Goal: Task Accomplishment & Management: Complete application form

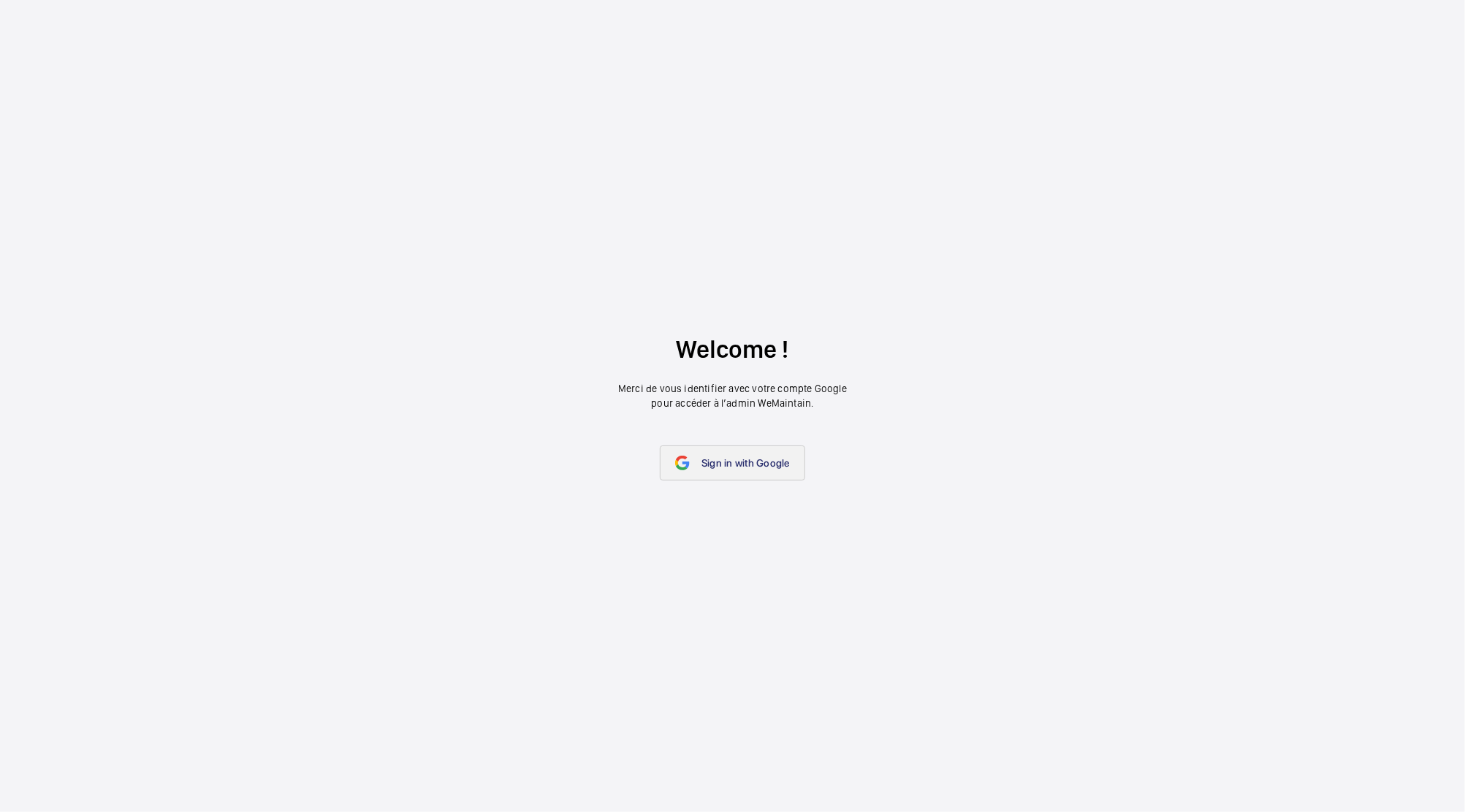
click at [740, 466] on span "Sign in with Google" at bounding box center [746, 463] width 89 height 12
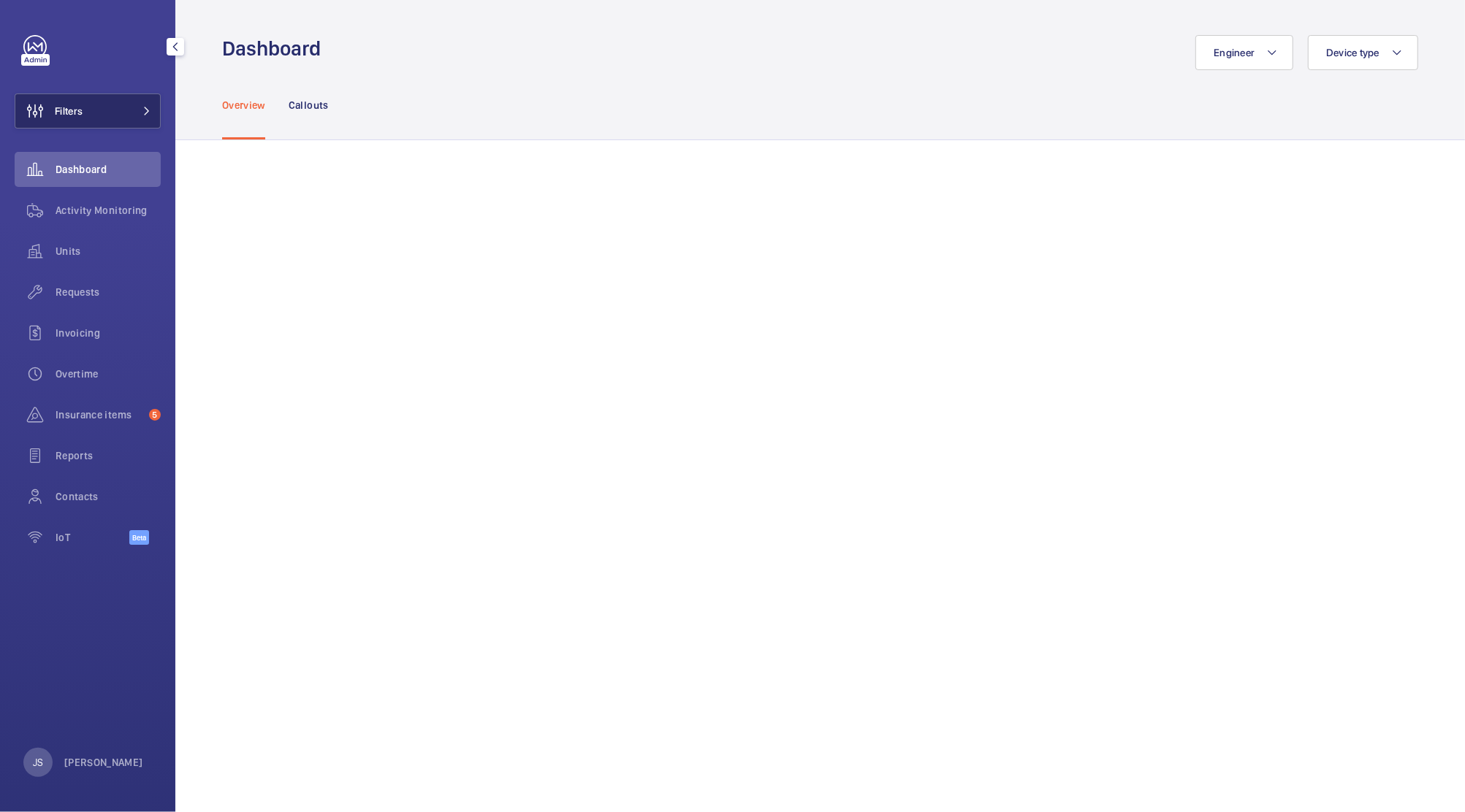
click at [62, 114] on span "Filters" at bounding box center [68, 110] width 28 height 14
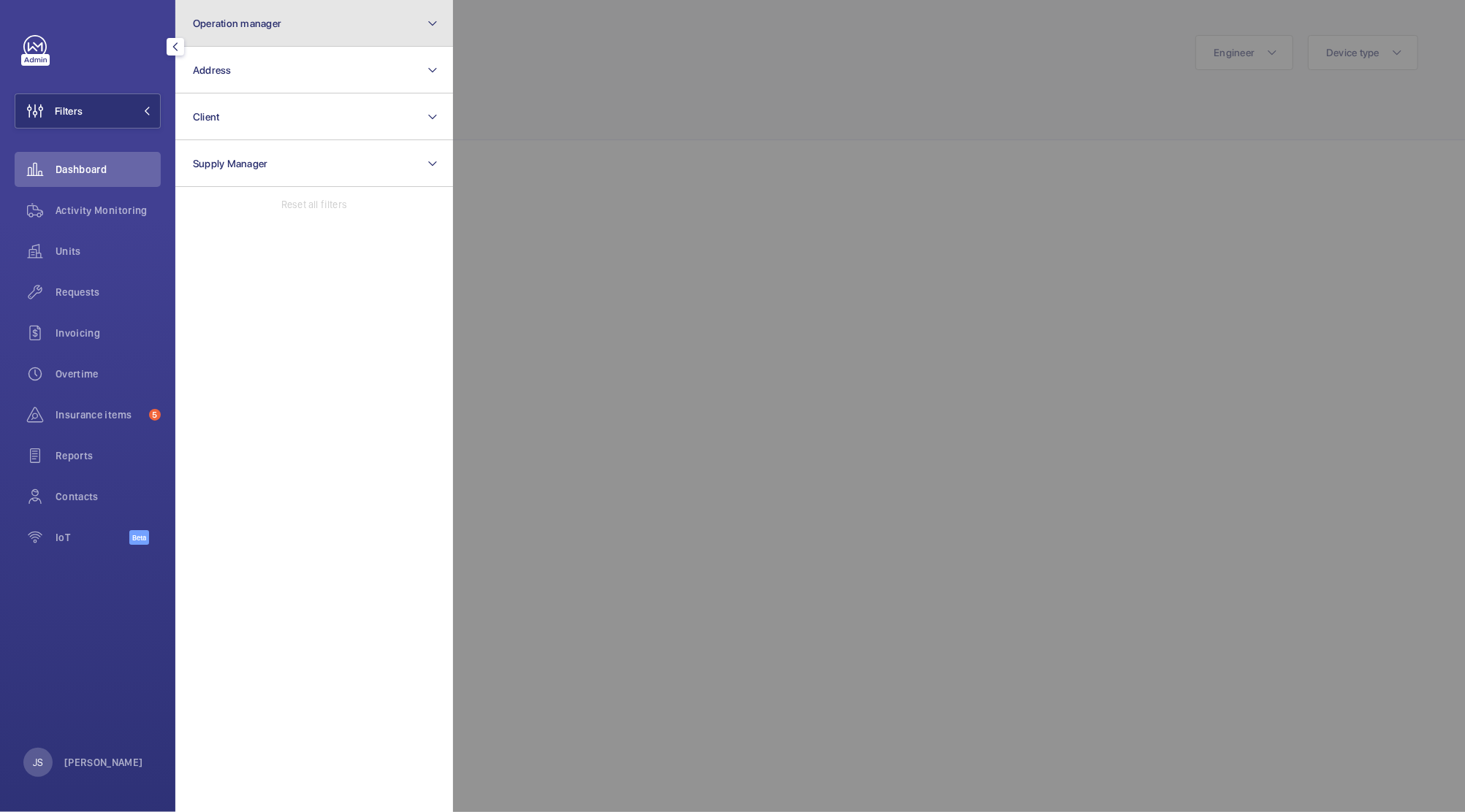
click at [216, 33] on button "Operation manager" at bounding box center [314, 23] width 278 height 46
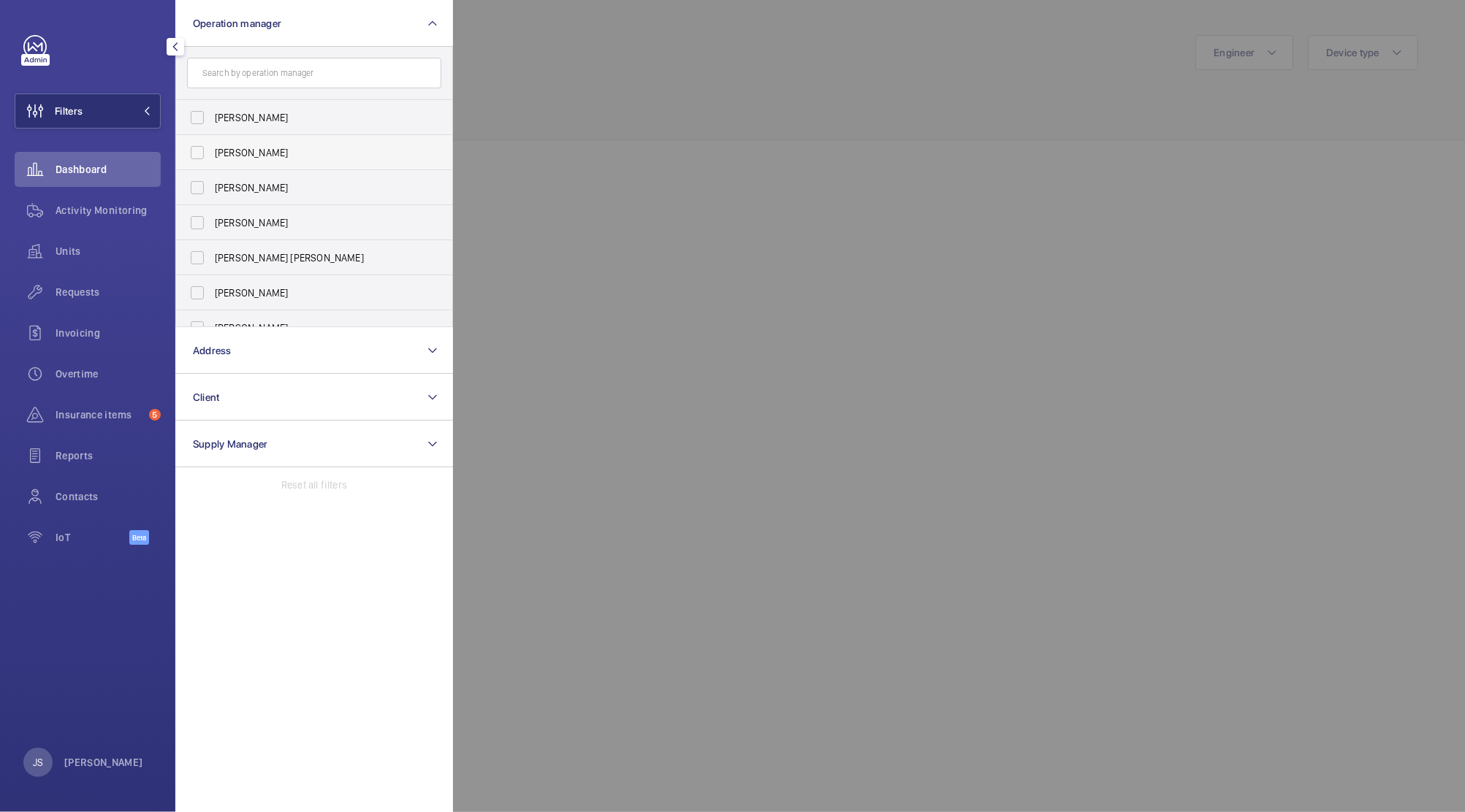
click at [230, 152] on span "[PERSON_NAME]" at bounding box center [315, 152] width 201 height 14
click at [212, 152] on input "[PERSON_NAME]" at bounding box center [197, 152] width 29 height 29
checkbox input "true"
click at [507, 74] on div at bounding box center [1185, 406] width 1465 height 812
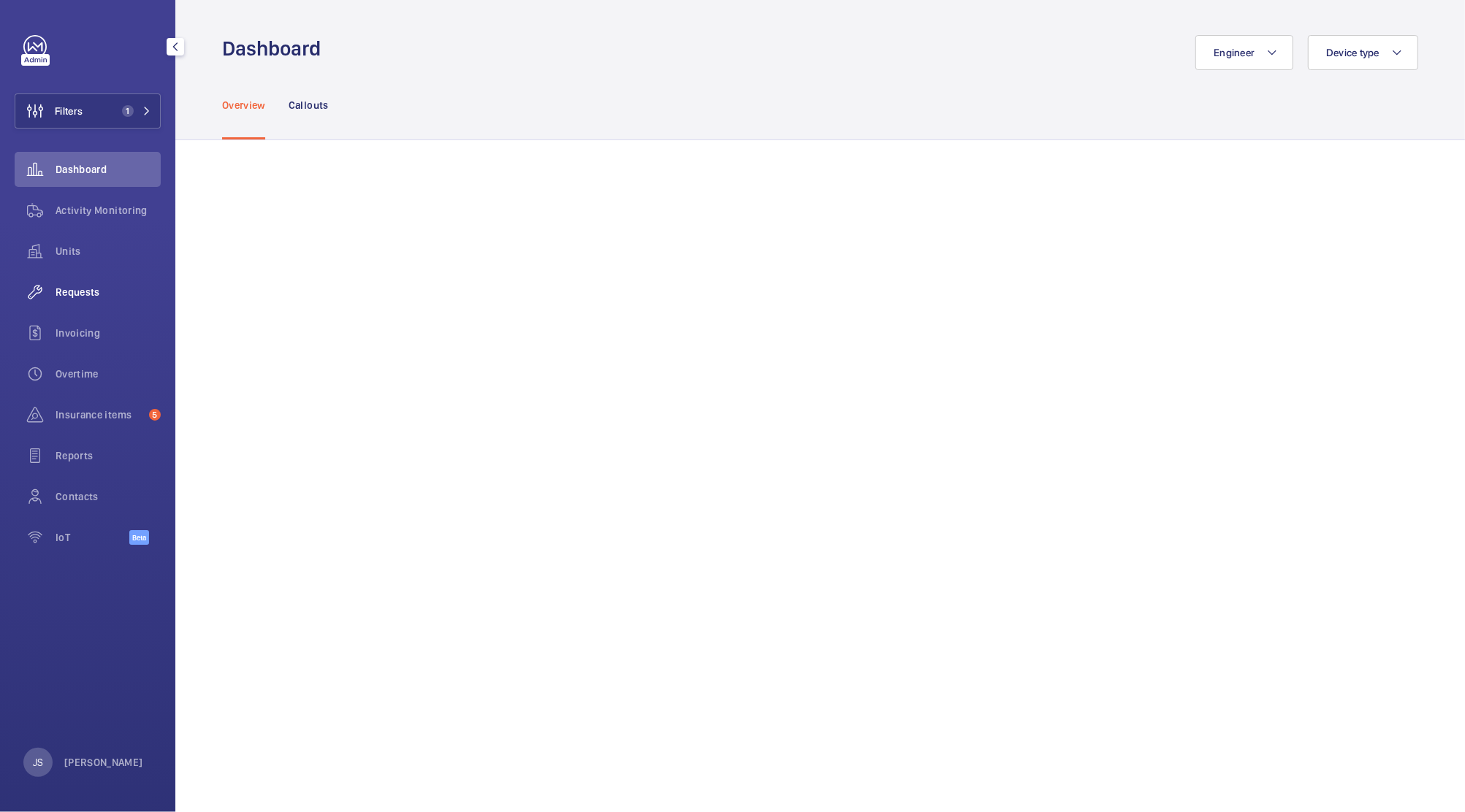
click at [59, 297] on span "Requests" at bounding box center [108, 292] width 105 height 14
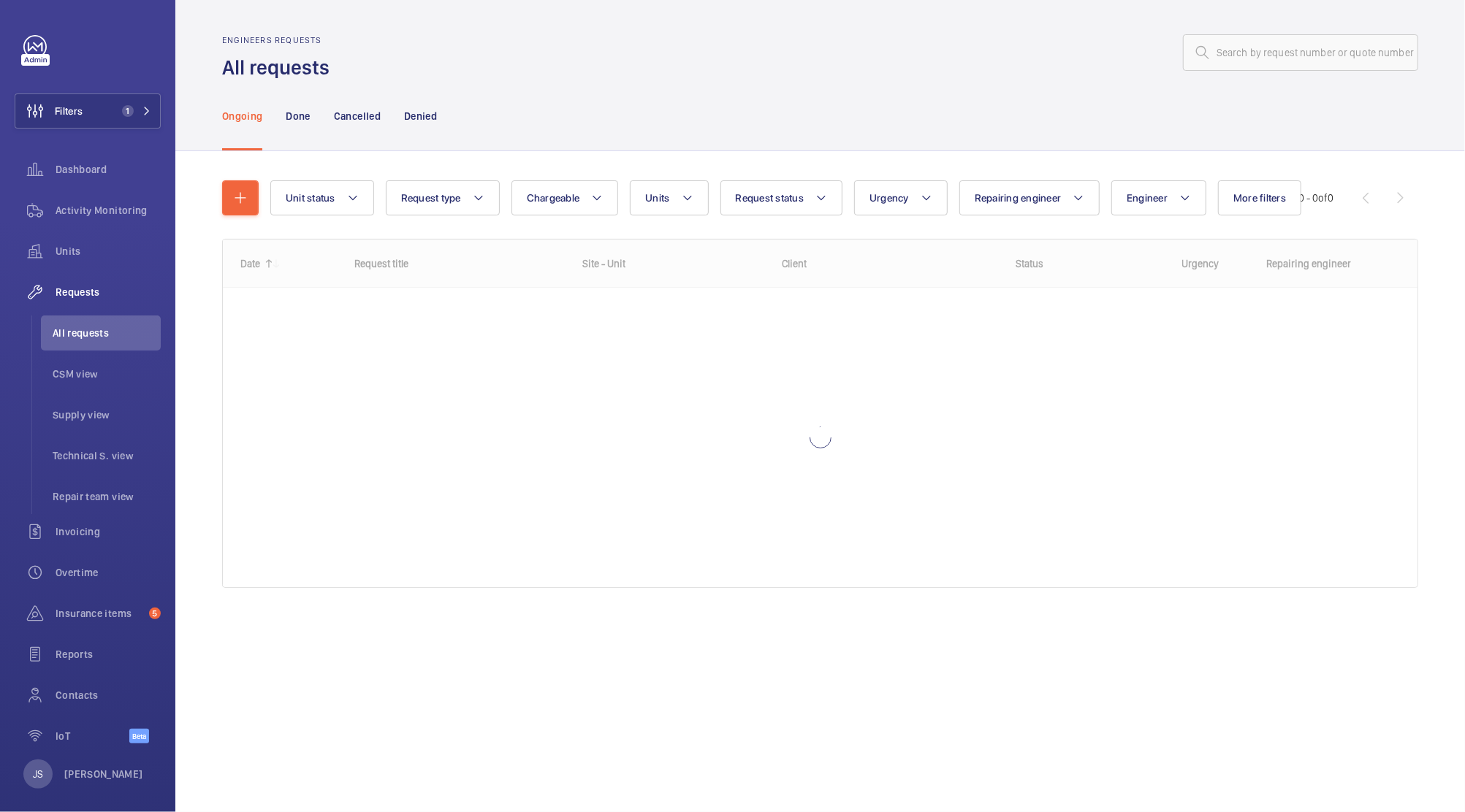
click at [263, 325] on div at bounding box center [820, 414] width 1195 height 348
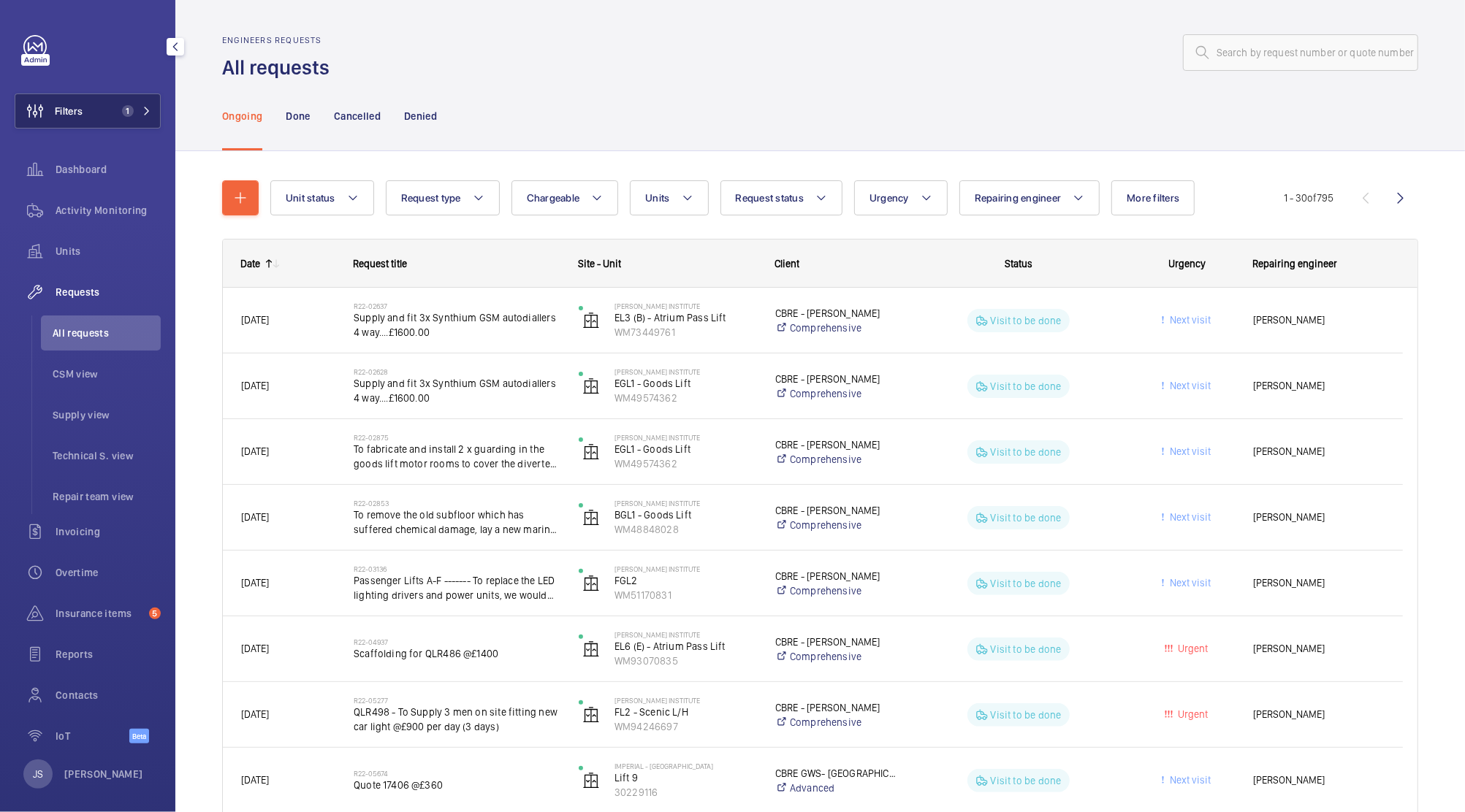
click at [73, 103] on span "Filters" at bounding box center [68, 110] width 28 height 14
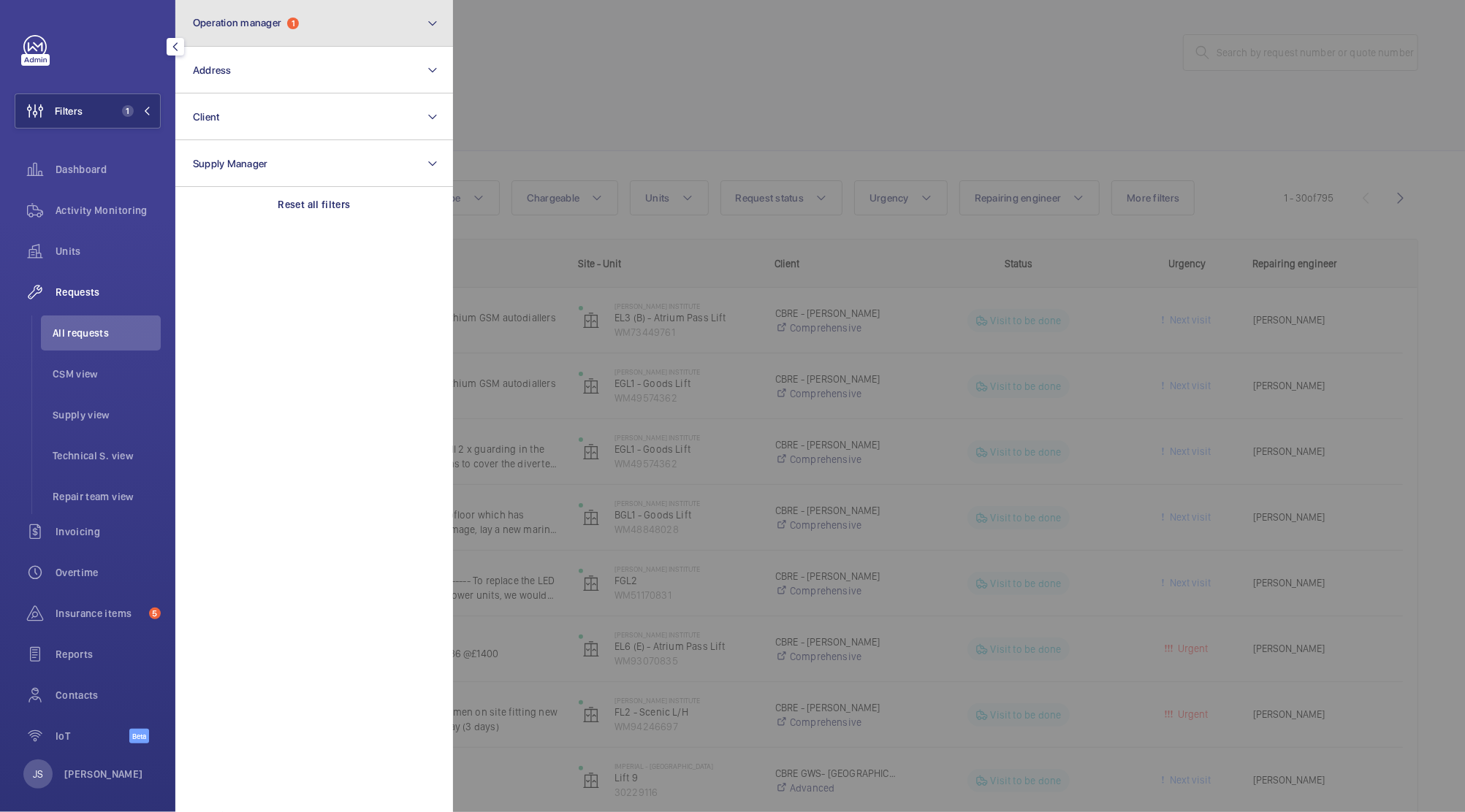
click at [204, 18] on span "Operation manager" at bounding box center [237, 22] width 89 height 12
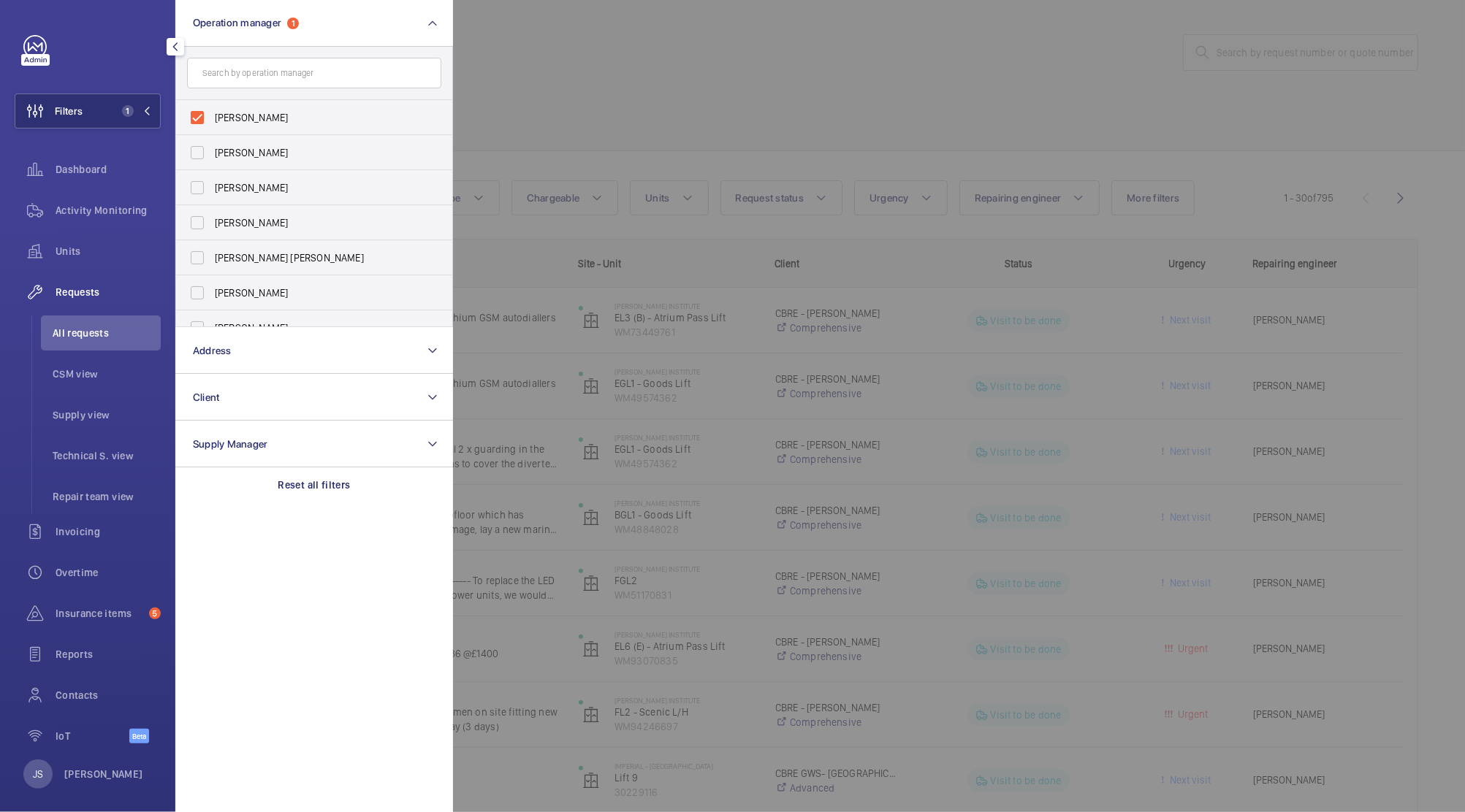
click at [120, 44] on div at bounding box center [92, 46] width 137 height 23
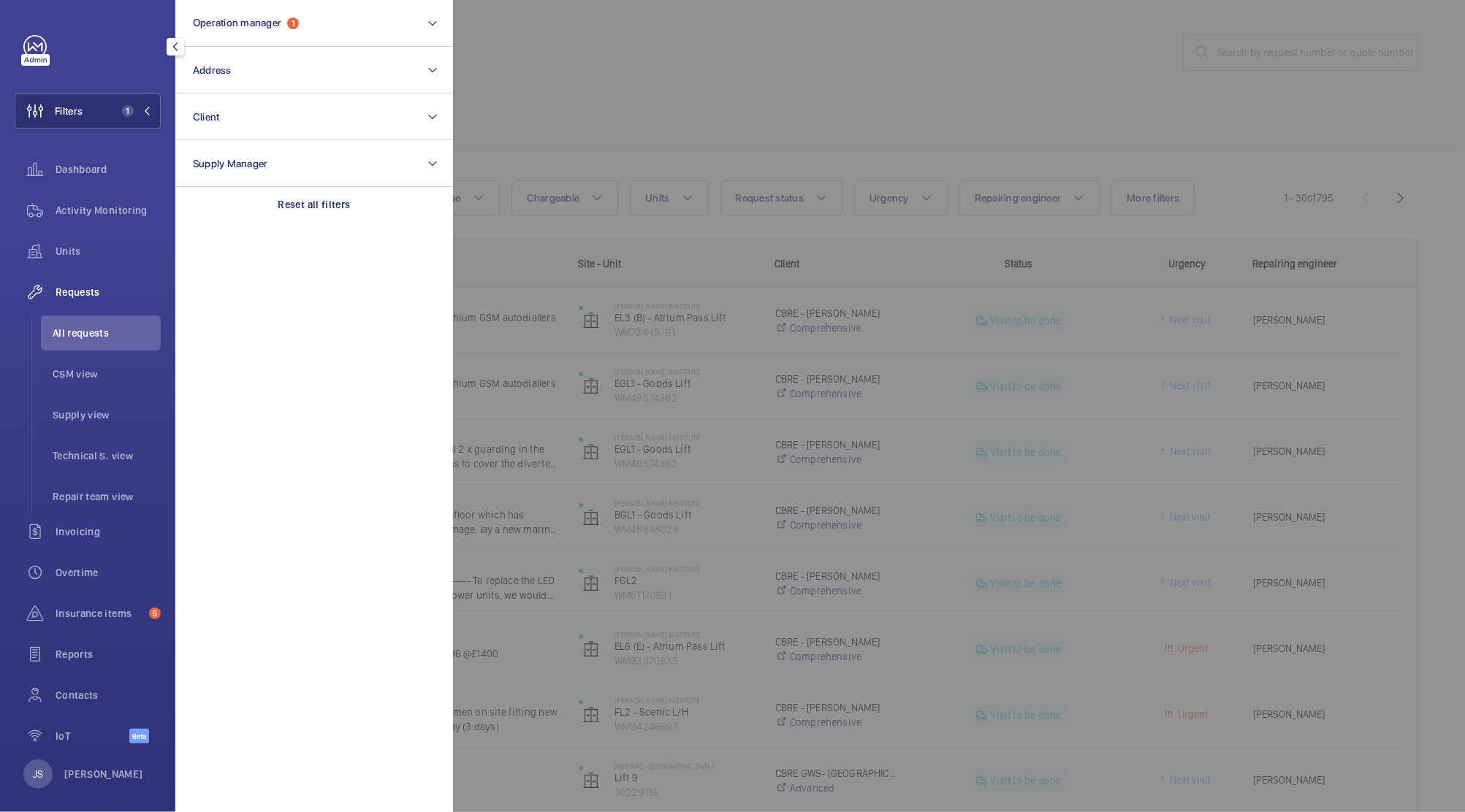
click at [542, 63] on div at bounding box center [1185, 406] width 1465 height 812
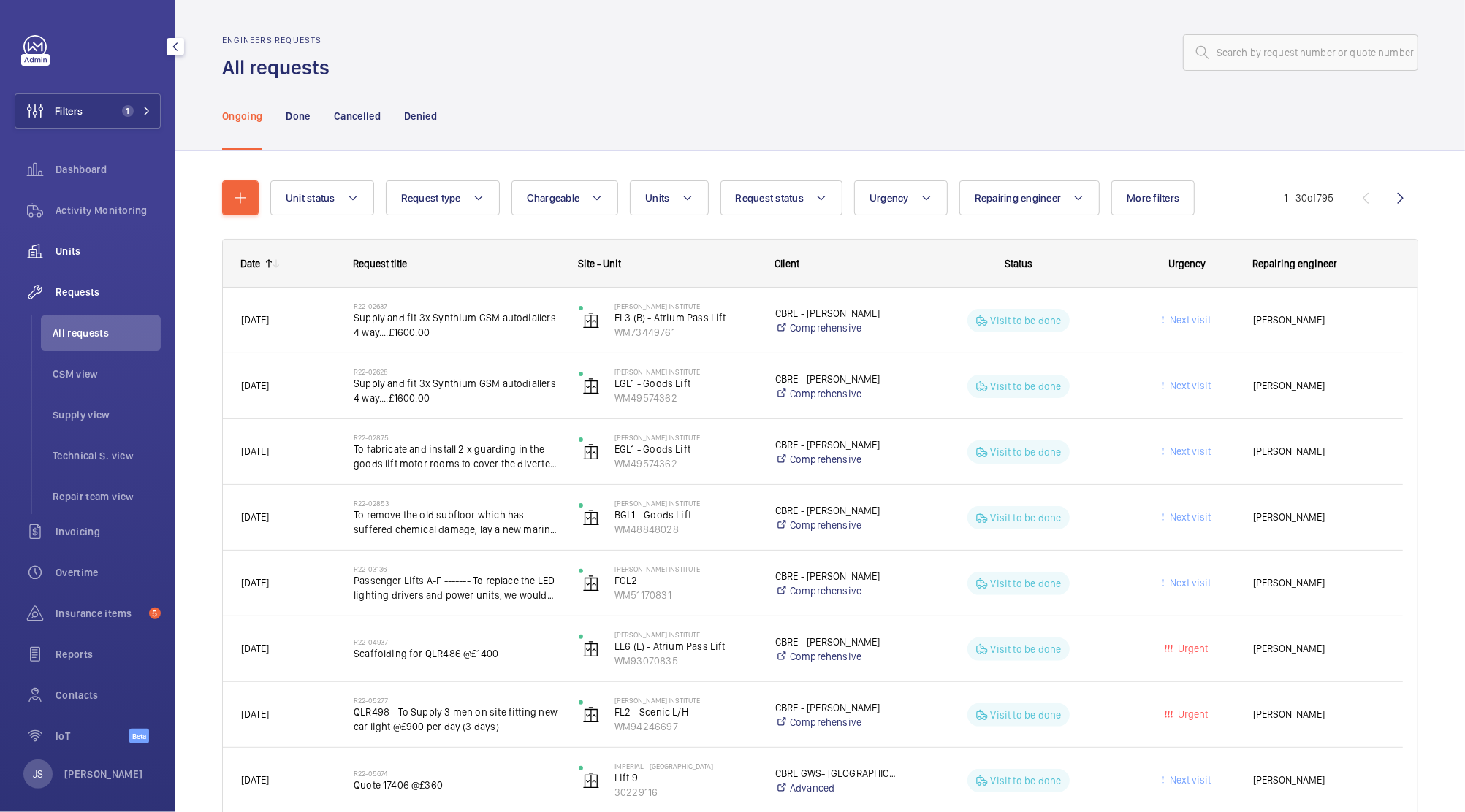
click at [77, 265] on div "Units" at bounding box center [87, 251] width 146 height 35
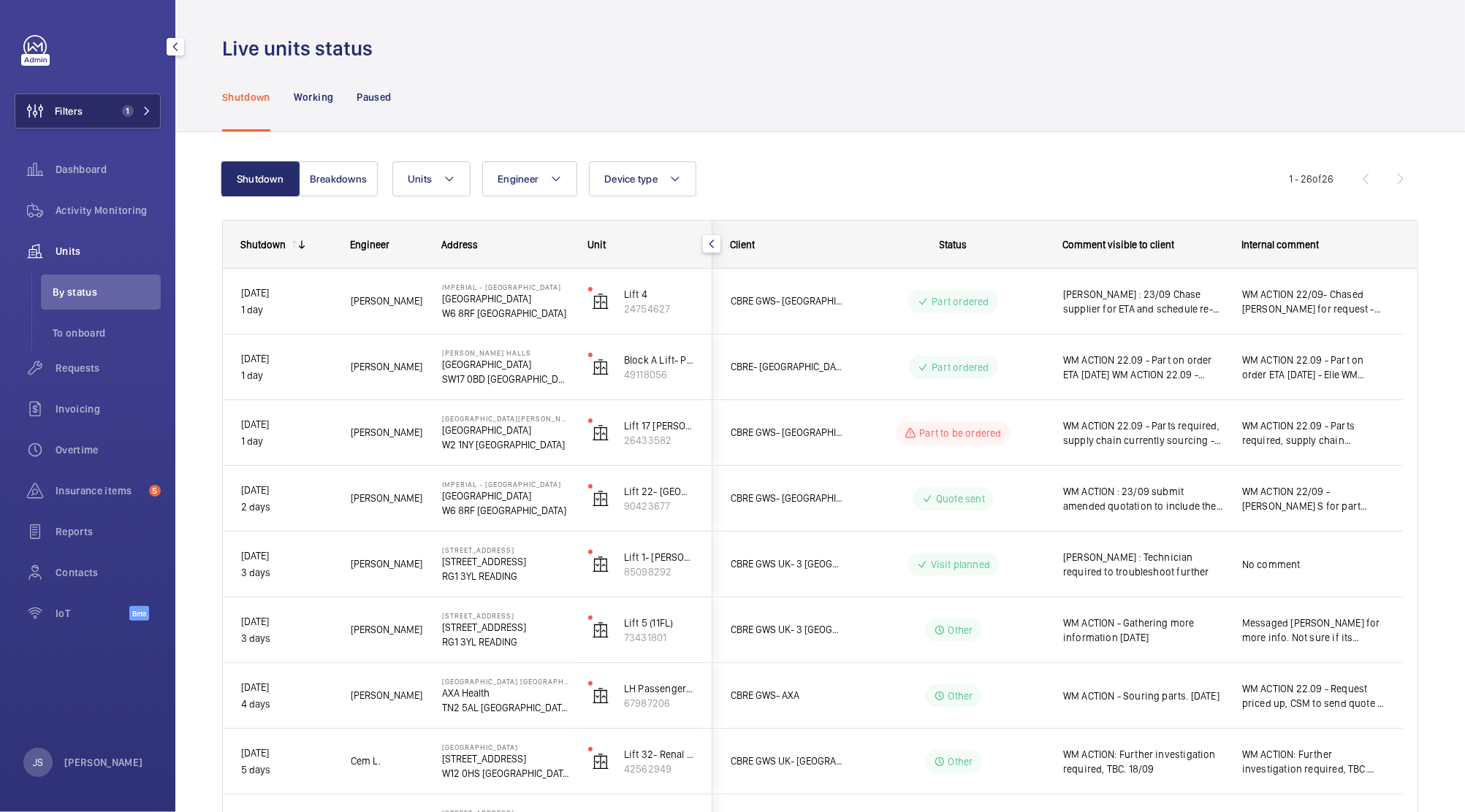
click at [71, 111] on span "Filters" at bounding box center [68, 110] width 28 height 14
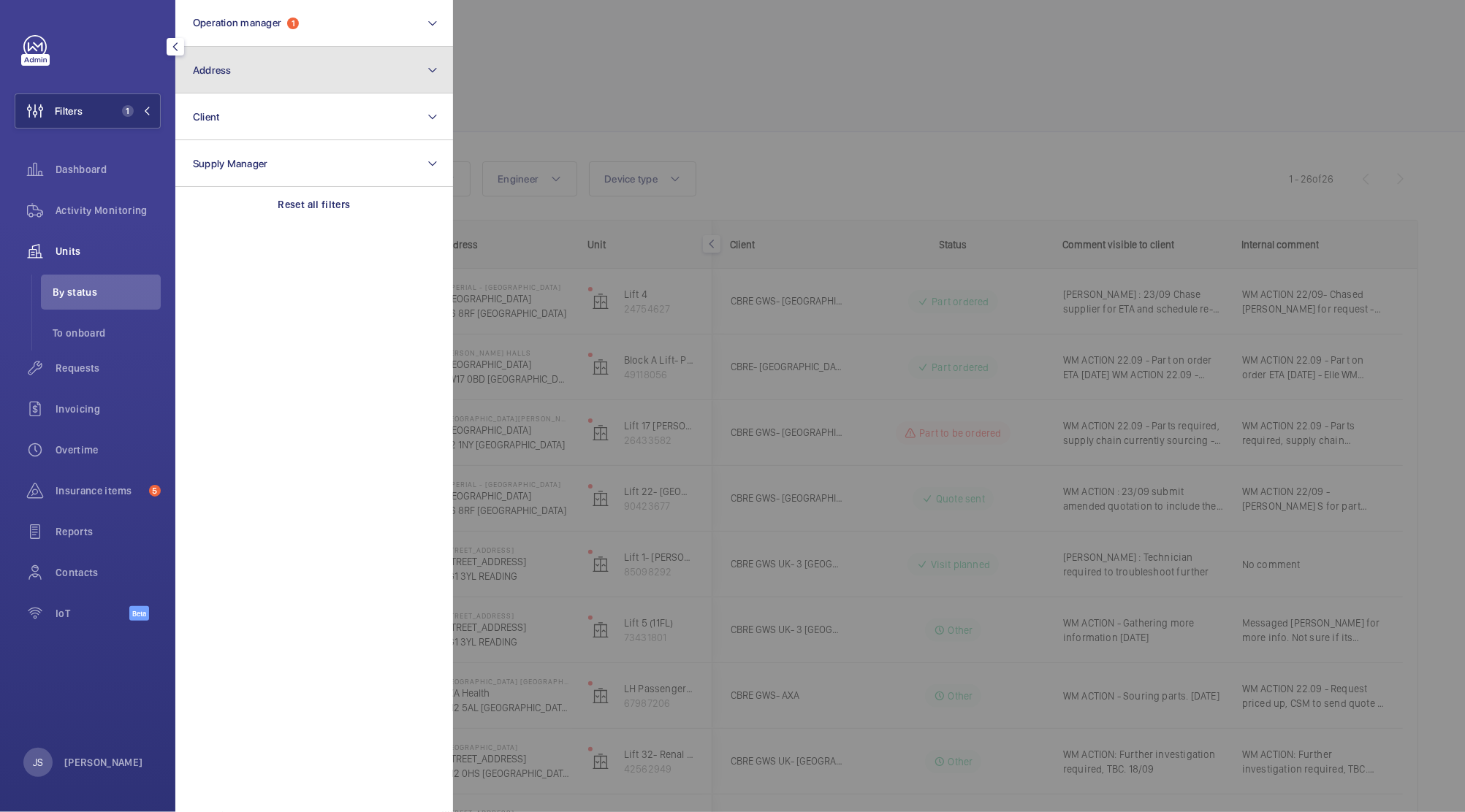
click at [211, 67] on span "Address" at bounding box center [212, 70] width 39 height 12
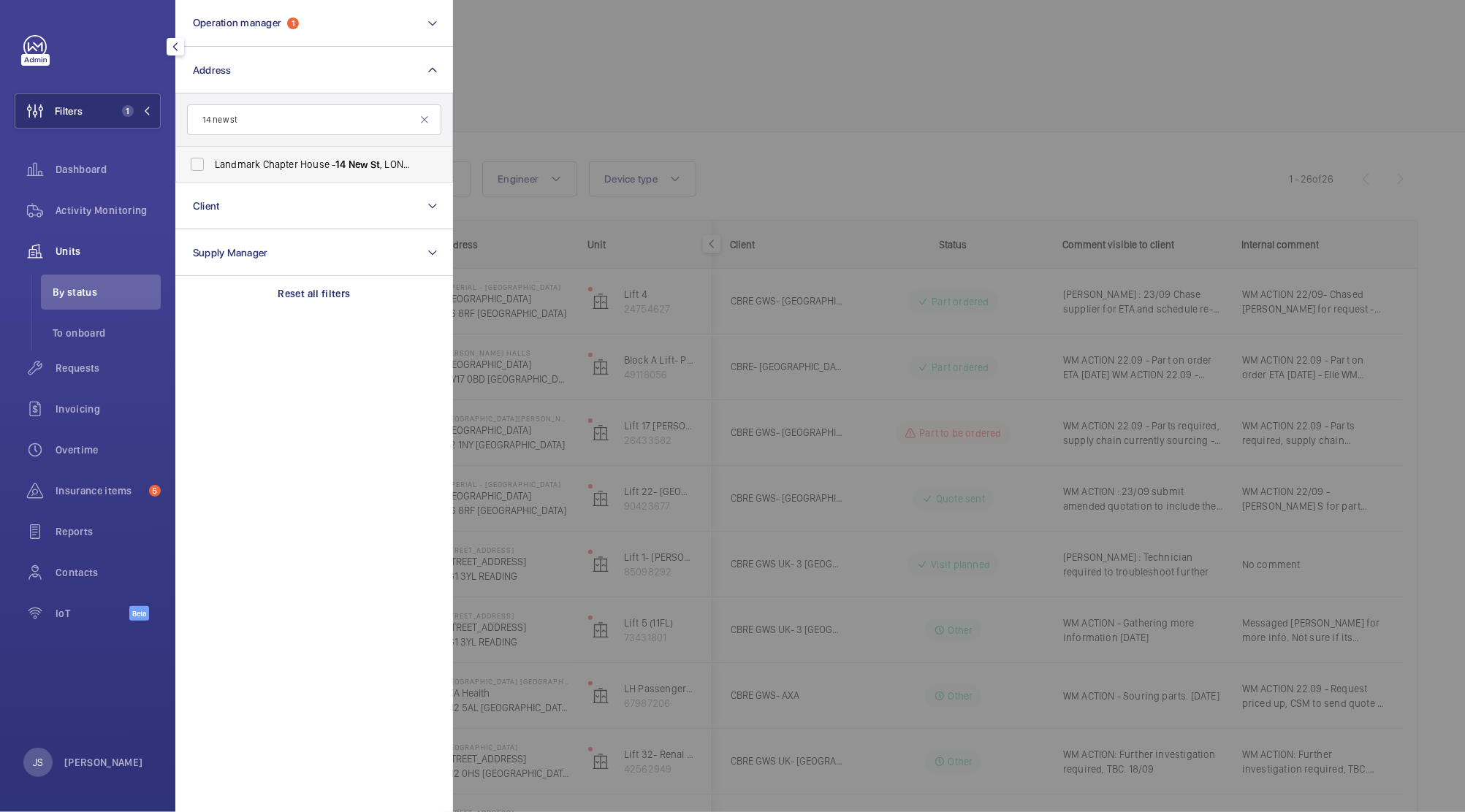
type input "14 new st"
click at [235, 164] on span "Landmark Chapter House - [STREET_ADDRESS]" at bounding box center [315, 163] width 201 height 14
click at [212, 164] on input "Landmark Chapter House - [STREET_ADDRESS]" at bounding box center [197, 164] width 29 height 29
checkbox input "true"
click at [506, 82] on div at bounding box center [1185, 406] width 1465 height 812
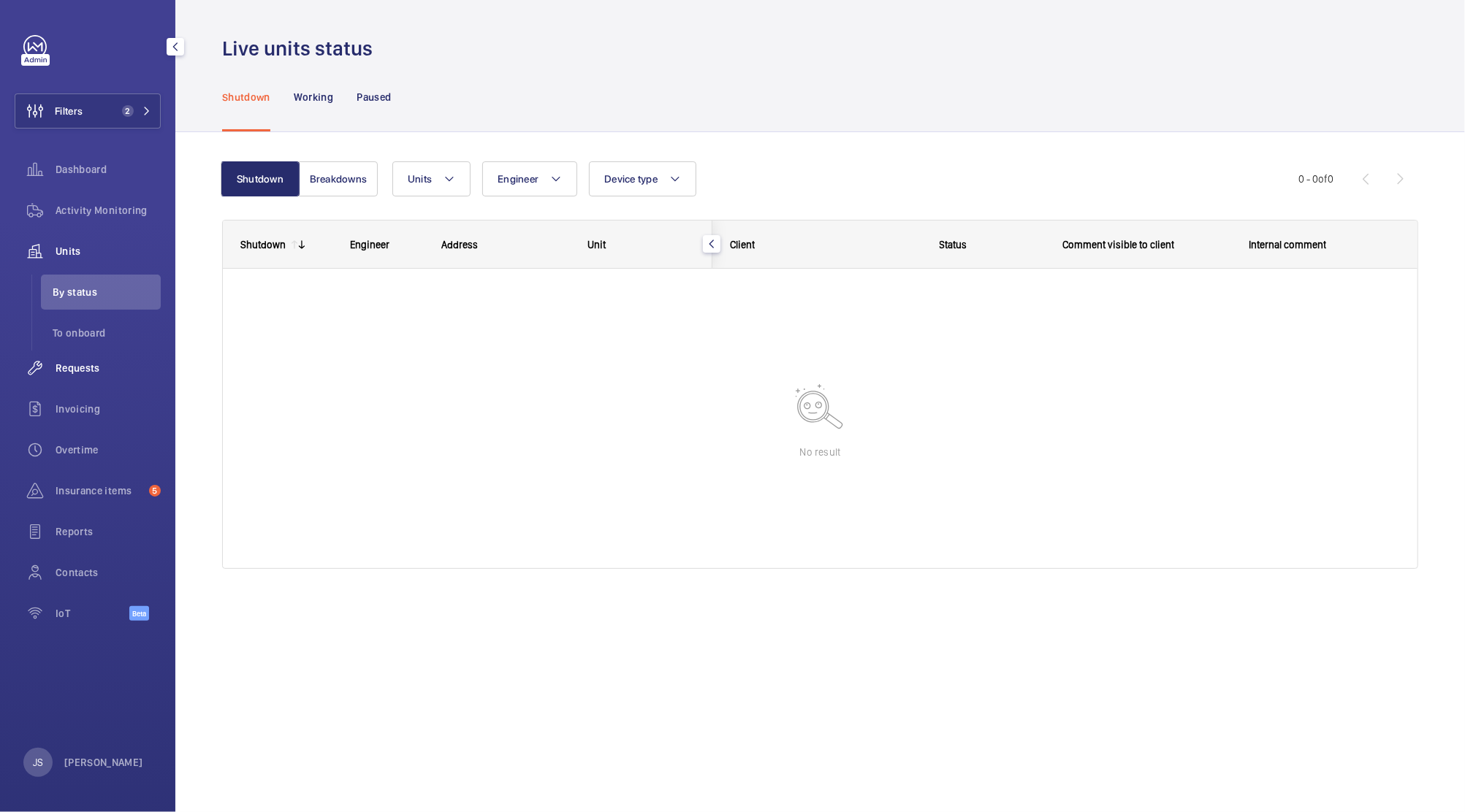
click at [79, 370] on span "Requests" at bounding box center [108, 367] width 105 height 14
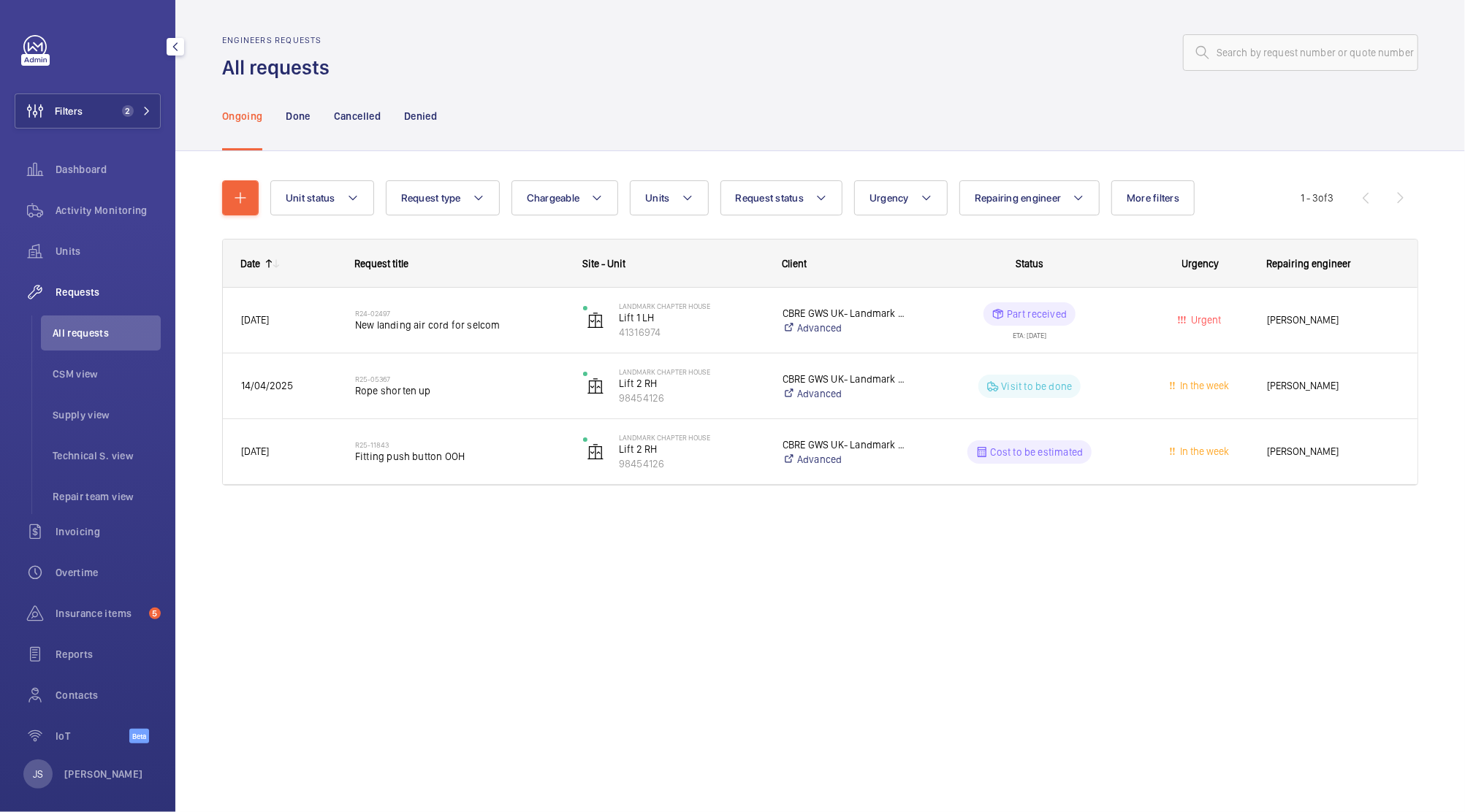
click at [71, 289] on span "Requests" at bounding box center [108, 292] width 105 height 14
click at [97, 494] on span "Repair team view" at bounding box center [107, 496] width 108 height 14
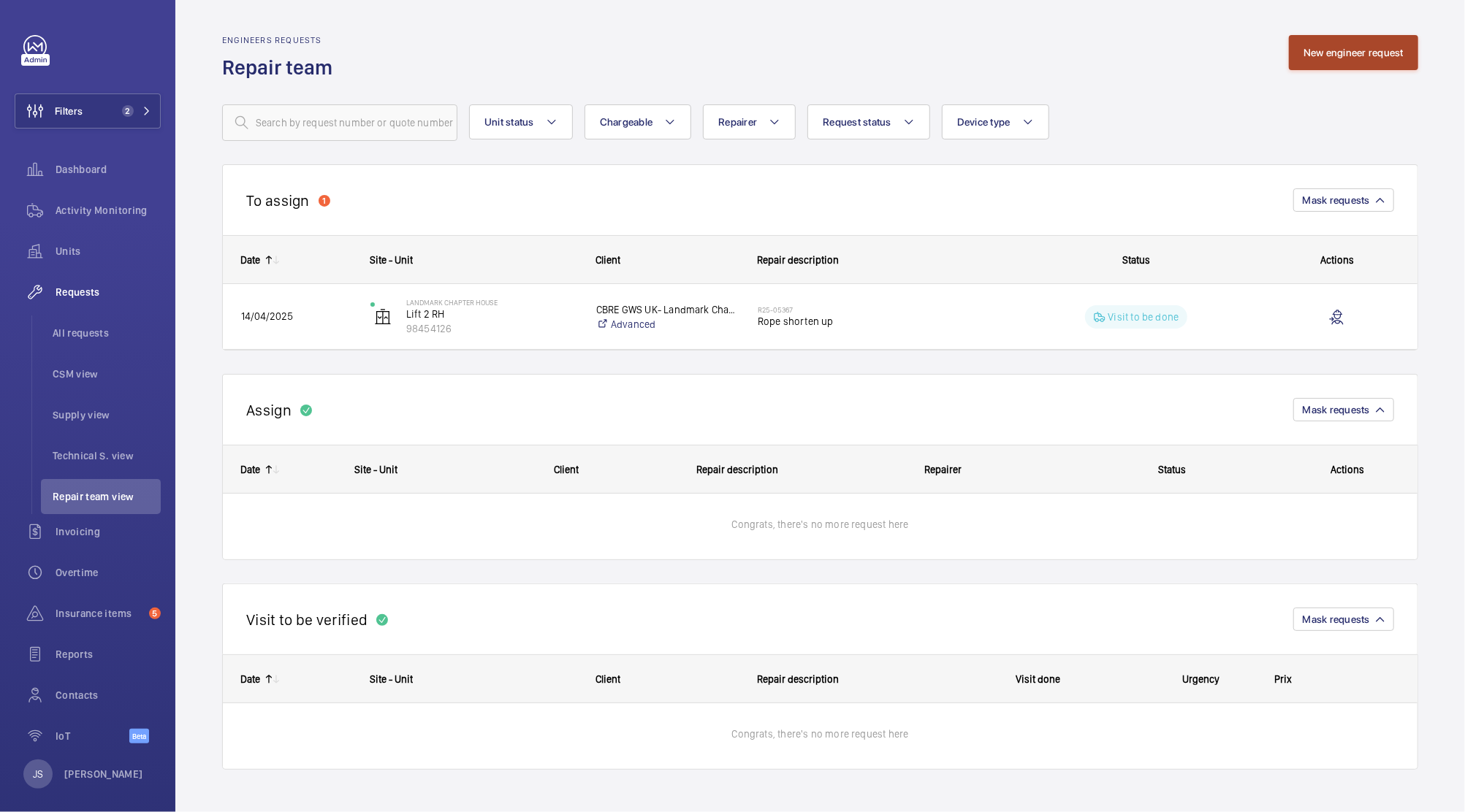
click at [1340, 52] on button "New engineer request" at bounding box center [1353, 52] width 129 height 35
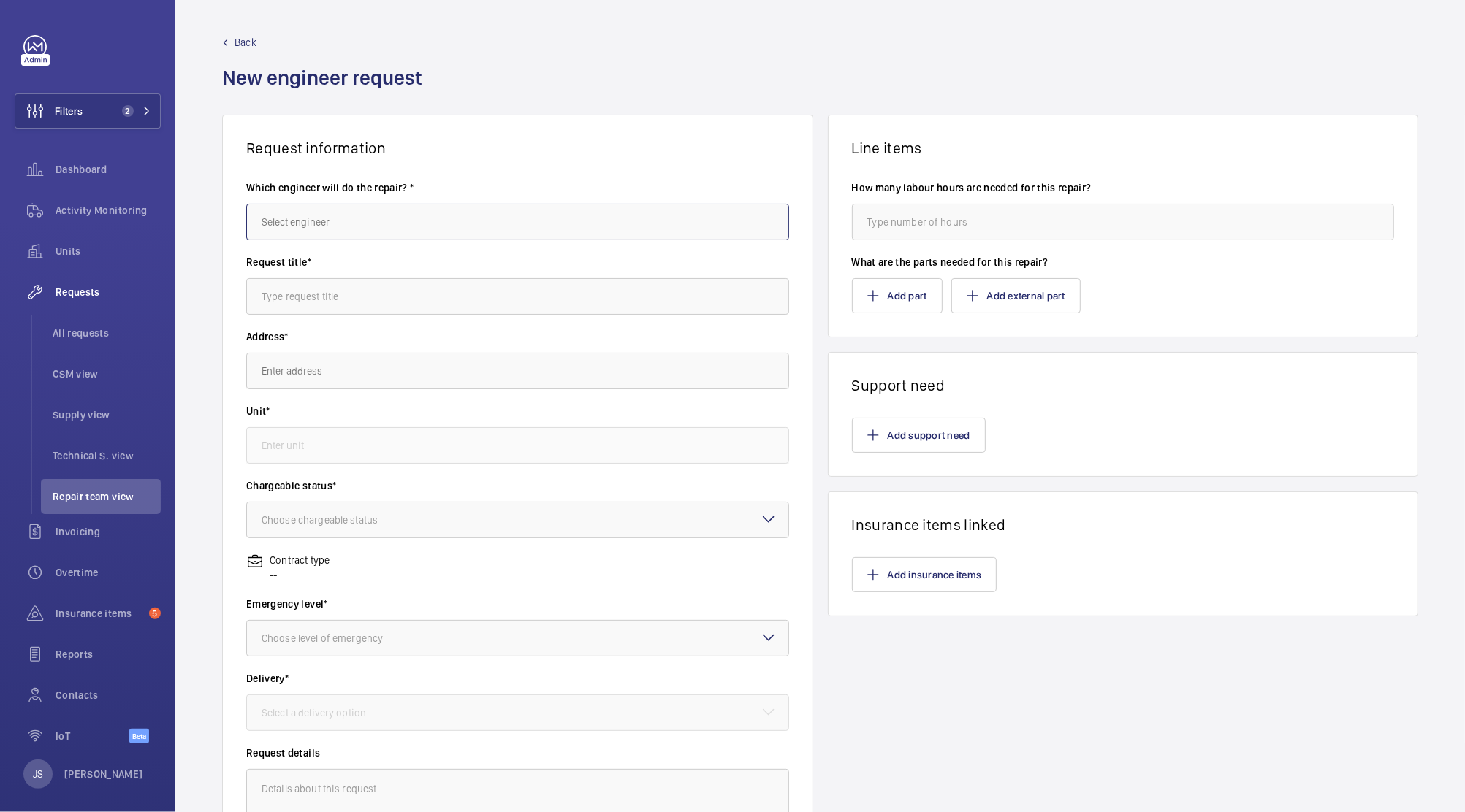
click at [624, 229] on input "text" at bounding box center [518, 222] width 543 height 37
click at [577, 229] on input "text" at bounding box center [518, 222] width 543 height 37
click at [510, 269] on mat-option "[PERSON_NAME]" at bounding box center [514, 265] width 534 height 35
type input "[PERSON_NAME]"
click at [453, 307] on input "text" at bounding box center [518, 296] width 543 height 37
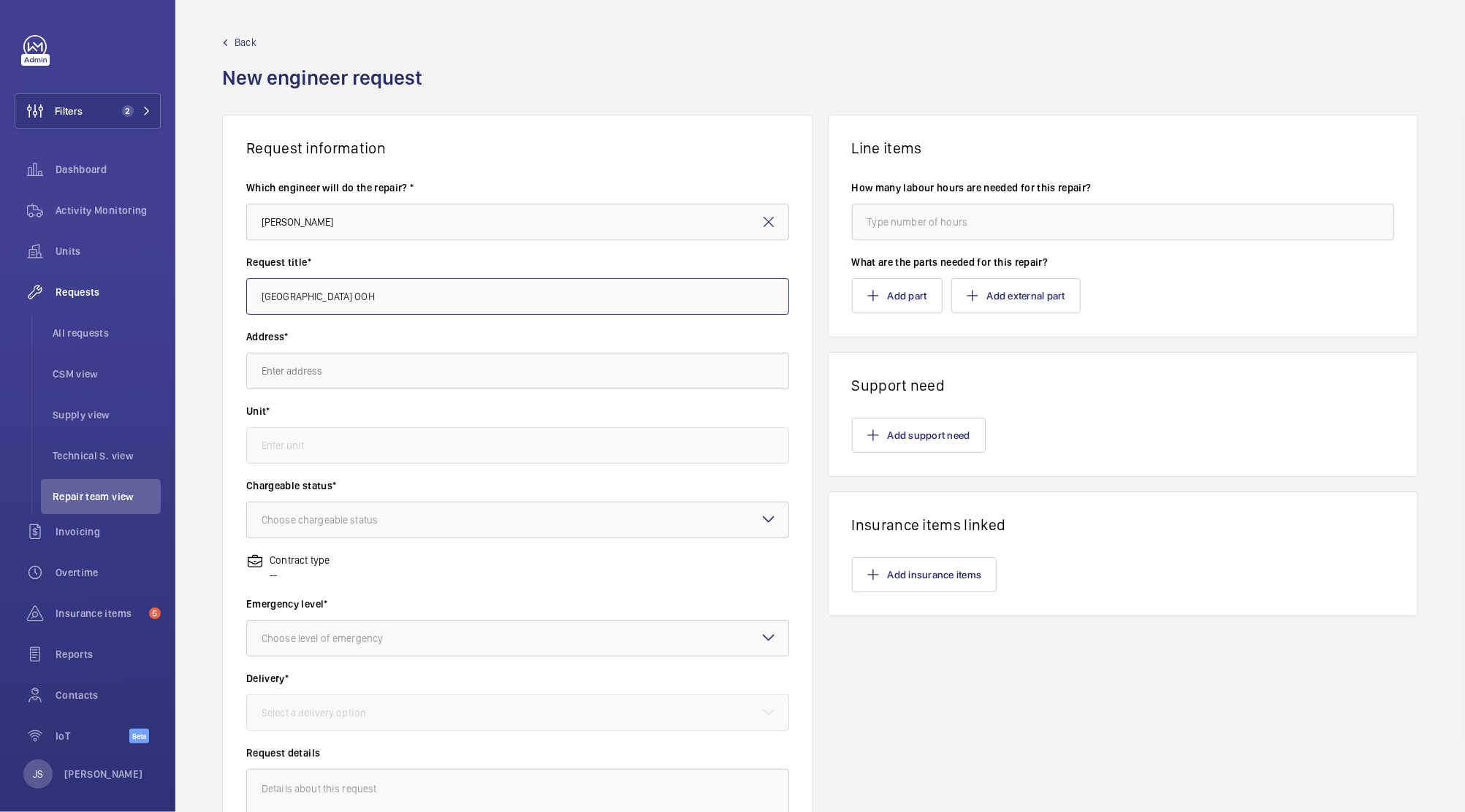
type input "[GEOGRAPHIC_DATA] OOH"
click at [378, 368] on input "text" at bounding box center [518, 371] width 543 height 37
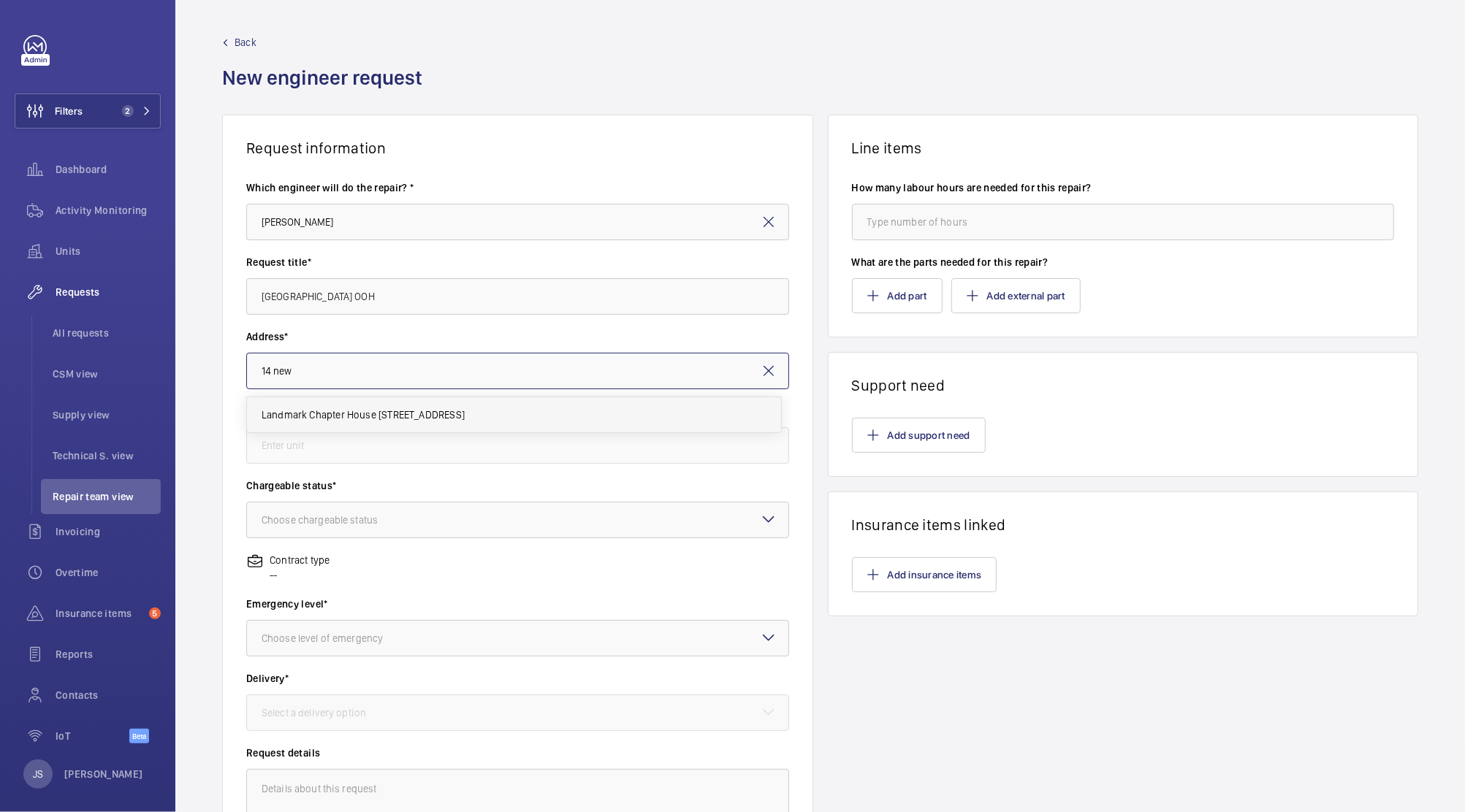
drag, startPoint x: 379, startPoint y: 368, endPoint x: 379, endPoint y: 417, distance: 49.0
click at [379, 417] on body "Filters 2 Dashboard Activity Monitoring Units Requests All requests CSM view Su…" at bounding box center [732, 406] width 1465 height 812
click at [351, 412] on span "Landmark Chapter House [STREET_ADDRESS]" at bounding box center [363, 415] width 203 height 14
type input "Landmark Chapter House [STREET_ADDRESS]"
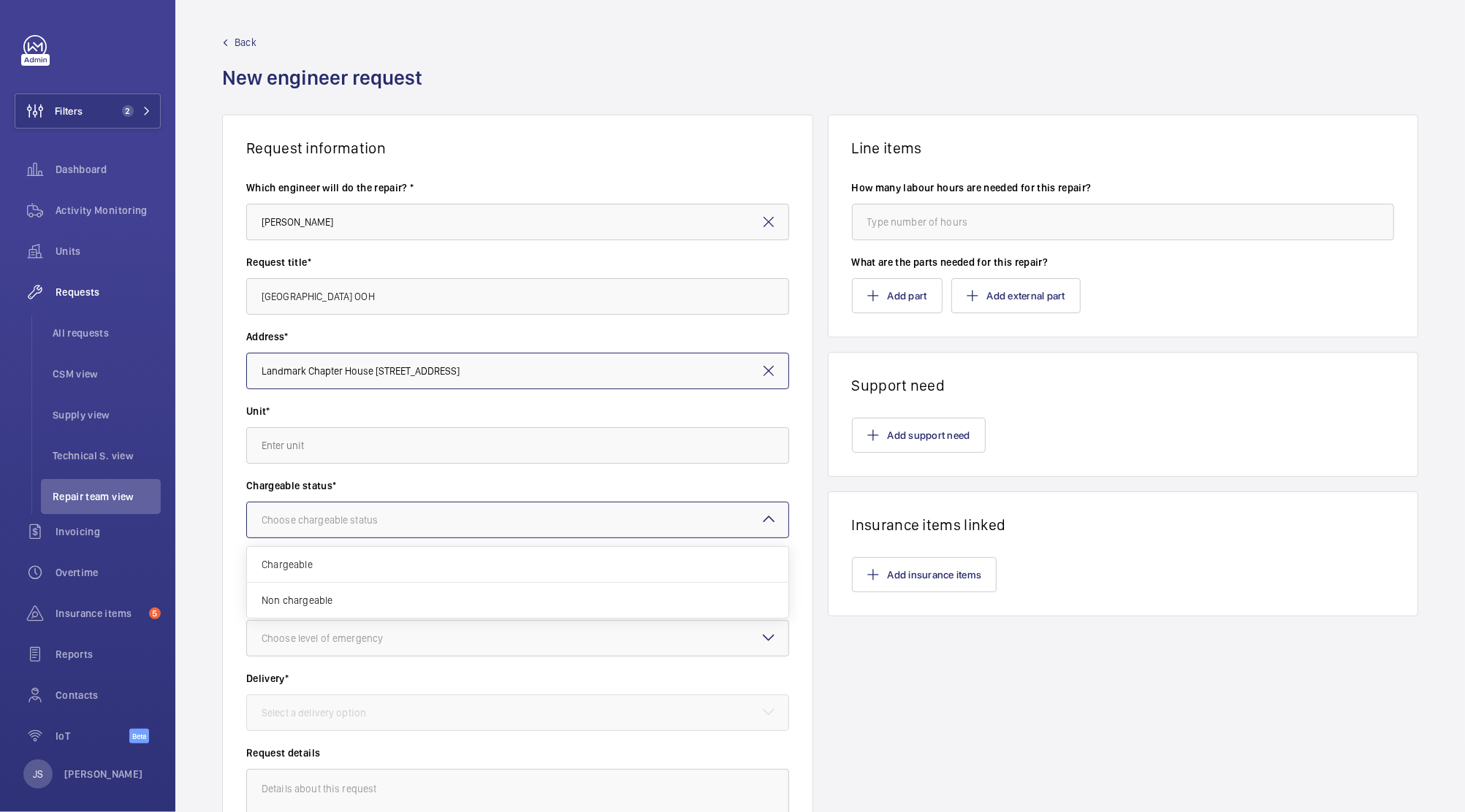
click at [381, 517] on div "Choose chargeable status" at bounding box center [338, 520] width 153 height 14
click at [382, 576] on div "Chargeable" at bounding box center [518, 565] width 542 height 36
click at [413, 645] on div "Choose level of emergency" at bounding box center [341, 638] width 158 height 14
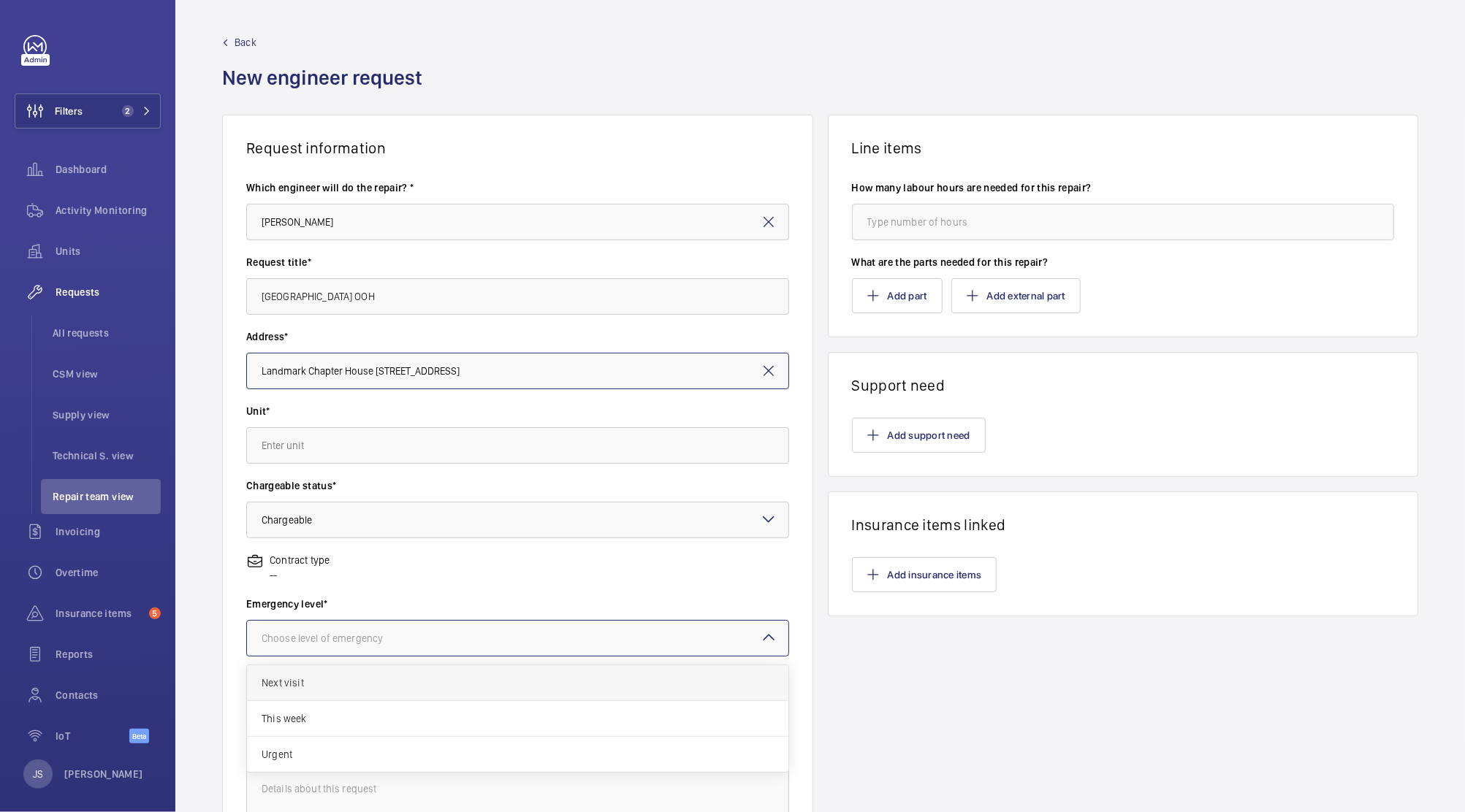
click at [404, 692] on div "Next visit" at bounding box center [518, 683] width 542 height 36
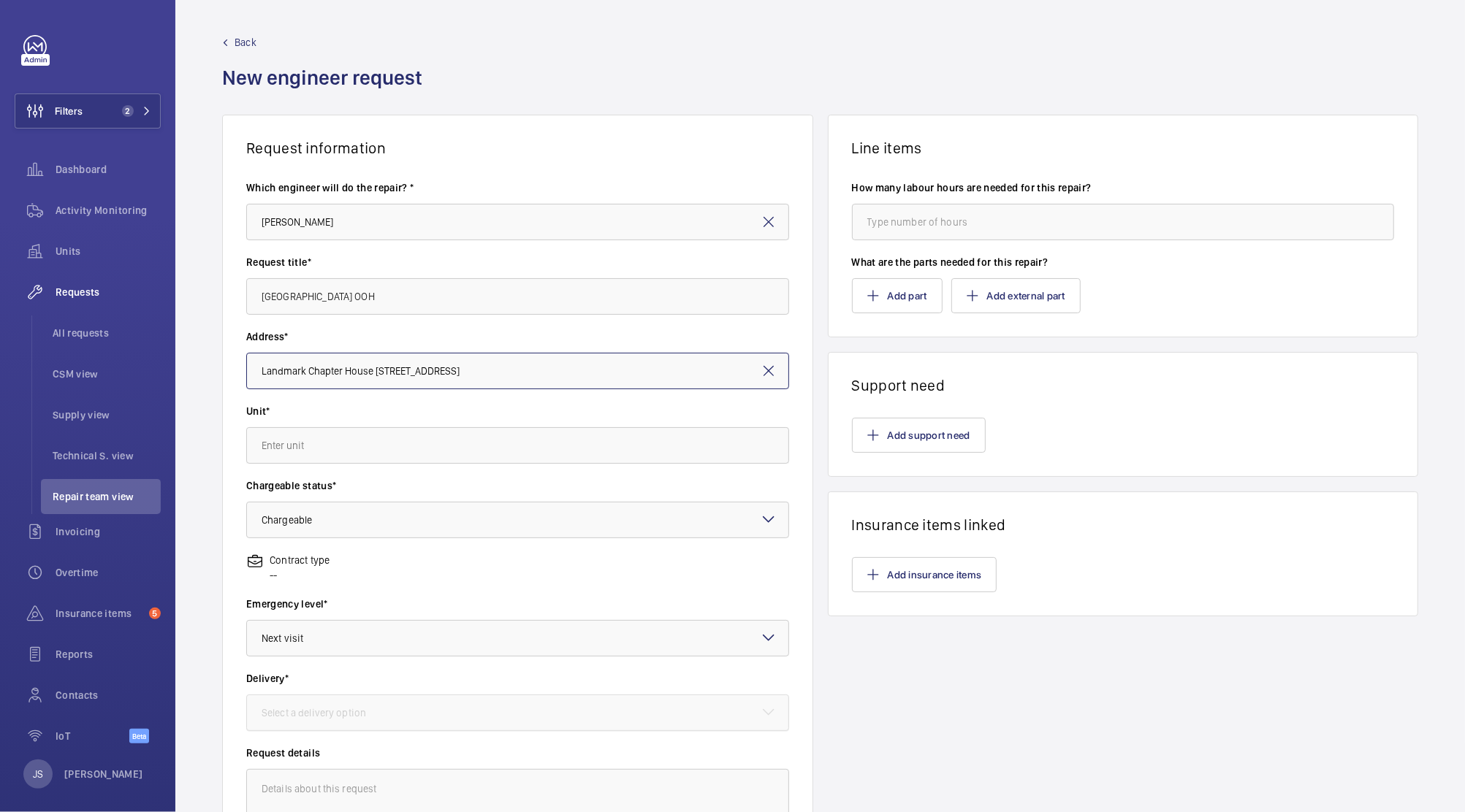
click at [402, 715] on div at bounding box center [518, 712] width 542 height 35
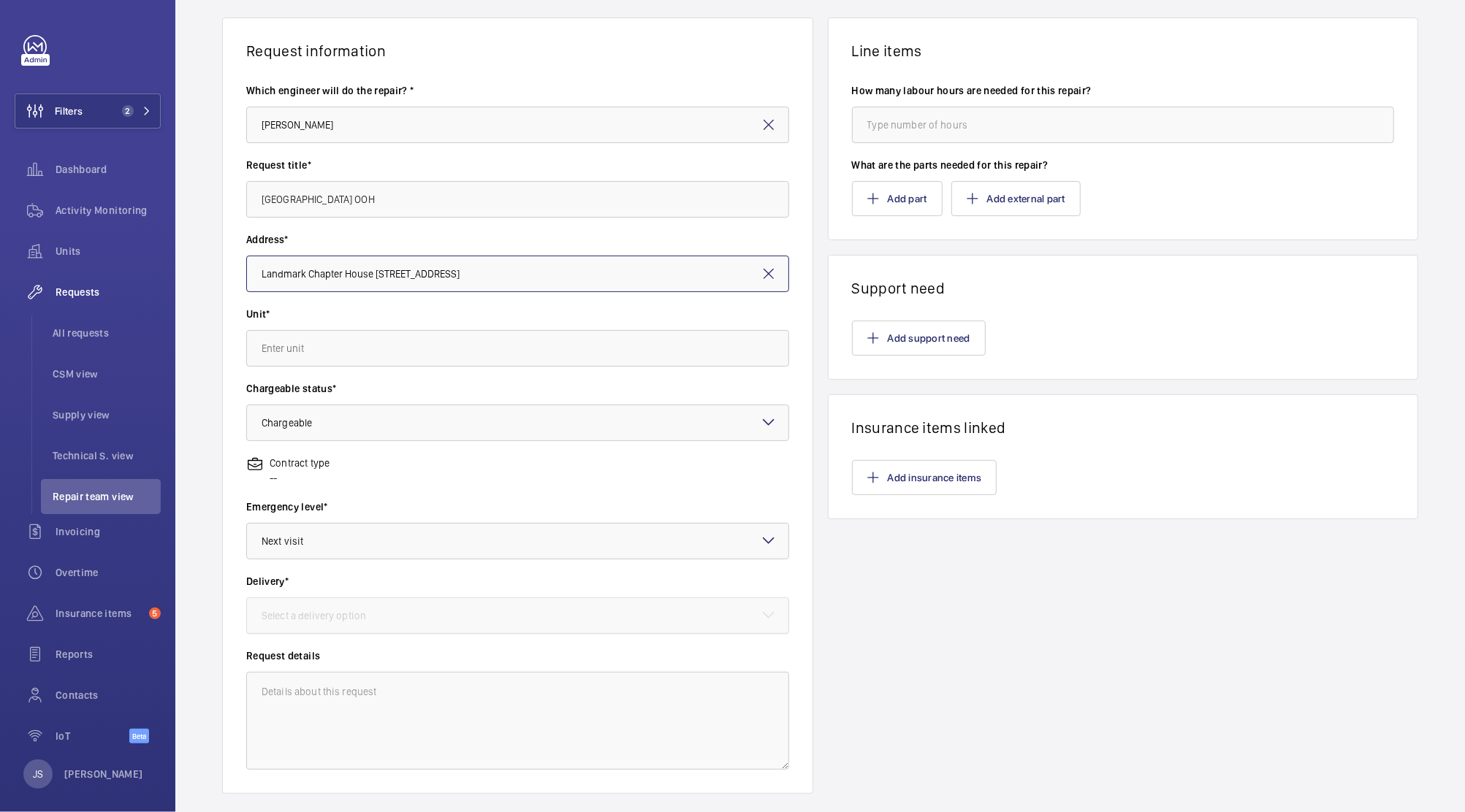
scroll to position [184, 0]
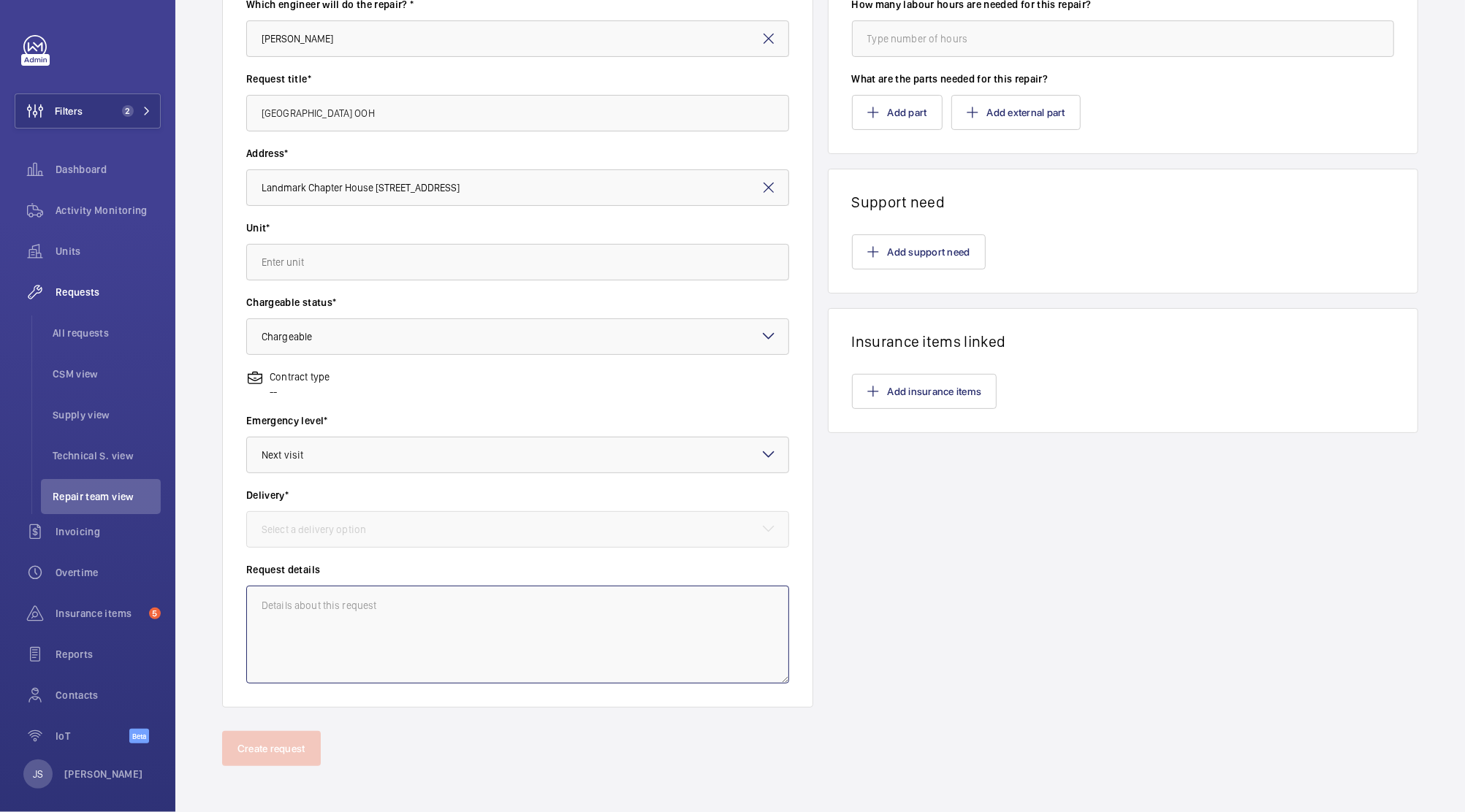
click at [335, 646] on textarea at bounding box center [518, 634] width 543 height 98
click at [296, 607] on textarea at bounding box center [518, 634] width 543 height 98
paste textarea "[PERSON_NAME] down push button stuck in, details taken and sent to parts depart…"
click at [257, 607] on textarea "[PERSON_NAME] down push button stuck in, details taken and sent to parts depart…" at bounding box center [518, 634] width 543 height 98
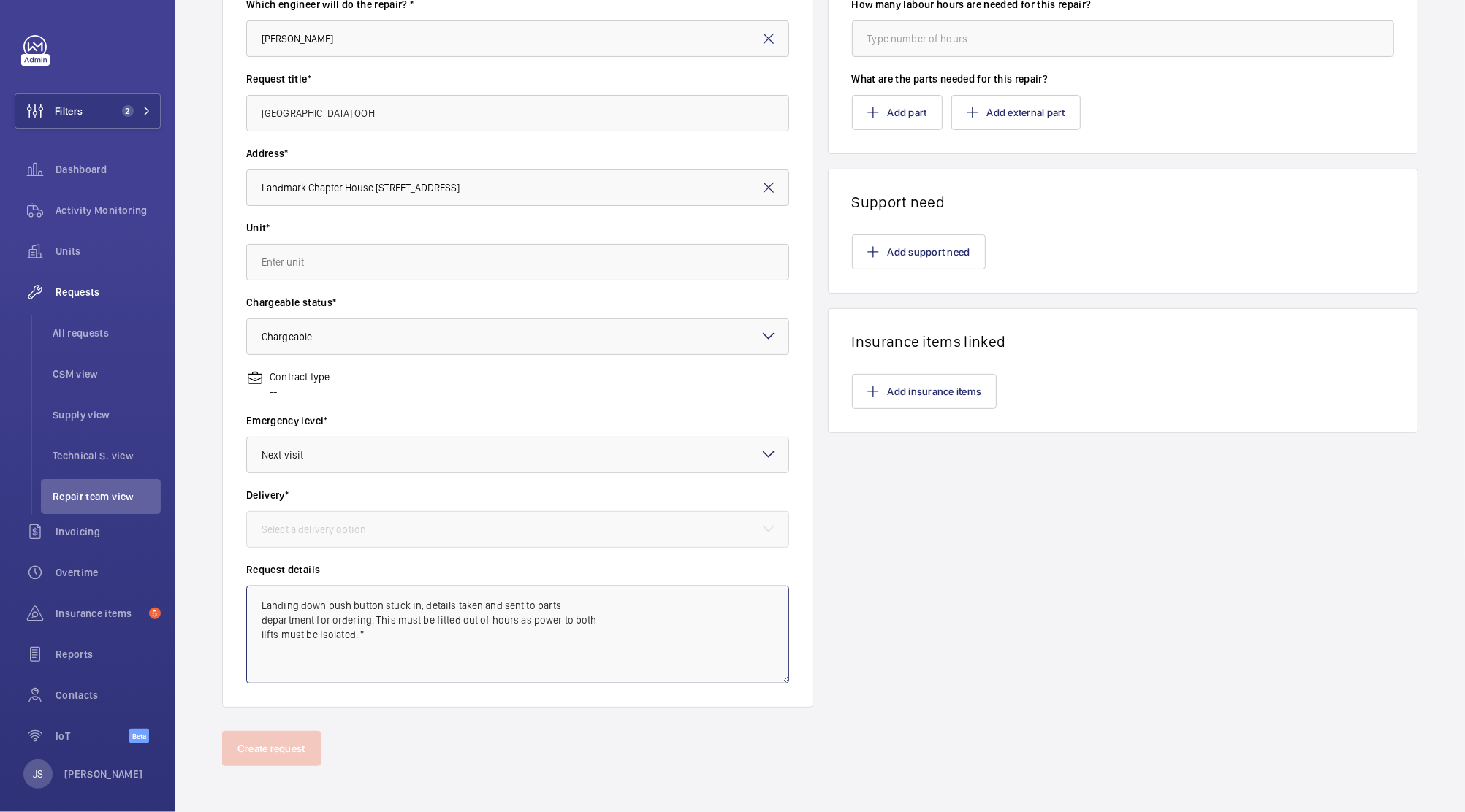
click at [387, 646] on textarea "Landing down push button stuck in, details taken and sent to parts department f…" at bounding box center [518, 634] width 543 height 98
type textarea "Landing down push button stuck in, details taken and sent to parts department f…"
click at [1089, 719] on div "Request information Which engineer will do the repair? * [PERSON_NAME] Request …" at bounding box center [820, 331] width 1289 height 800
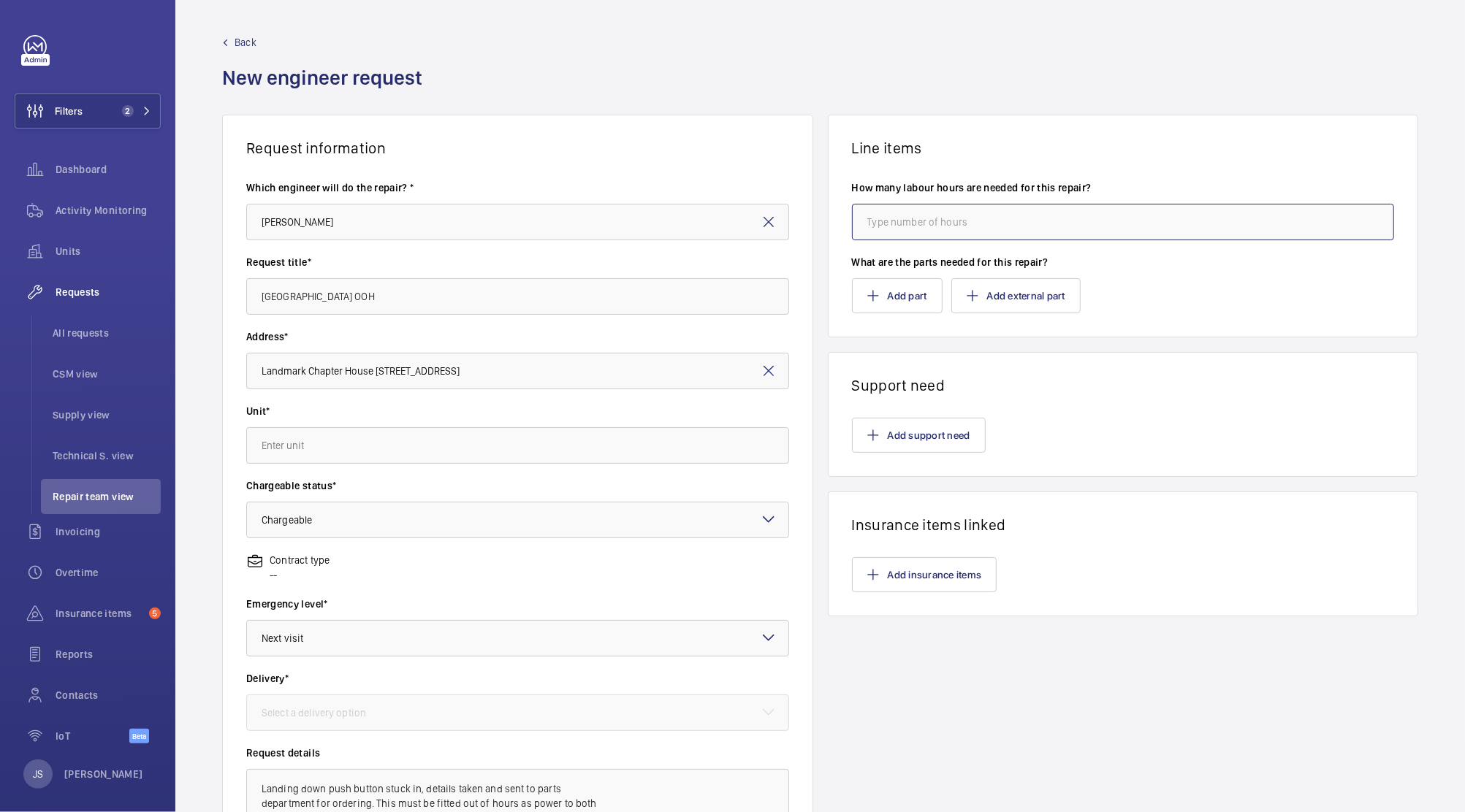
click at [1043, 221] on input "number" at bounding box center [1124, 222] width 543 height 37
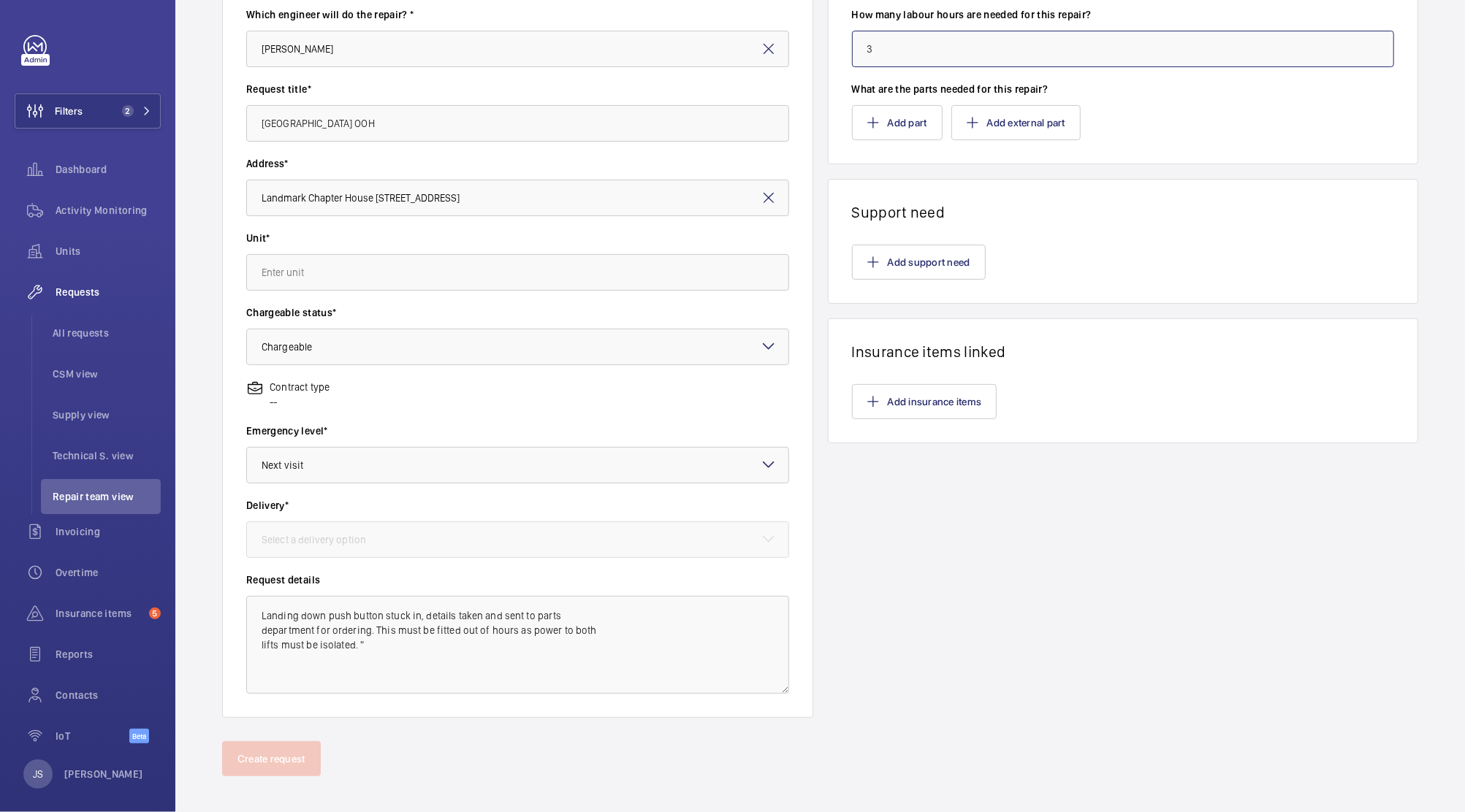
scroll to position [184, 0]
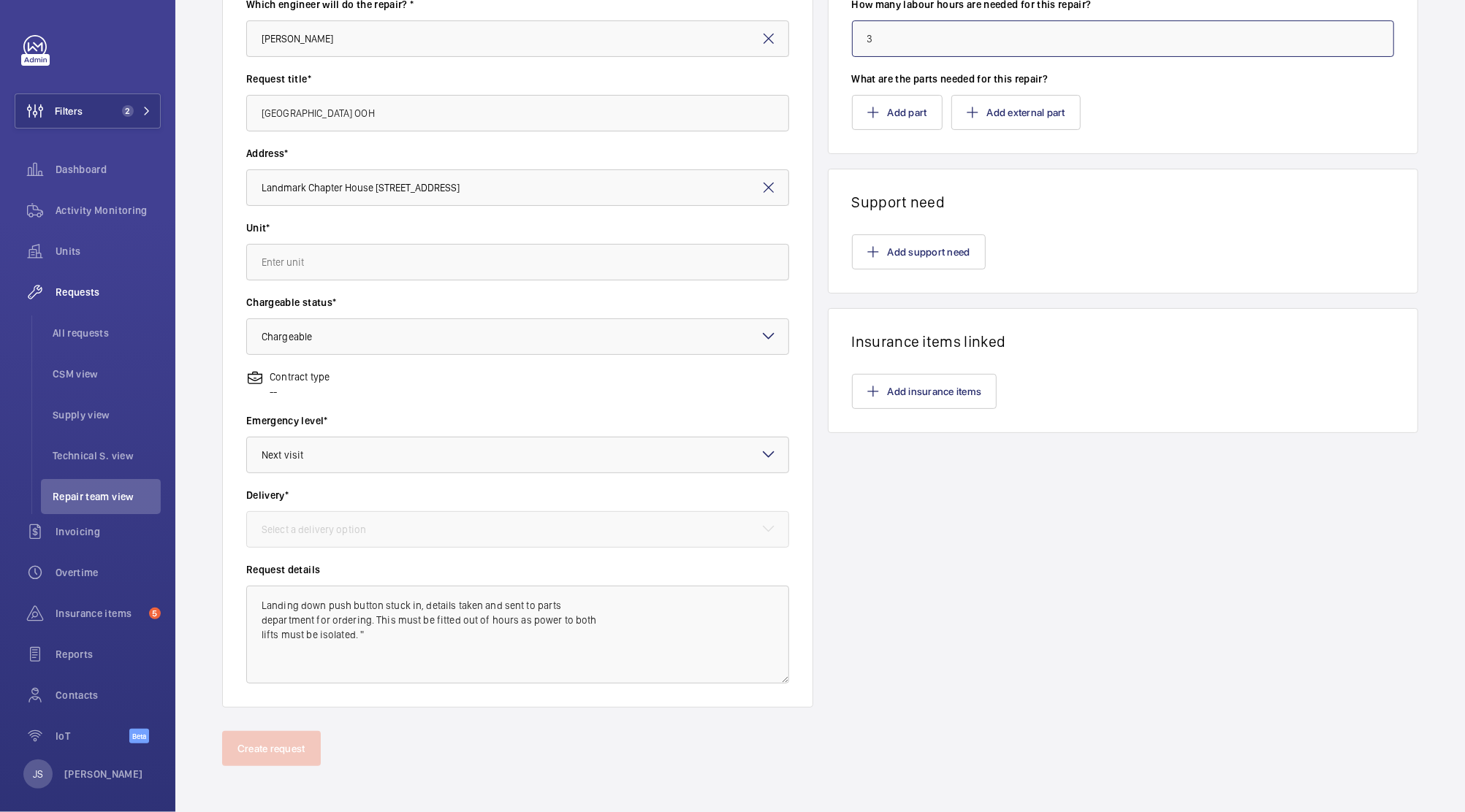
type input "3"
click at [1113, 630] on div "Line items How many labour hours are needed for this repair? 3 What are the par…" at bounding box center [1124, 319] width 591 height 777
click at [891, 113] on button "Add part" at bounding box center [897, 112] width 91 height 35
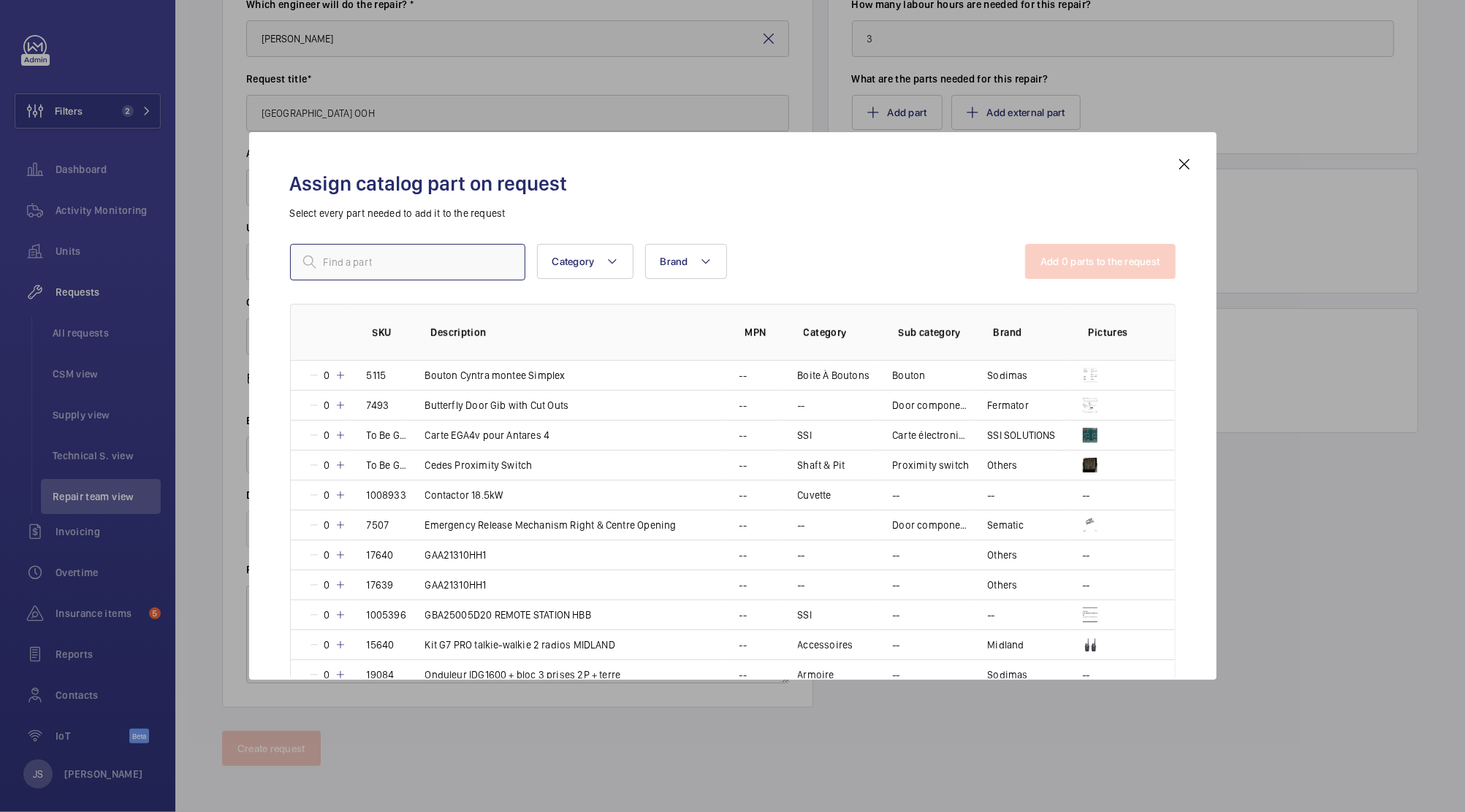
click at [425, 256] on input "text" at bounding box center [408, 262] width 236 height 37
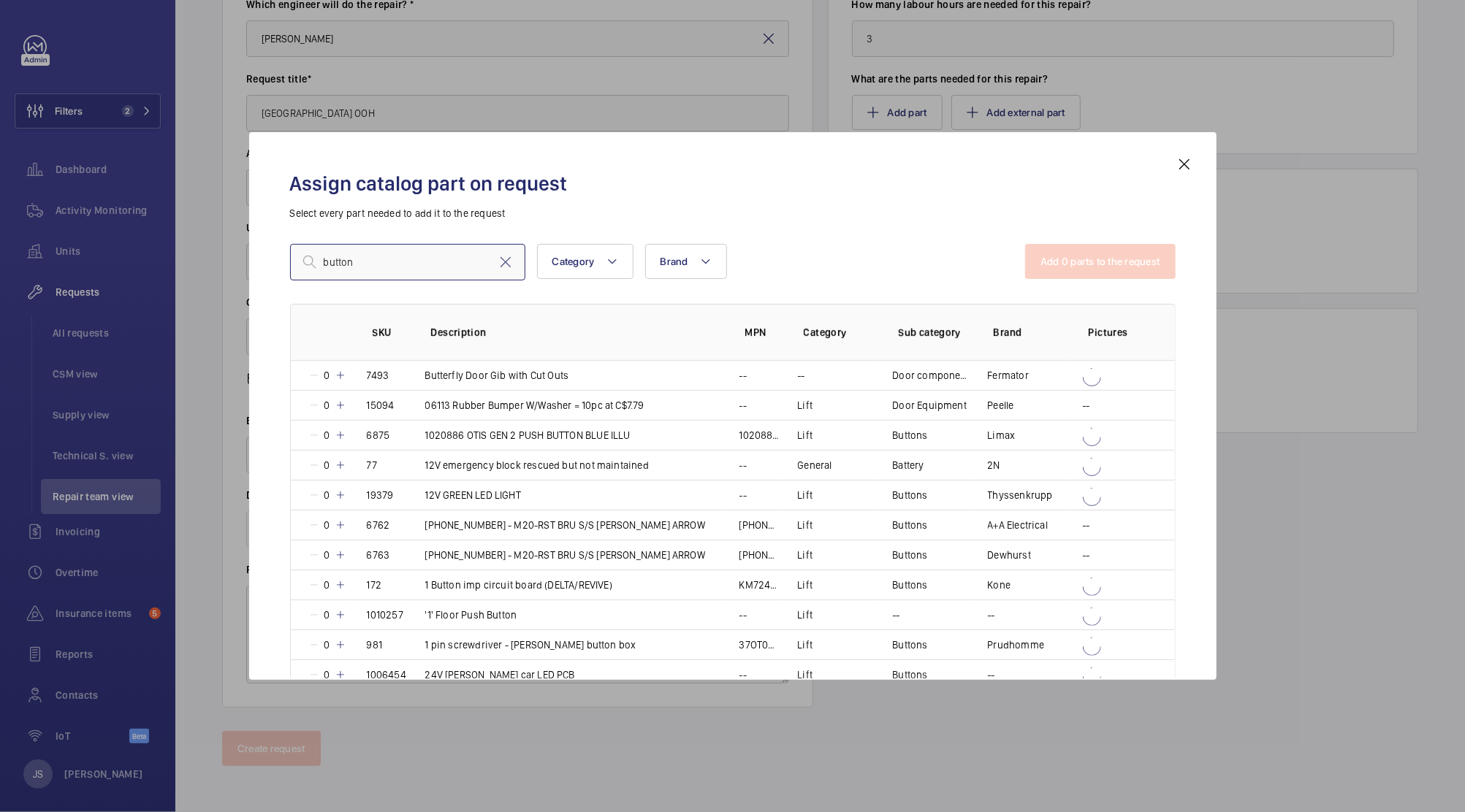
type input "button"
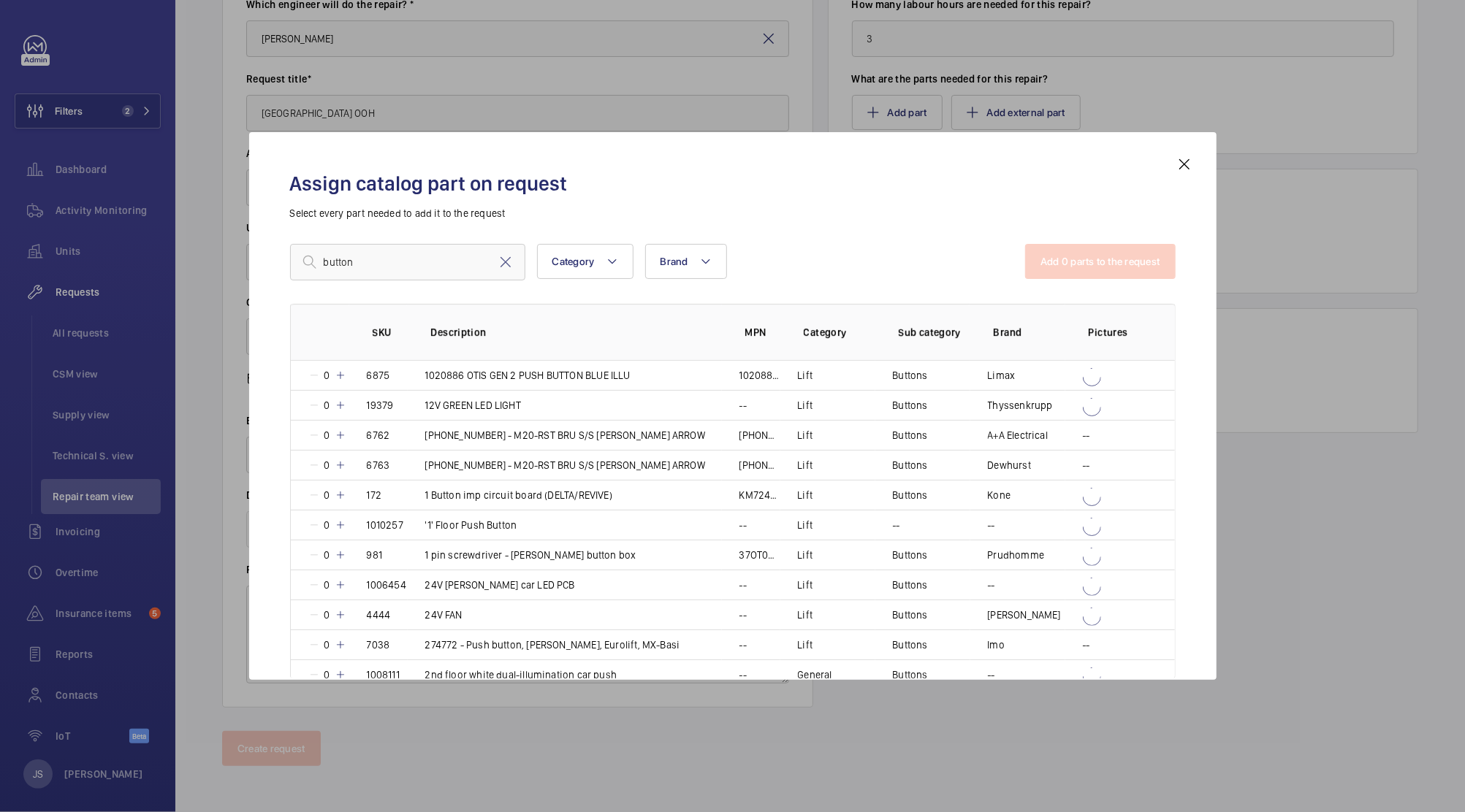
click at [1187, 164] on mat-icon at bounding box center [1184, 163] width 17 height 17
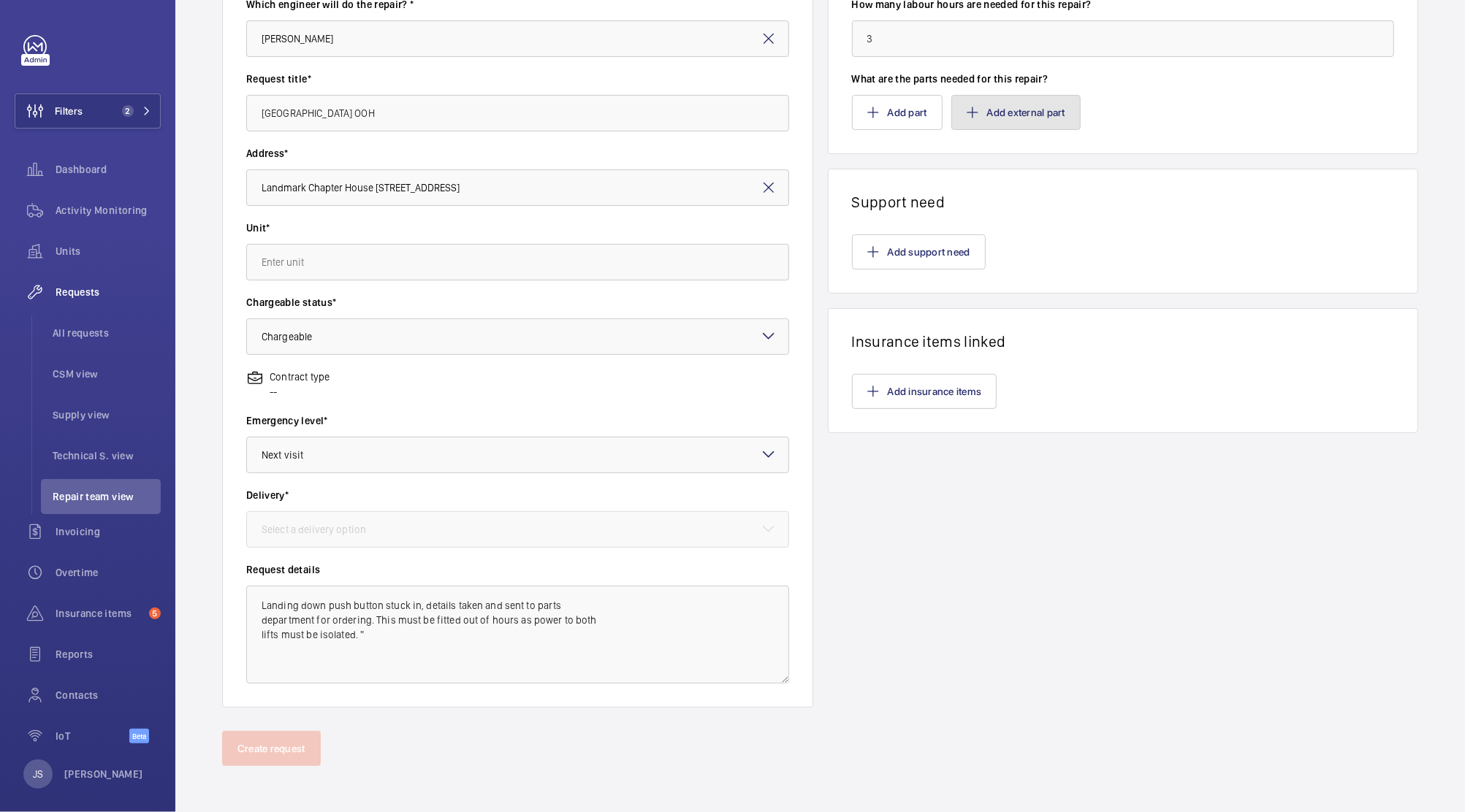
click at [1001, 120] on button "Add external part" at bounding box center [1016, 112] width 129 height 35
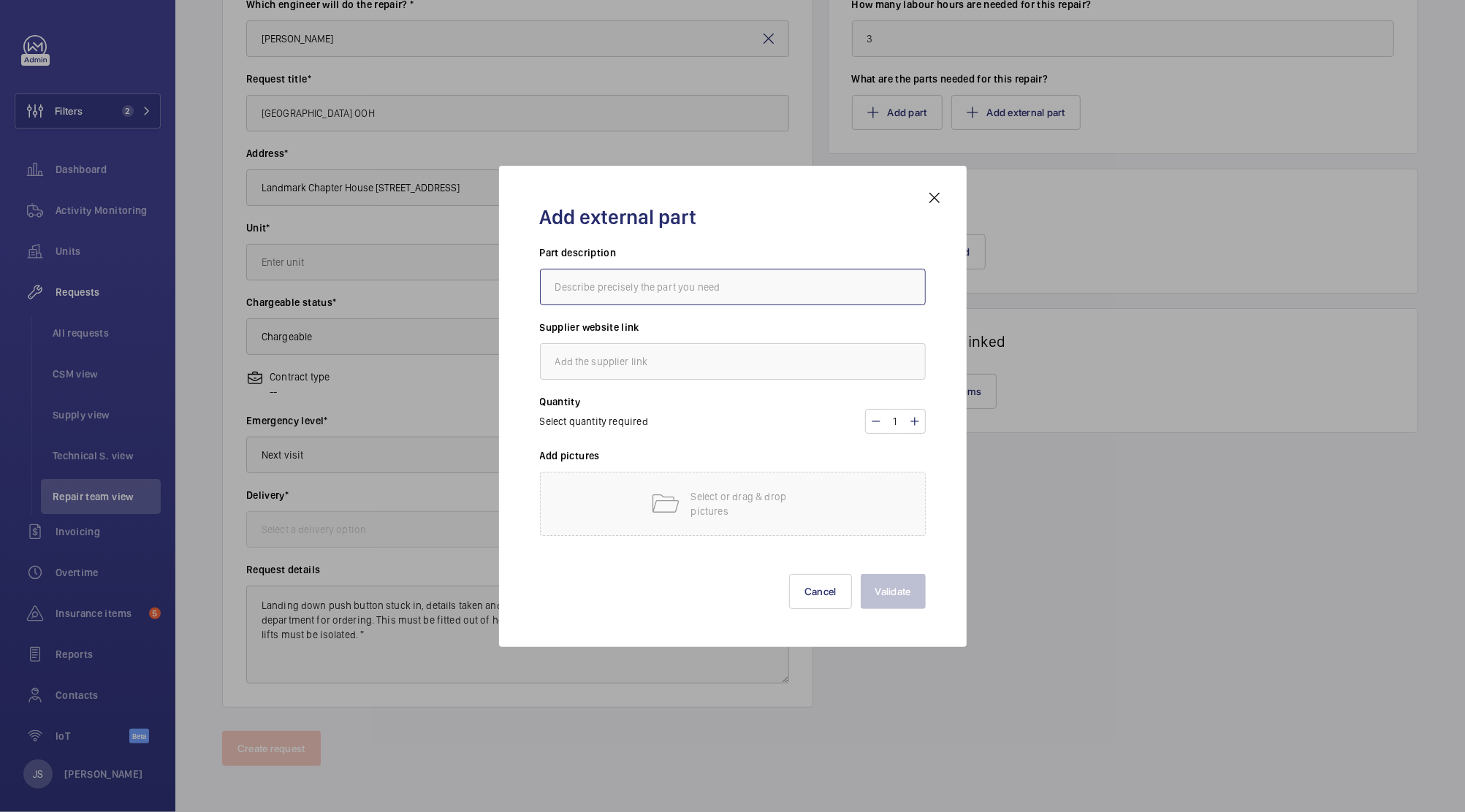
click at [708, 294] on input "text" at bounding box center [733, 286] width 386 height 37
type input "Button"
click at [605, 495] on div "Select or drag & drop pictures" at bounding box center [733, 504] width 386 height 64
drag, startPoint x: 668, startPoint y: 514, endPoint x: 659, endPoint y: 505, distance: 12.7
click at [659, 505] on mat-icon at bounding box center [665, 504] width 29 height 29
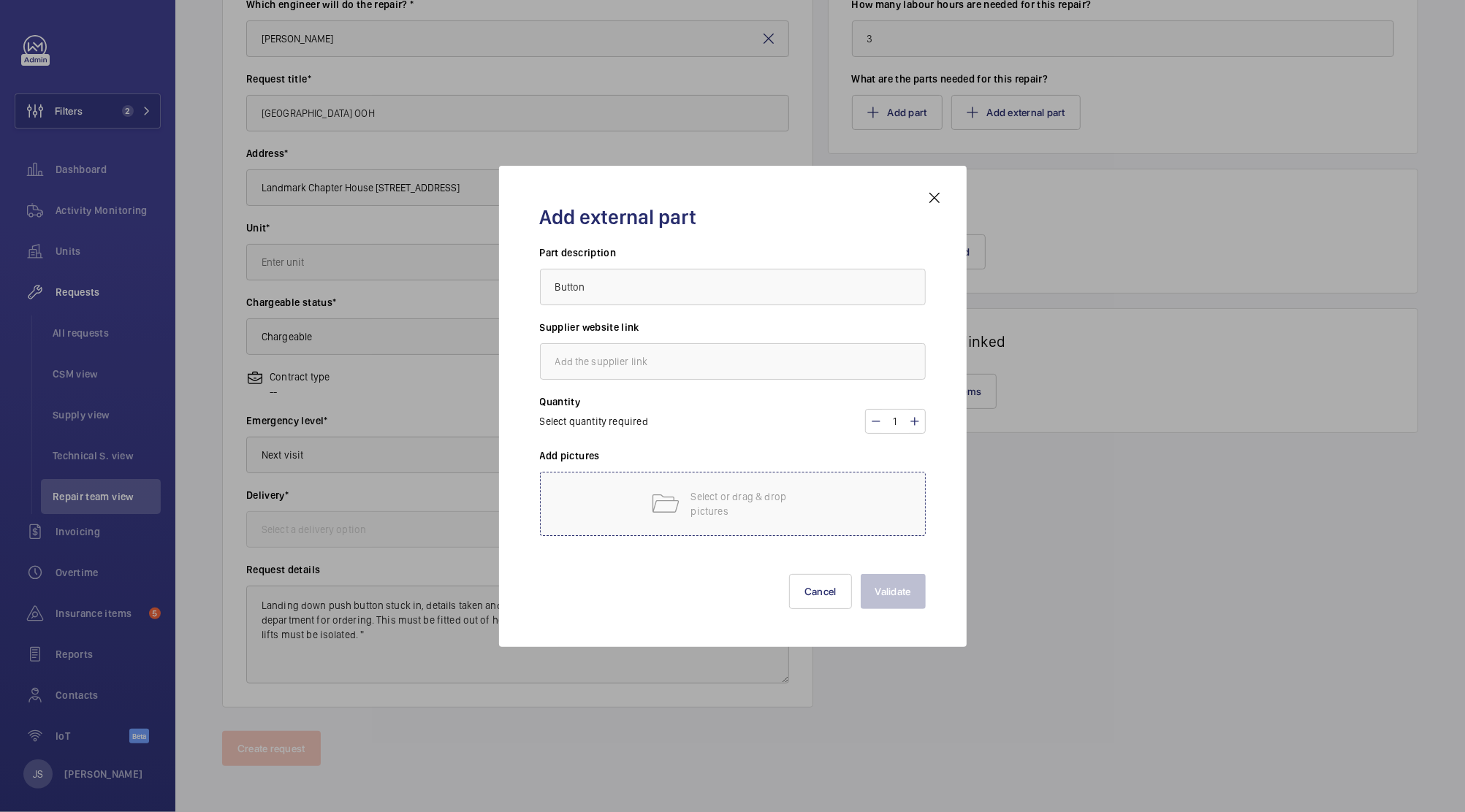
click at [665, 523] on div "Select or drag & drop pictures" at bounding box center [733, 504] width 386 height 64
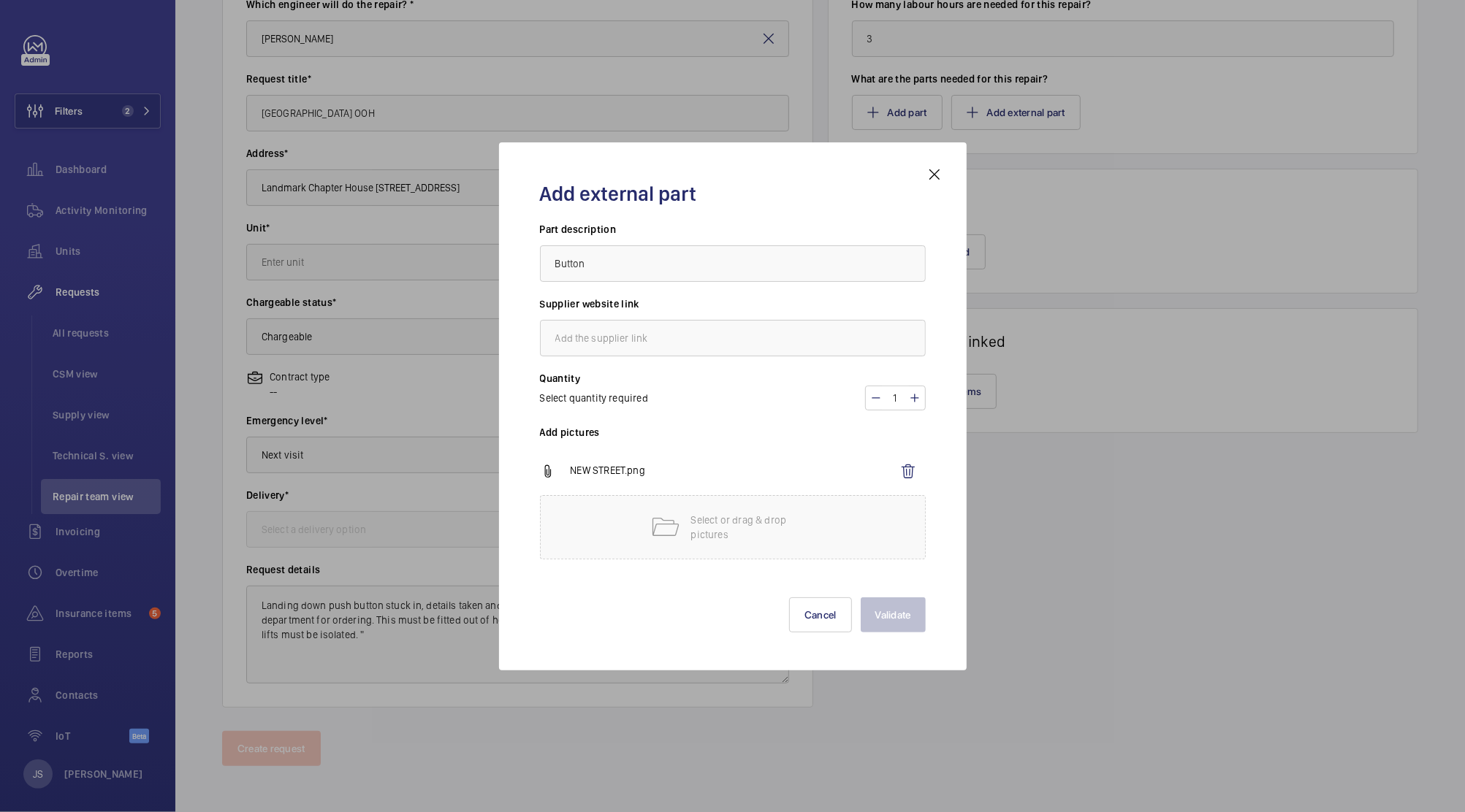
click at [1043, 583] on div at bounding box center [732, 406] width 1465 height 812
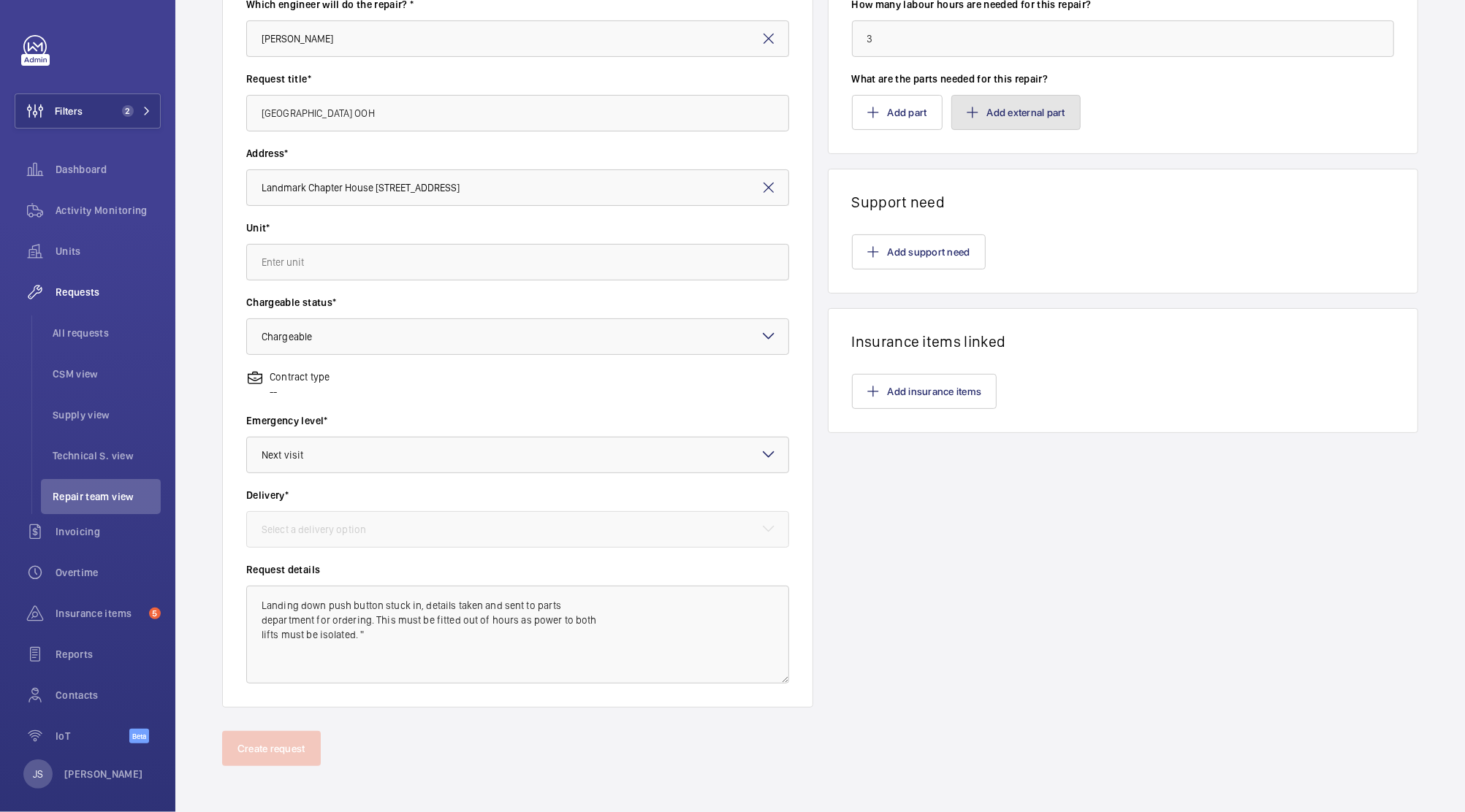
click at [975, 114] on button "Add external part" at bounding box center [1016, 112] width 129 height 35
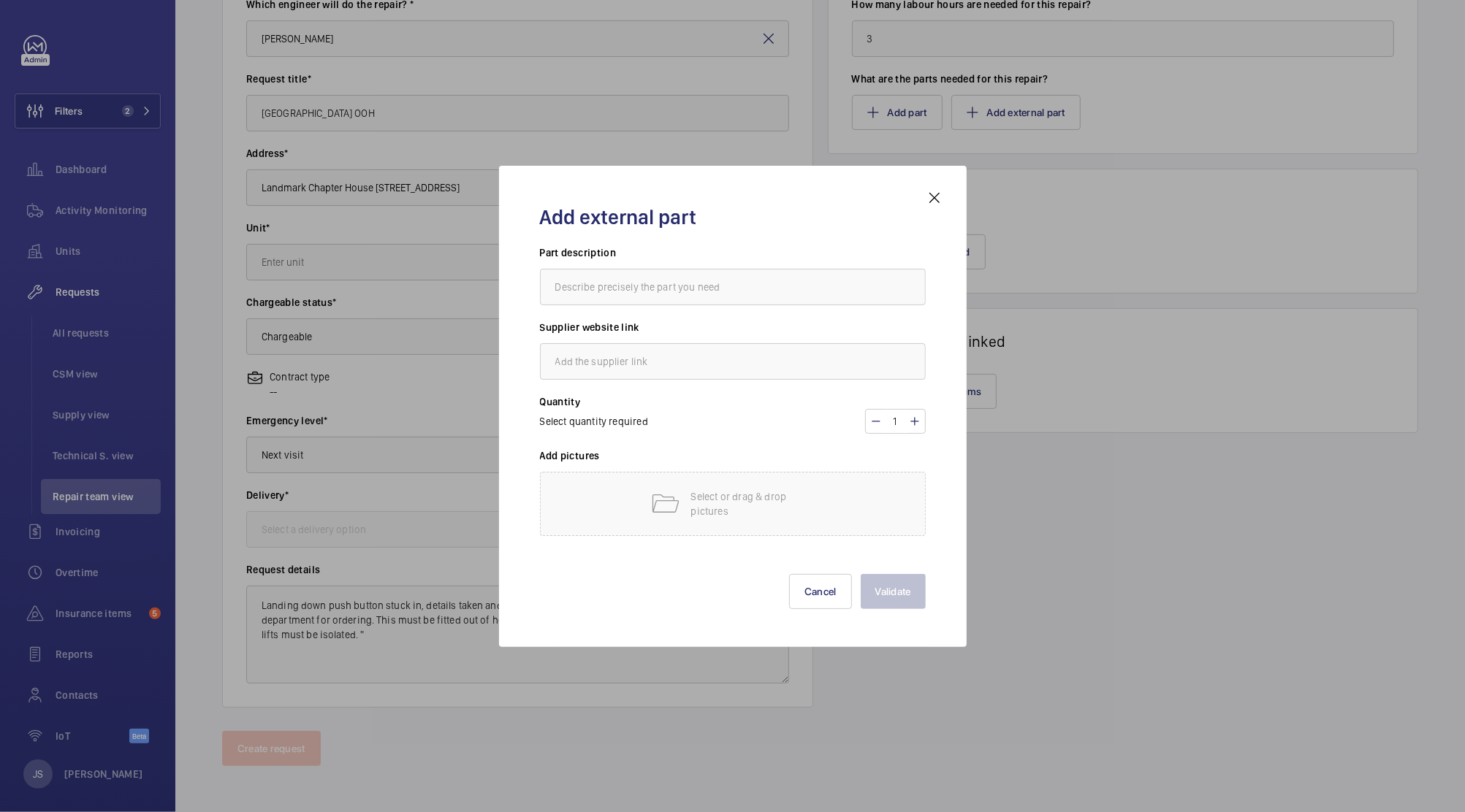
click at [936, 200] on mat-icon at bounding box center [934, 197] width 17 height 17
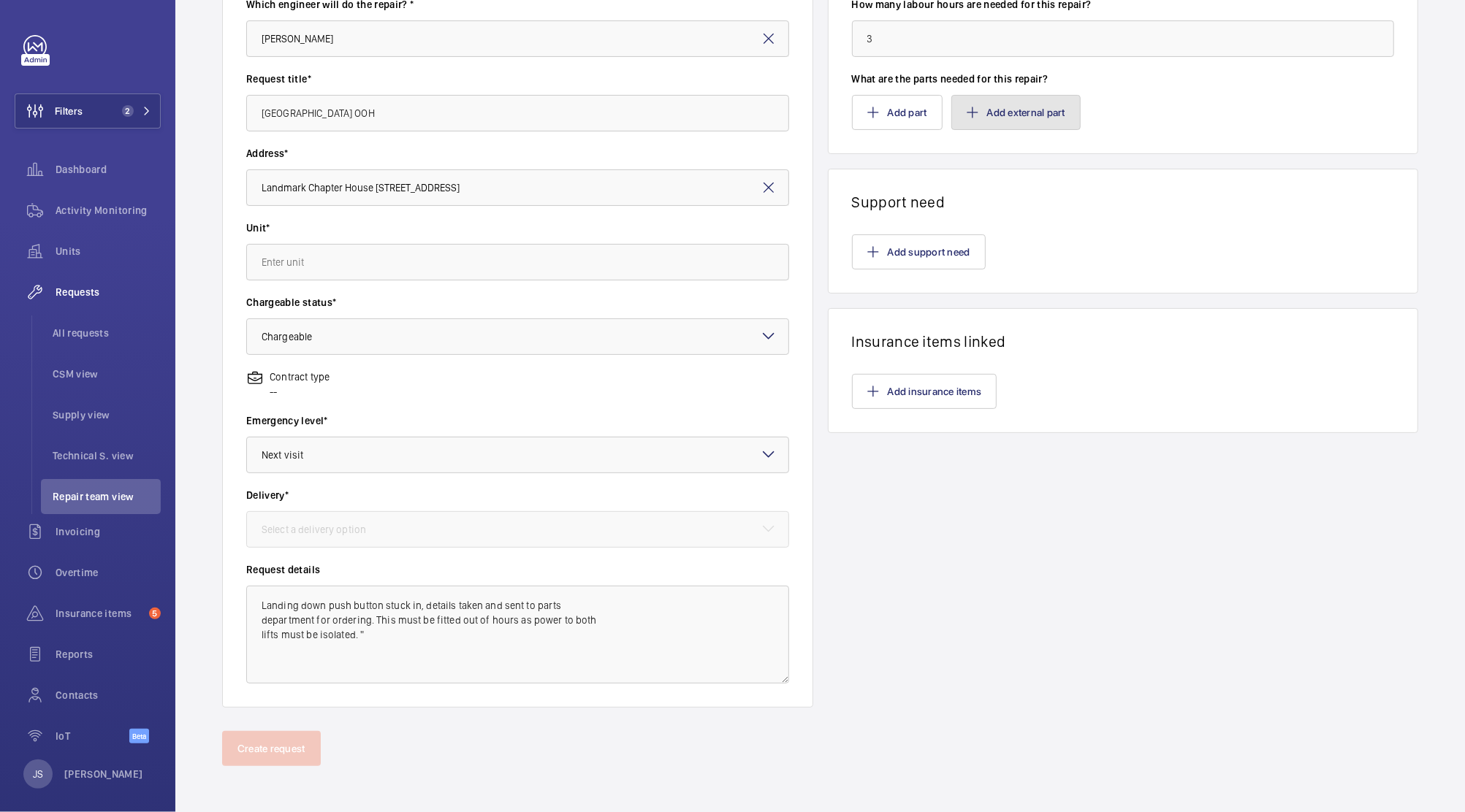
click at [970, 106] on mat-icon "button" at bounding box center [973, 112] width 12 height 12
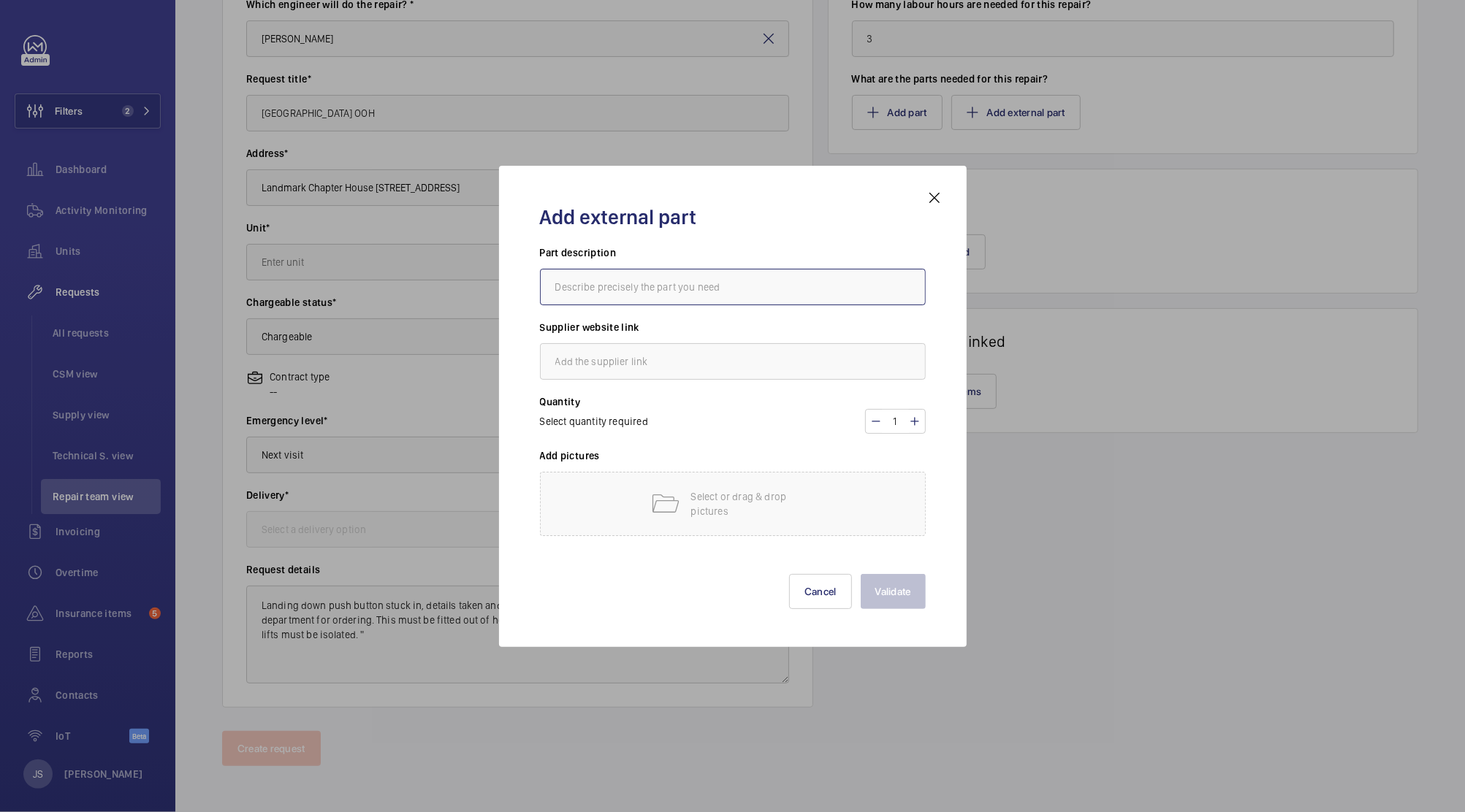
click at [633, 297] on input "text" at bounding box center [733, 286] width 386 height 37
type input "Button"
click at [599, 367] on input "text" at bounding box center [733, 361] width 386 height 37
click at [654, 510] on mat-icon at bounding box center [665, 504] width 29 height 29
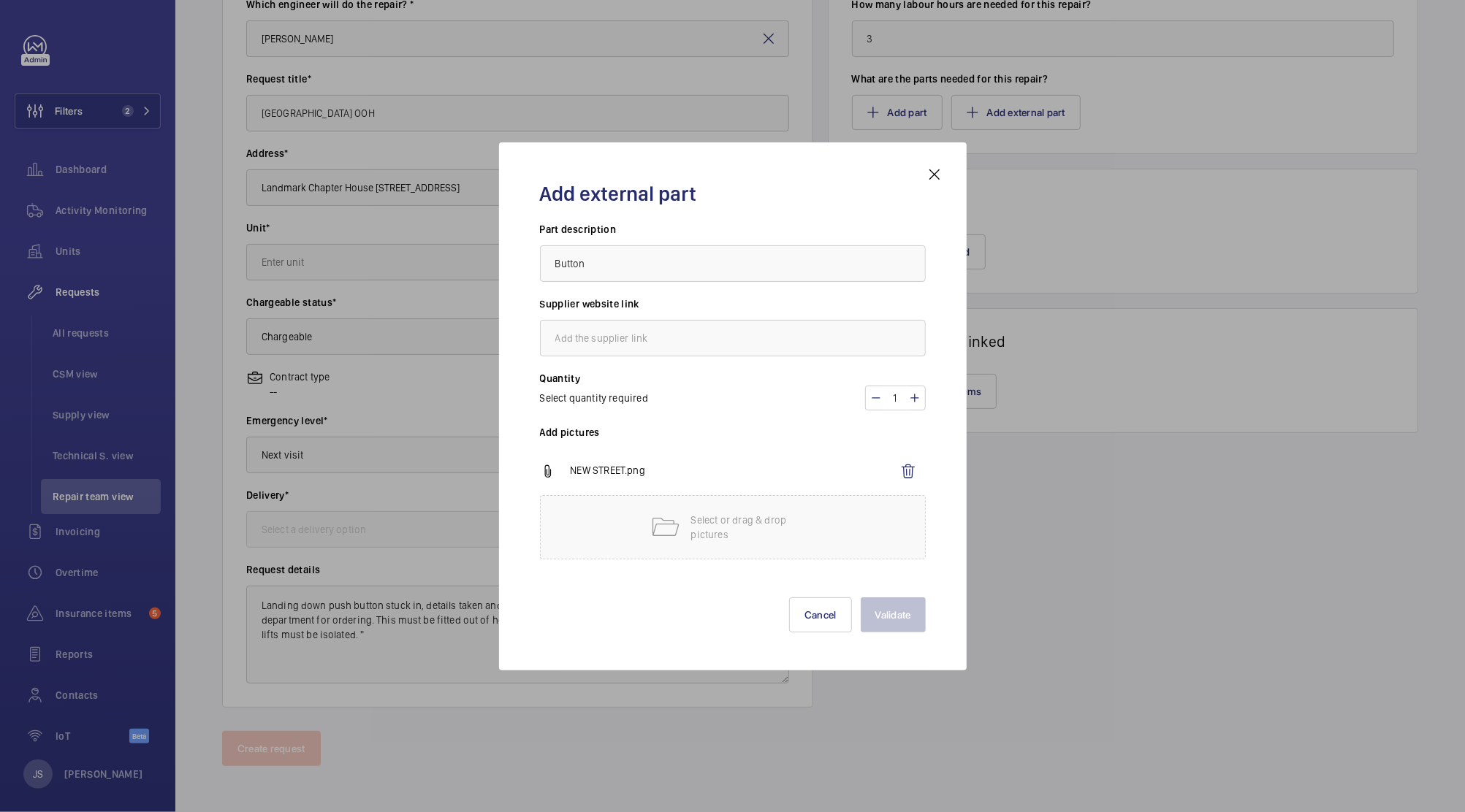
click at [733, 602] on div "Validate Cancel" at bounding box center [733, 604] width 386 height 58
drag, startPoint x: 594, startPoint y: 471, endPoint x: 661, endPoint y: 545, distance: 99.8
click at [661, 545] on div "Add pictures NEW STREET.png Select or drag & drop pictures" at bounding box center [733, 499] width 386 height 149
click at [681, 532] on div "Select or drag & drop pictures" at bounding box center [733, 527] width 386 height 64
click at [636, 524] on div "Select or drag & drop pictures" at bounding box center [733, 527] width 386 height 64
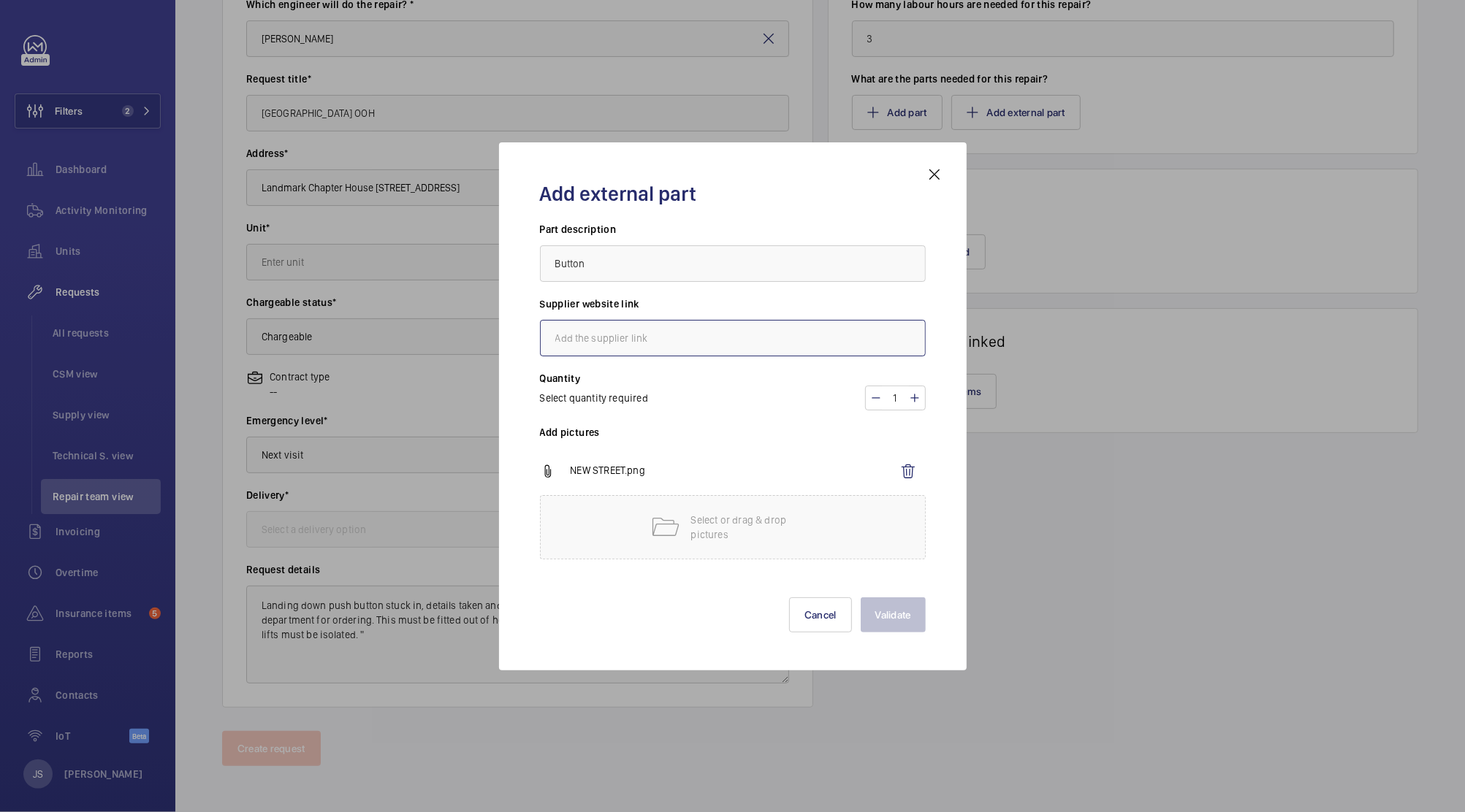
click at [608, 334] on input "text" at bounding box center [733, 338] width 386 height 37
type input "Unknown"
click at [895, 613] on button "Validate" at bounding box center [893, 615] width 65 height 35
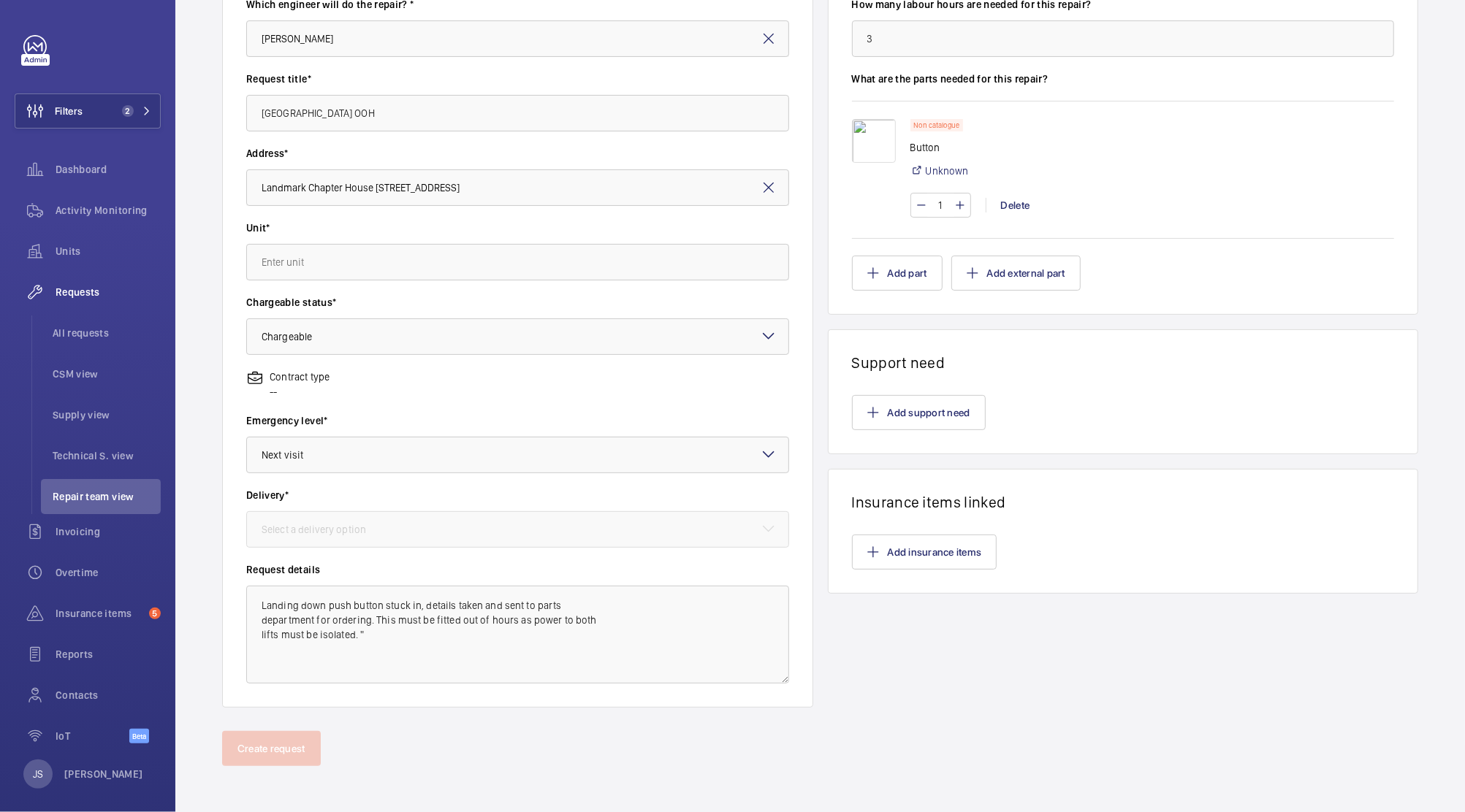
click at [896, 640] on div "Line items How many labour hours are needed for this repair? 3 What are the par…" at bounding box center [1124, 319] width 591 height 777
click at [291, 532] on div "Select a delivery option" at bounding box center [332, 529] width 141 height 14
click at [293, 539] on div at bounding box center [518, 529] width 542 height 35
click at [746, 534] on div at bounding box center [518, 529] width 542 height 35
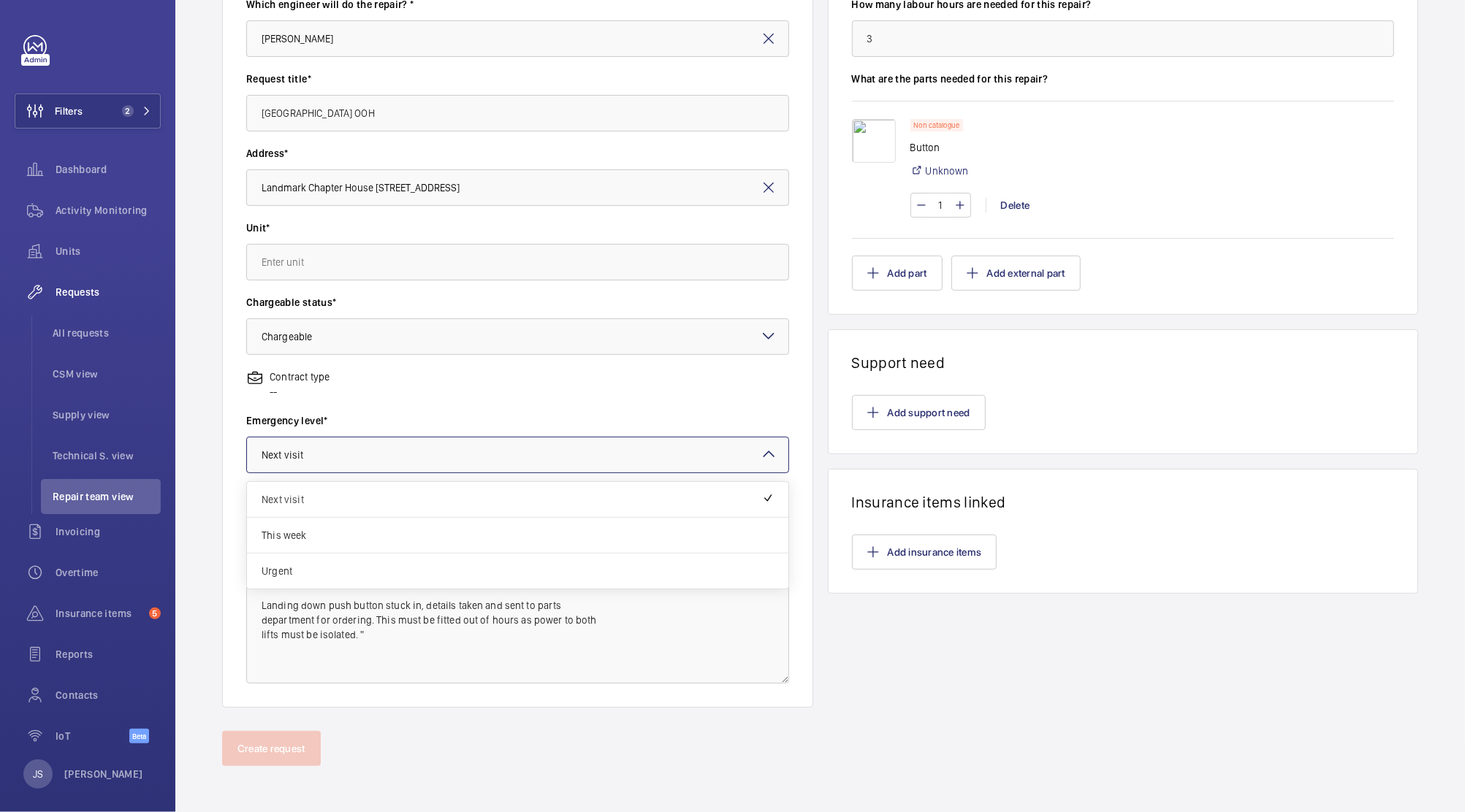
click at [760, 453] on mat-icon at bounding box center [768, 454] width 17 height 17
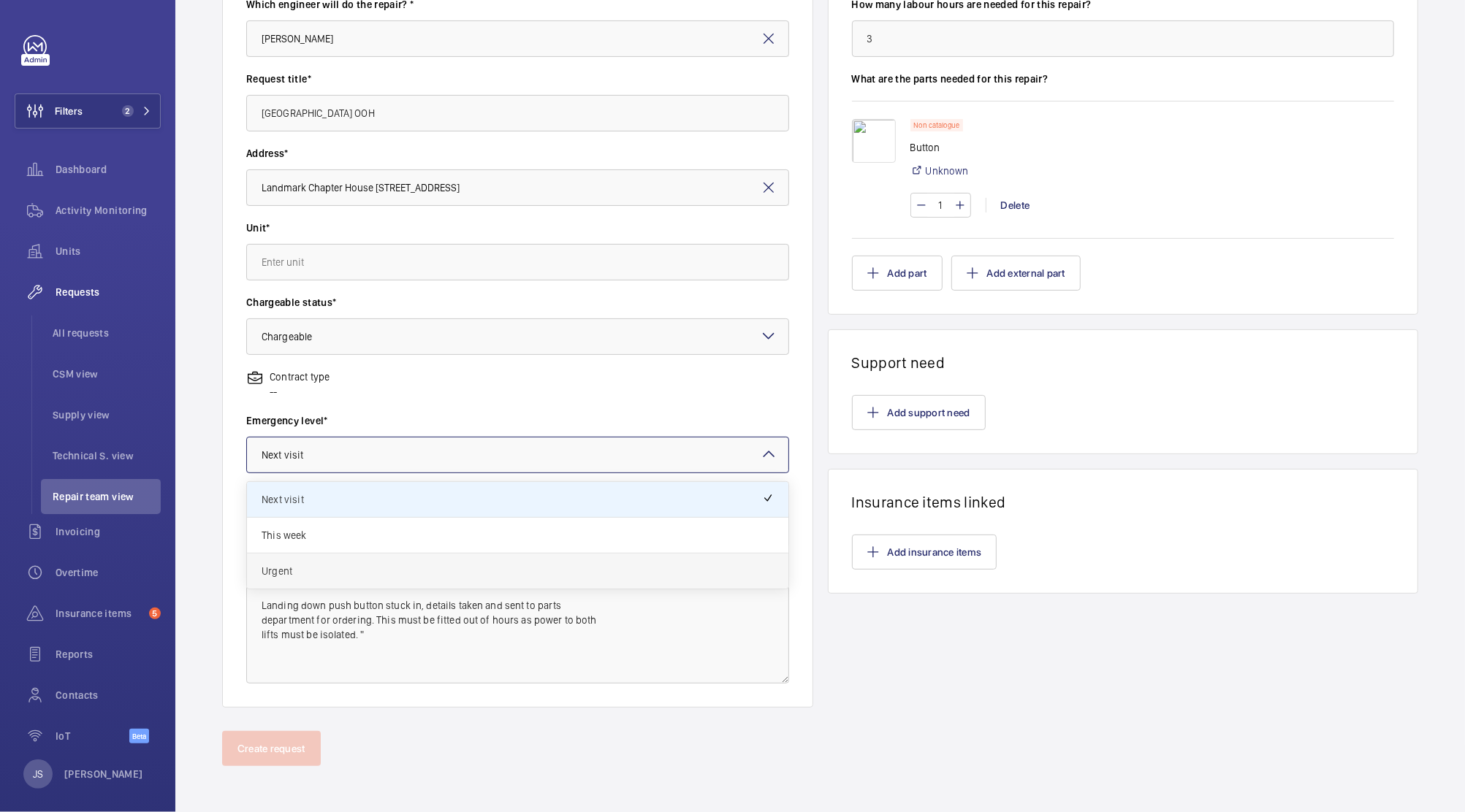
click at [566, 570] on span "Urgent" at bounding box center [518, 571] width 512 height 14
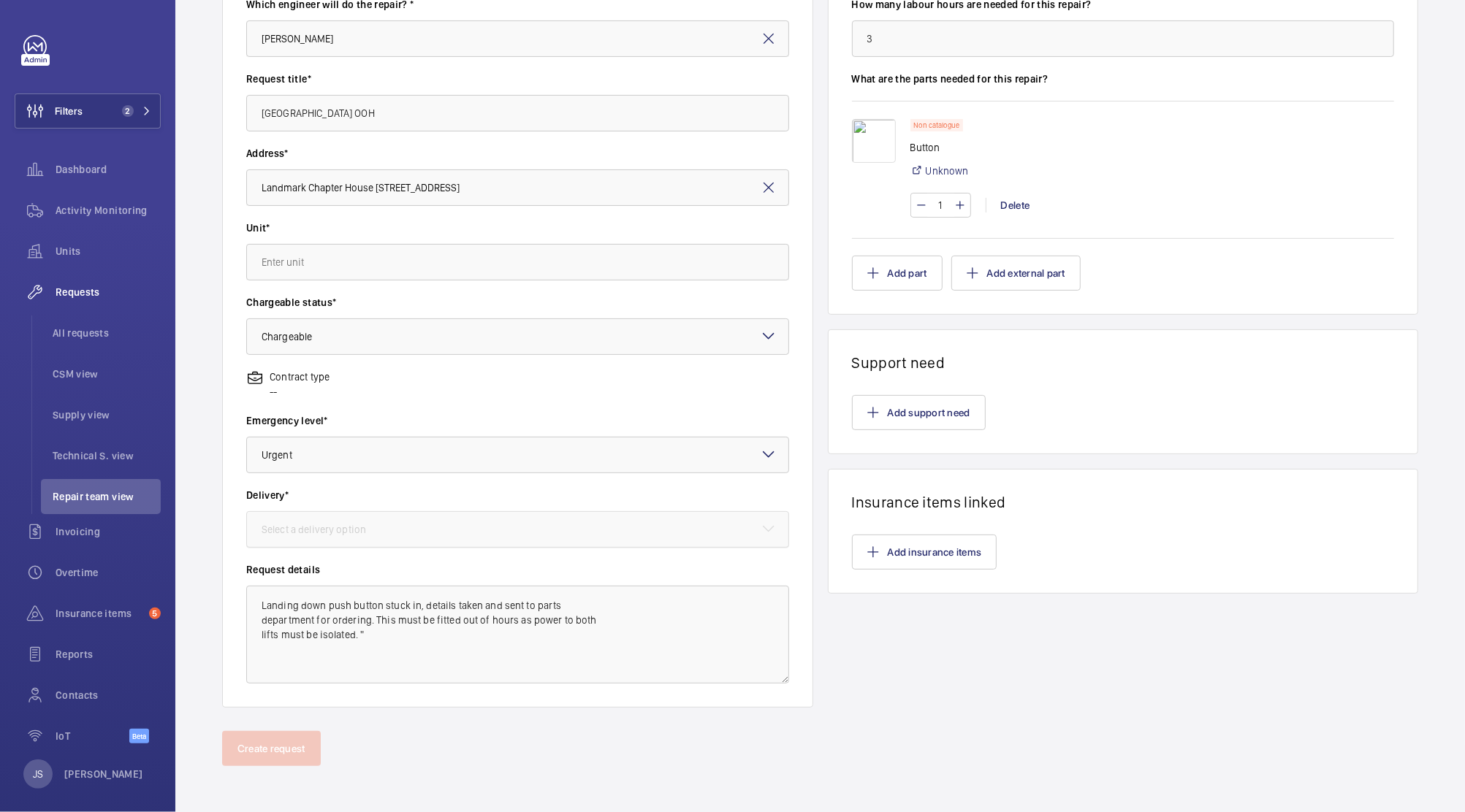
click at [527, 527] on div at bounding box center [518, 529] width 542 height 35
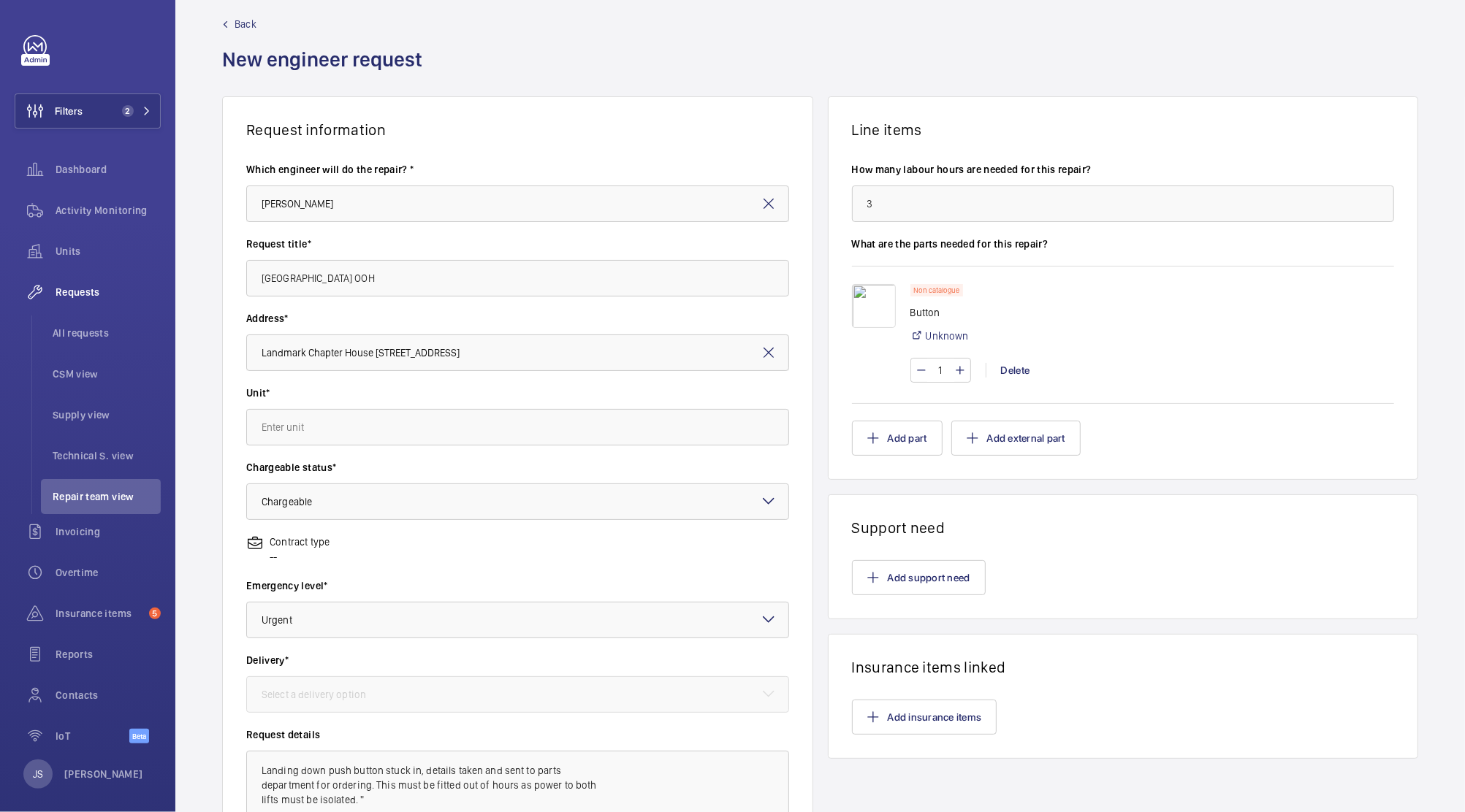
scroll to position [21, 0]
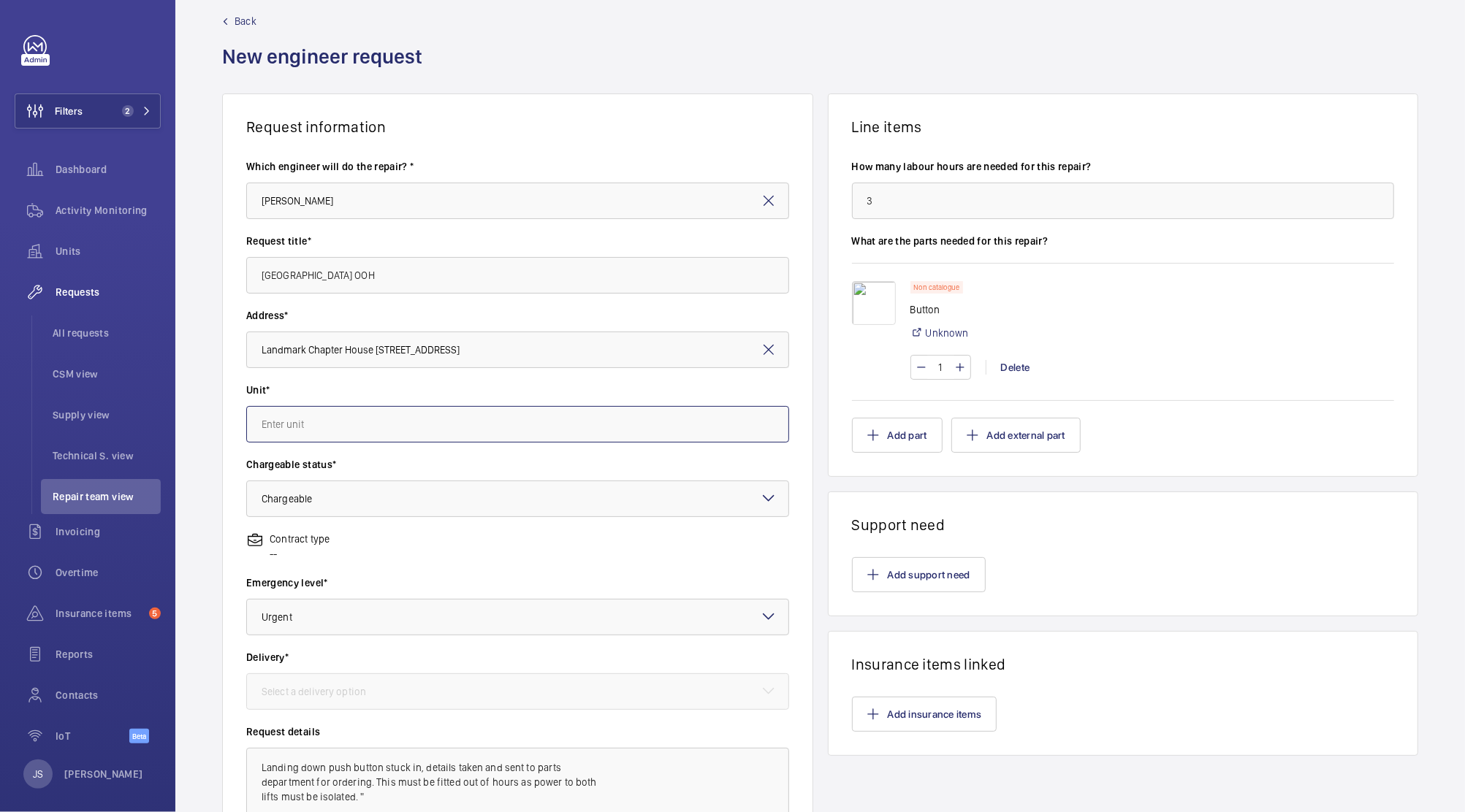
click at [695, 421] on input "text" at bounding box center [518, 424] width 543 height 37
click at [404, 463] on mat-option "41316974 - Lift 1 LH" at bounding box center [514, 468] width 534 height 36
type input "41316974 - Lift 1 LH"
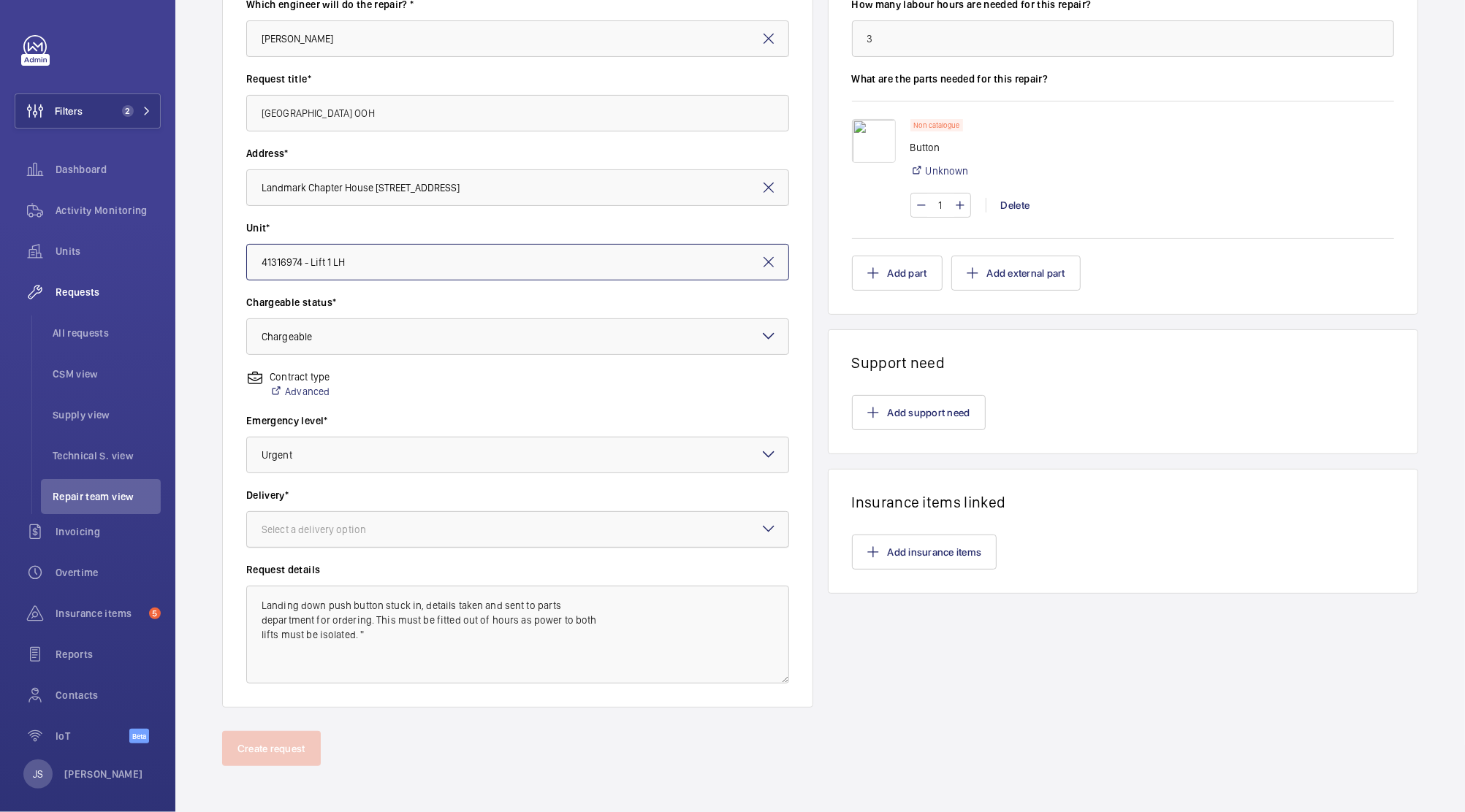
click at [596, 523] on div at bounding box center [518, 529] width 542 height 35
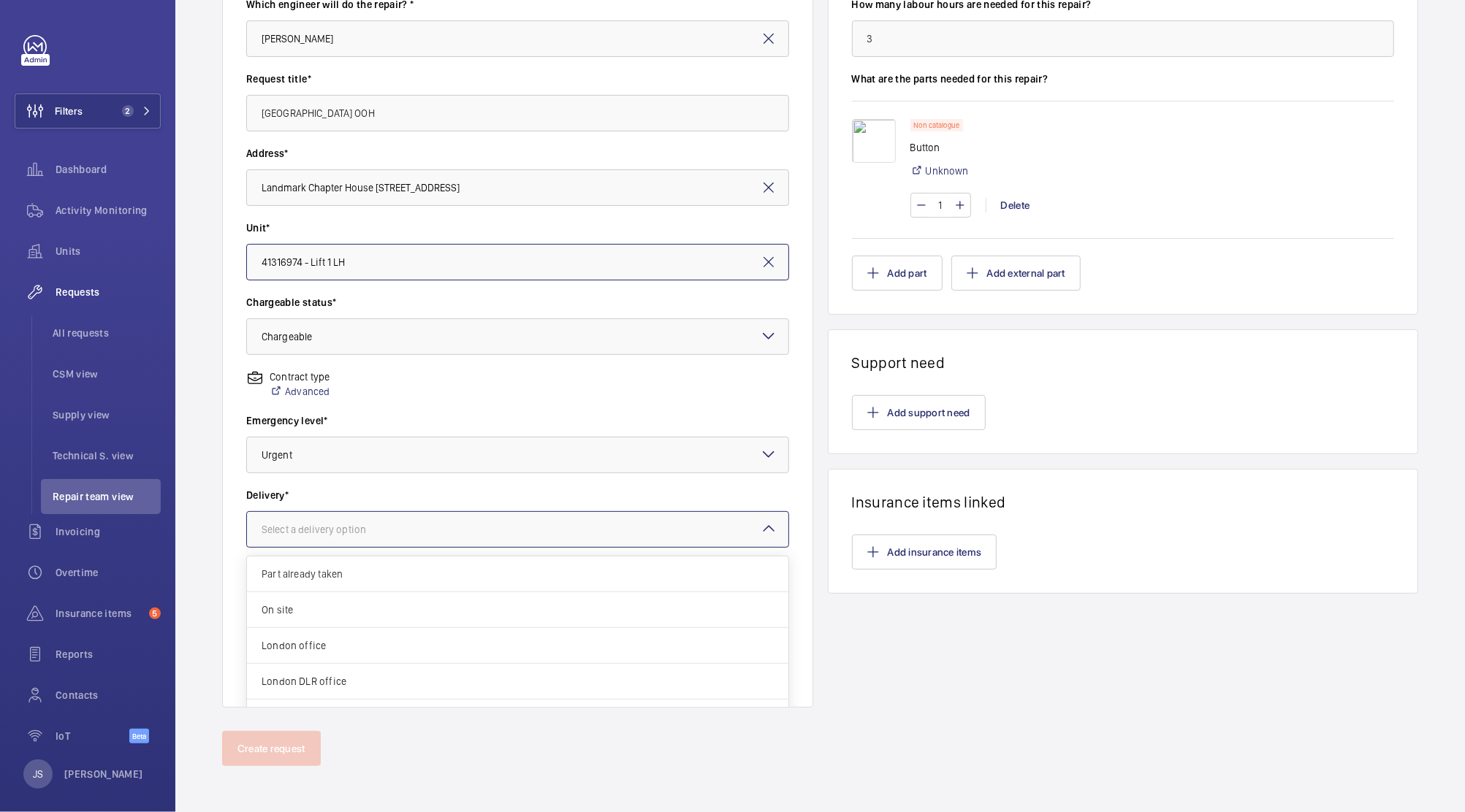
click at [596, 523] on div at bounding box center [518, 529] width 542 height 35
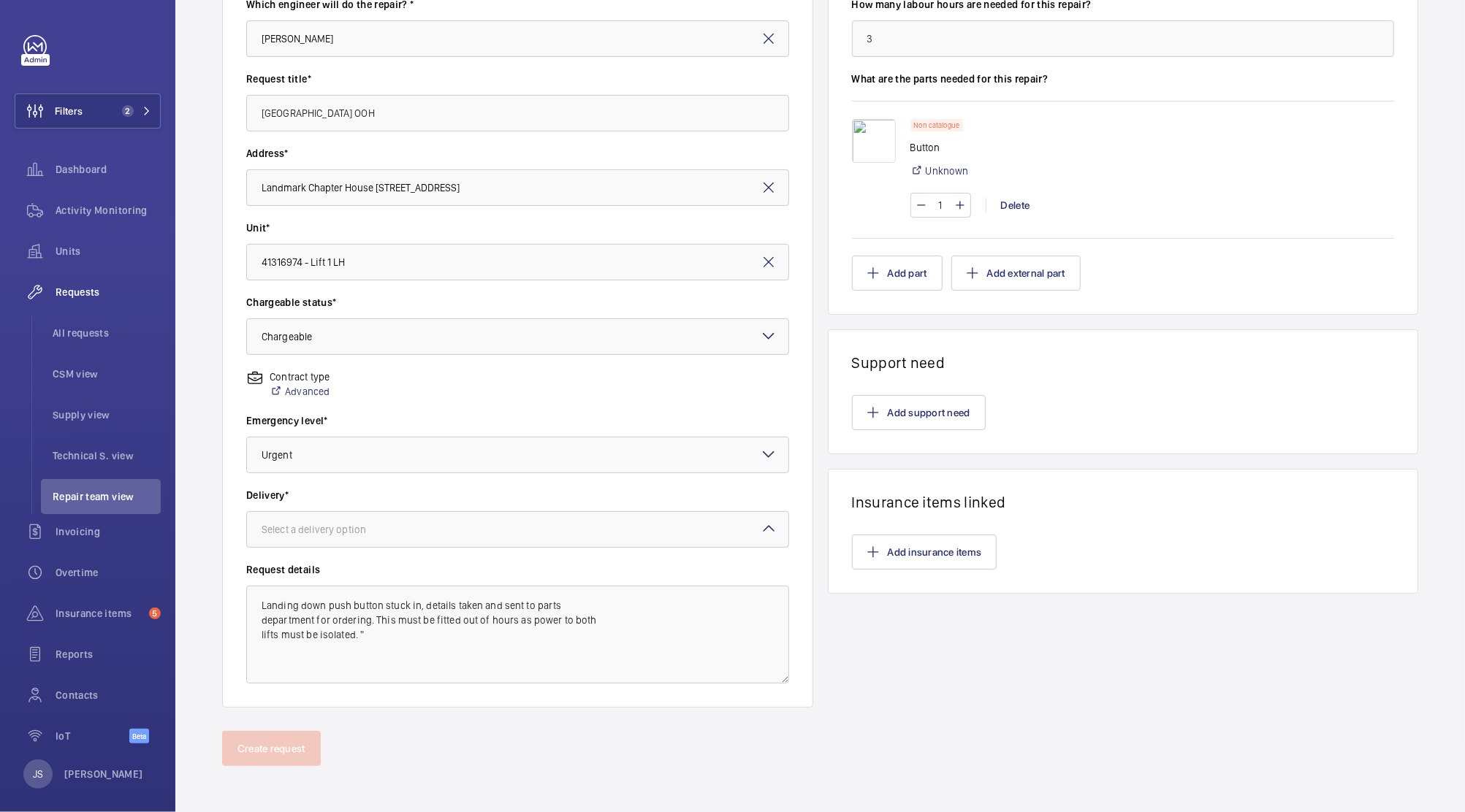
click at [763, 533] on div "Select a delivery option" at bounding box center [518, 529] width 543 height 37
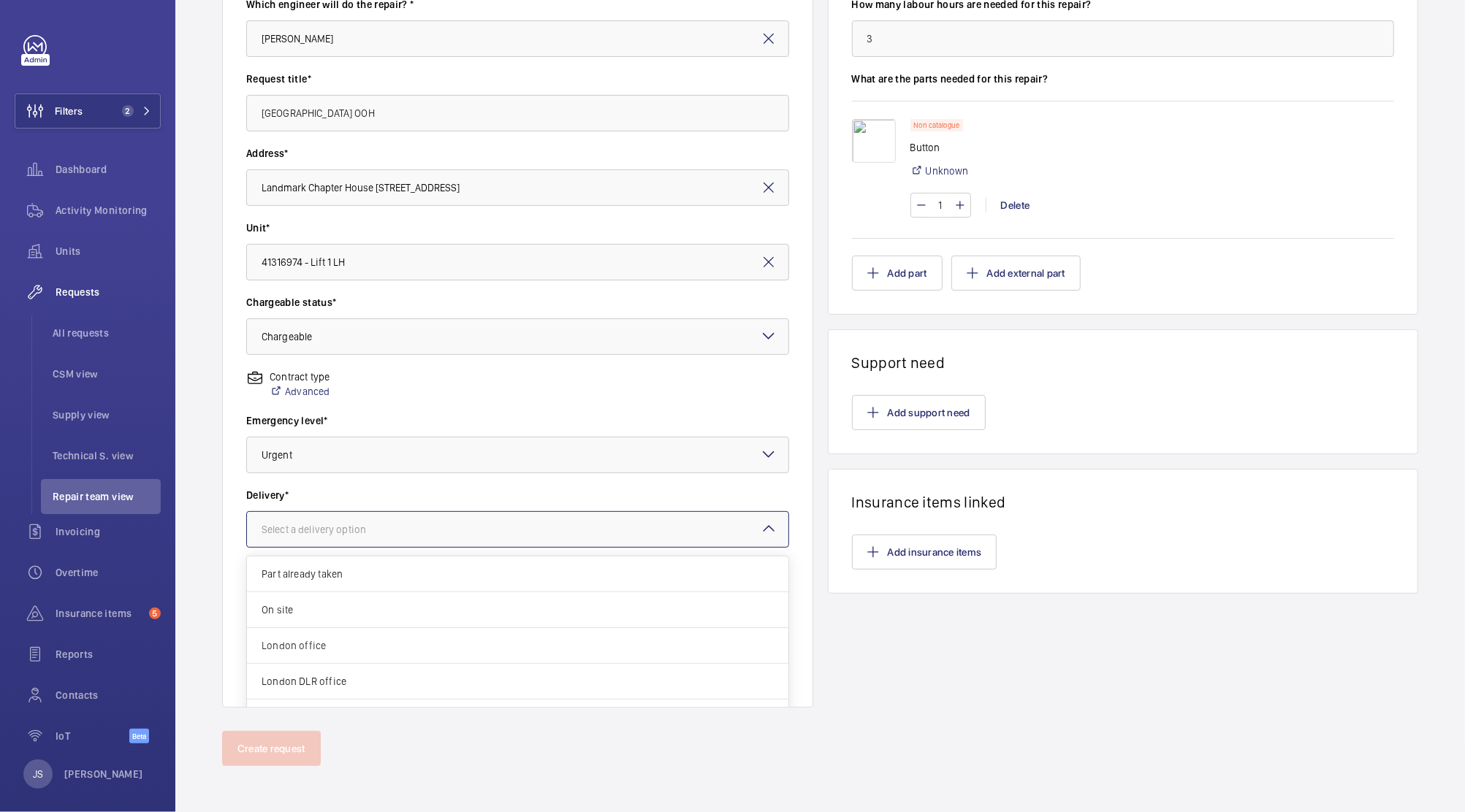
scroll to position [52, 0]
click at [645, 697] on span "Specified in comment" at bounding box center [518, 700] width 512 height 14
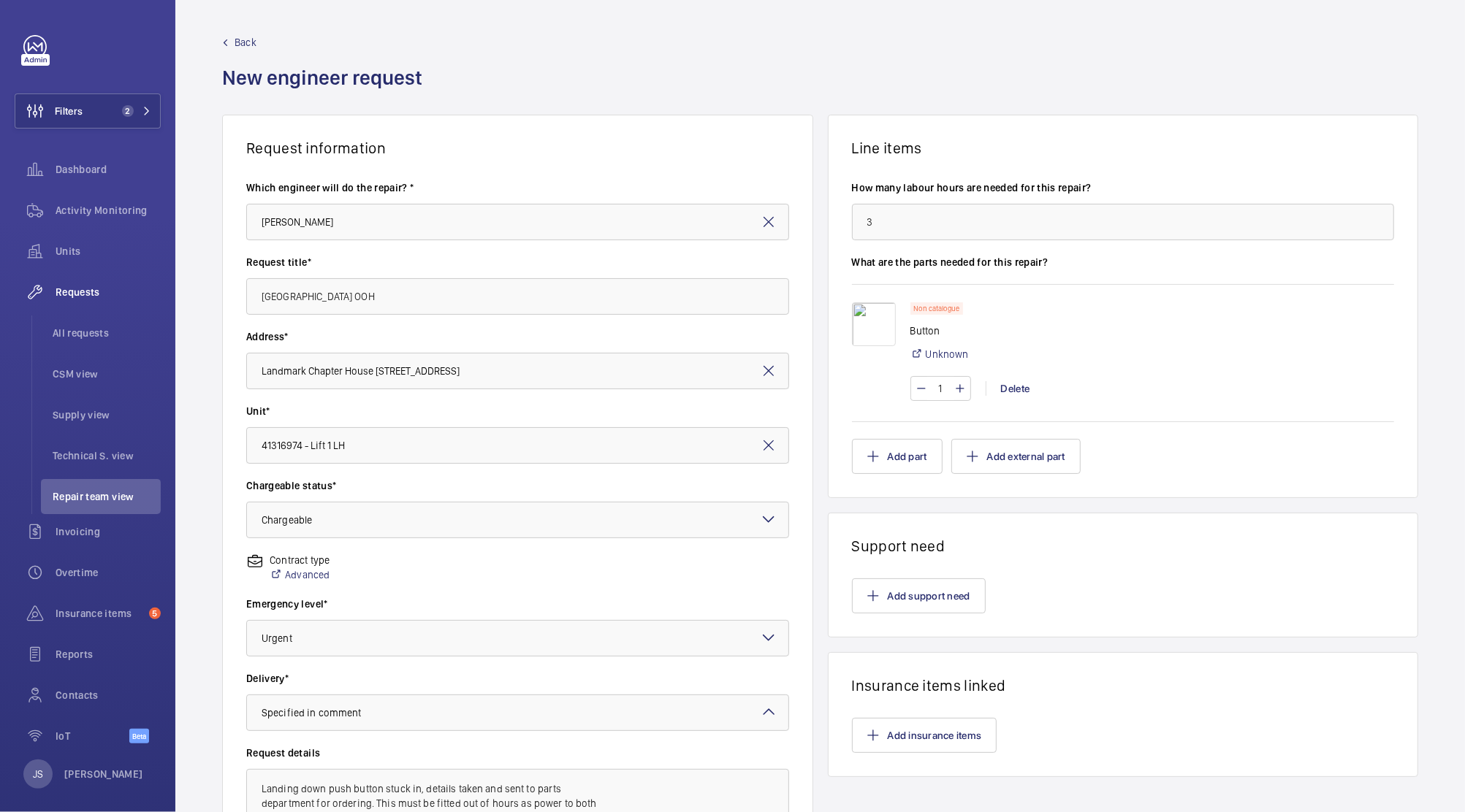
scroll to position [184, 0]
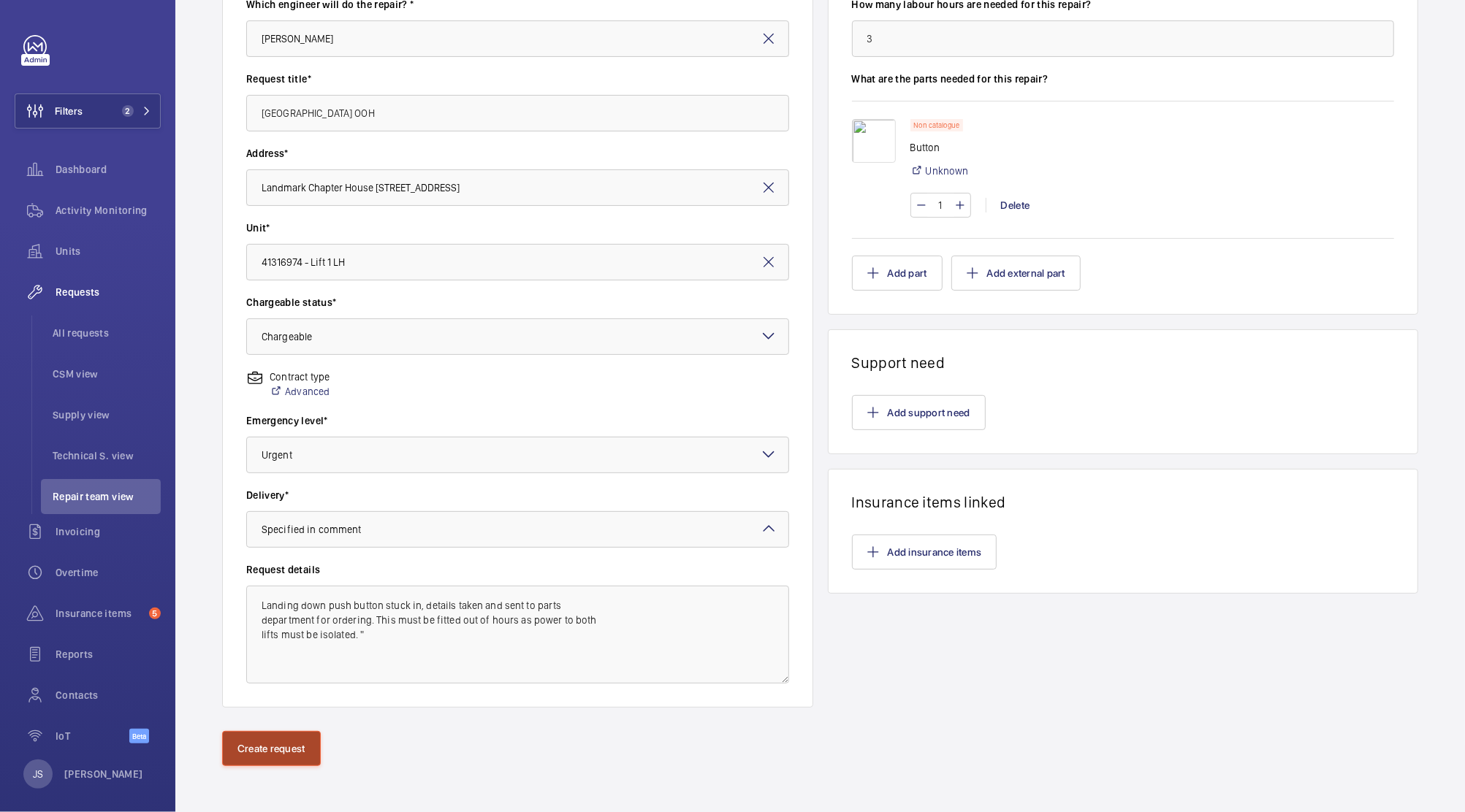
click at [260, 750] on button "Create request" at bounding box center [272, 748] width 99 height 35
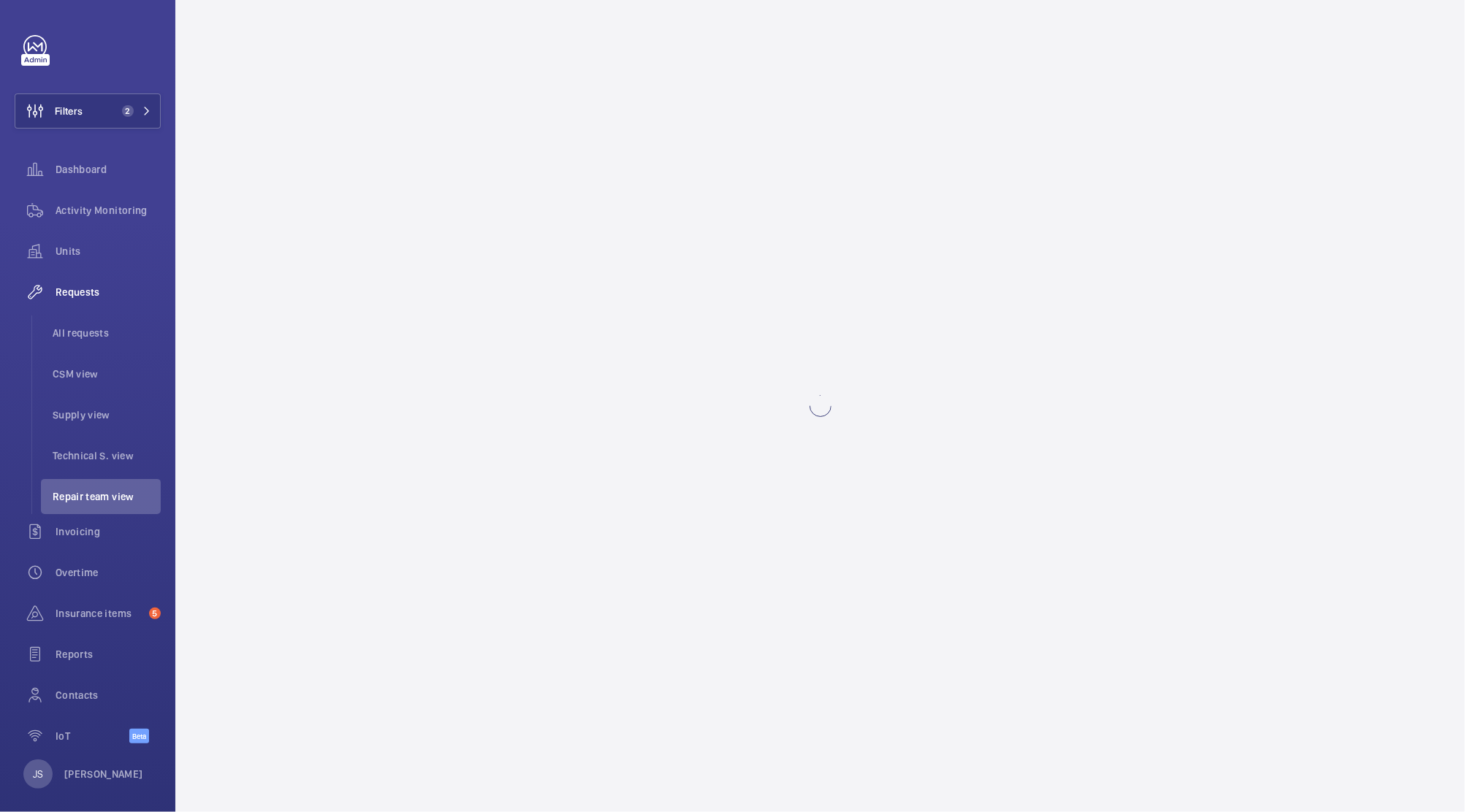
scroll to position [0, 0]
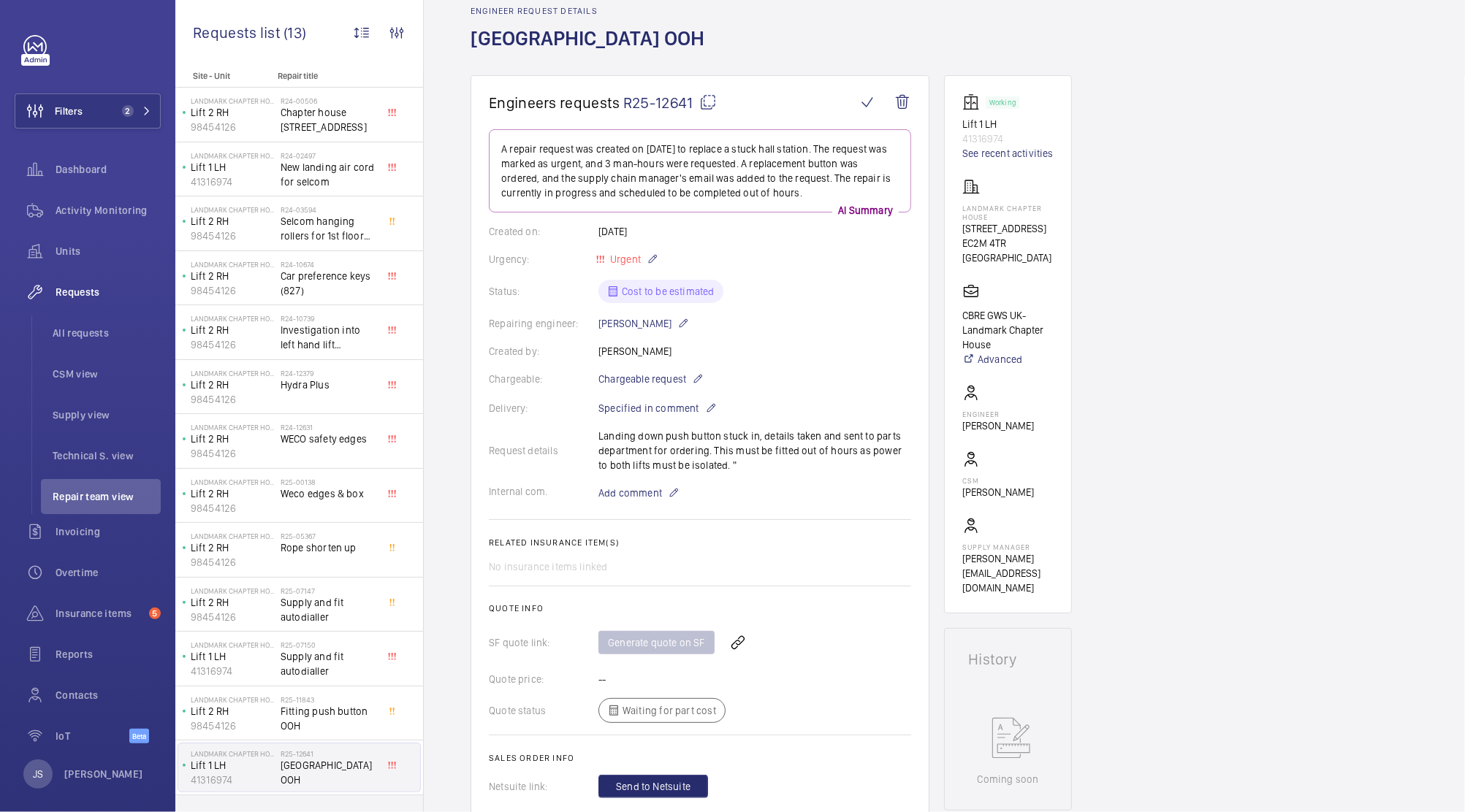
scroll to position [106, 0]
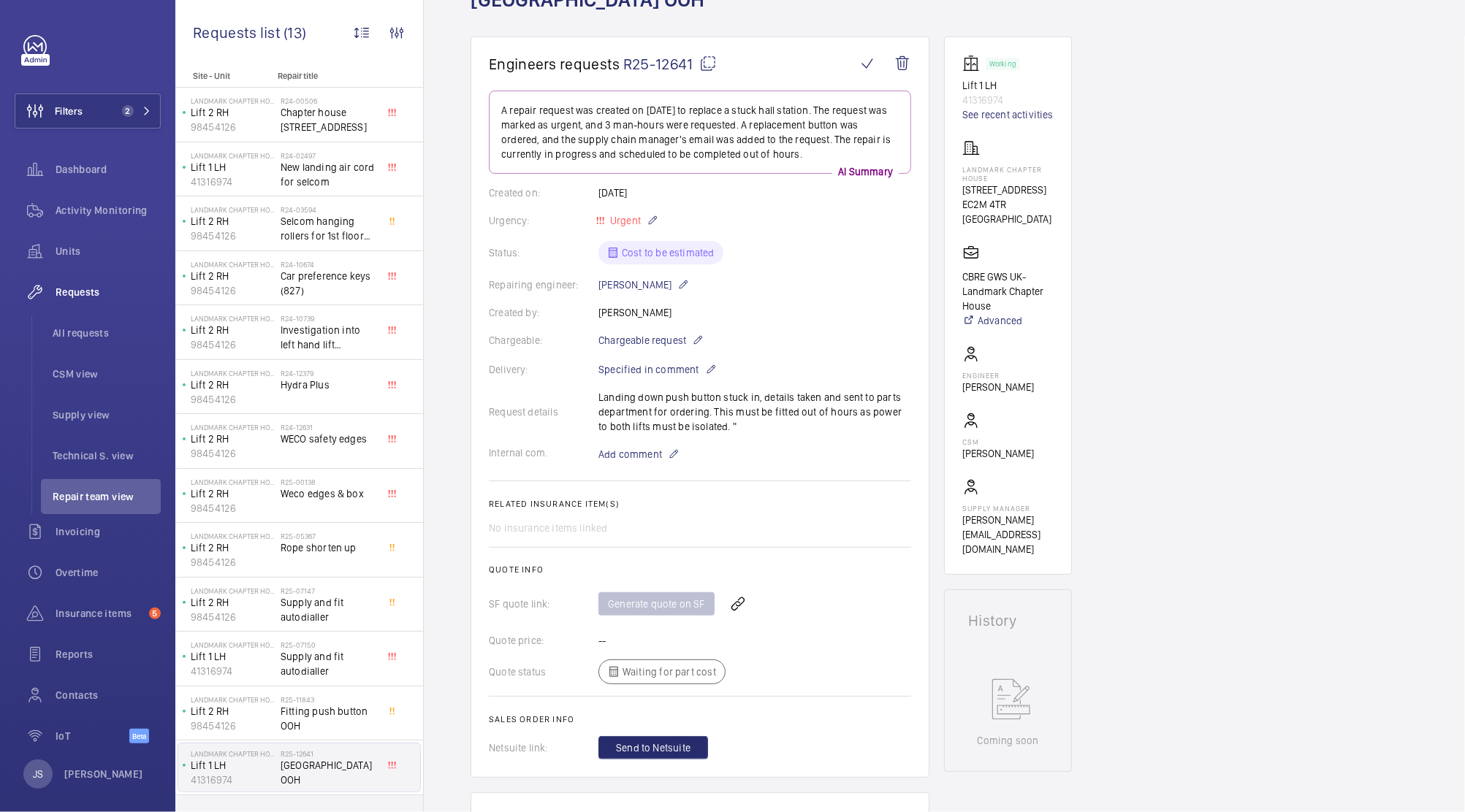
click at [635, 604] on div "Generate quote on SF" at bounding box center [755, 604] width 313 height 35
click at [667, 601] on div "Generate quote on SF" at bounding box center [755, 604] width 313 height 35
click at [662, 675] on div "Quote status Waiting for part cost" at bounding box center [700, 672] width 422 height 25
click at [635, 606] on div "Generate quote on SF" at bounding box center [755, 604] width 313 height 35
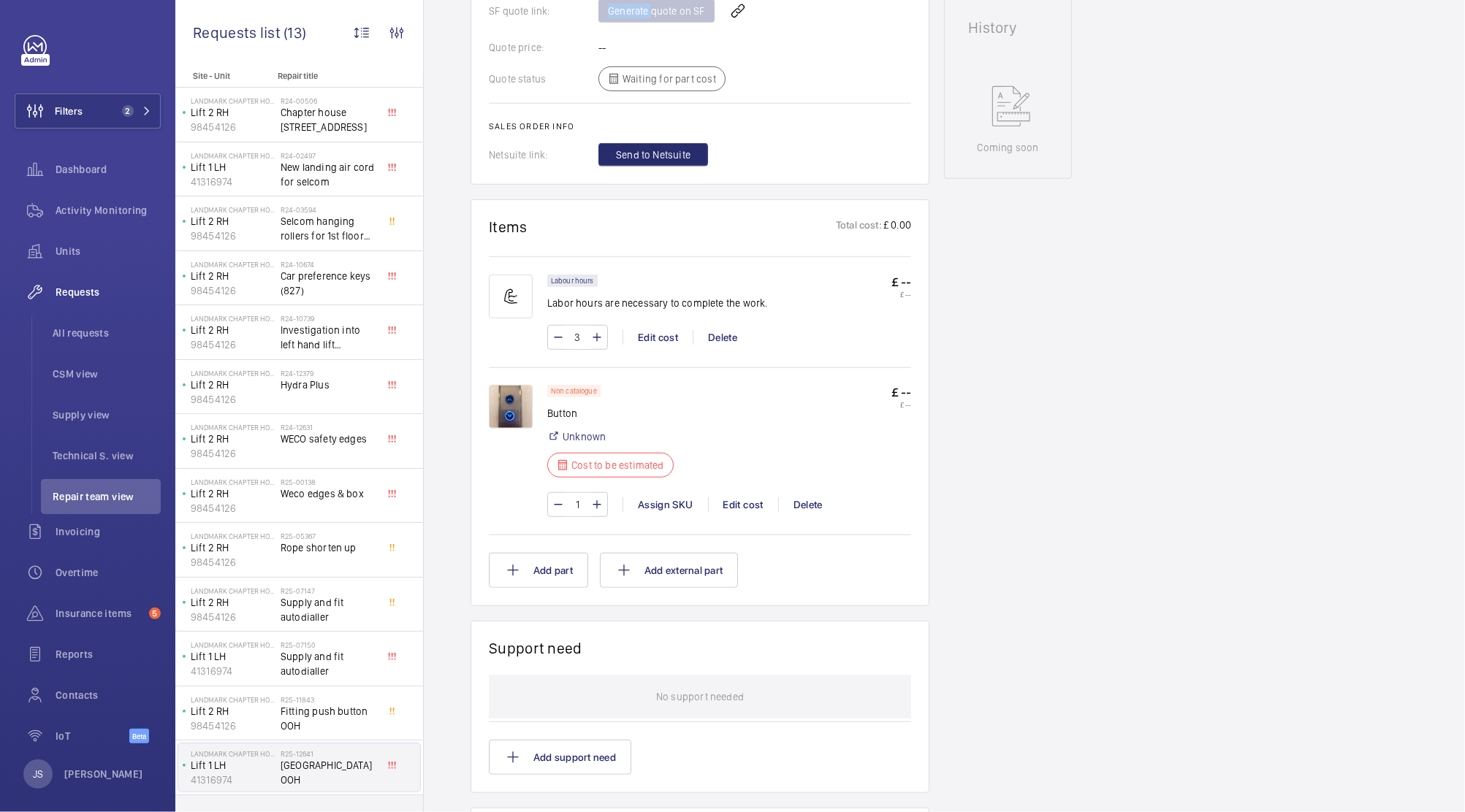
scroll to position [703, 0]
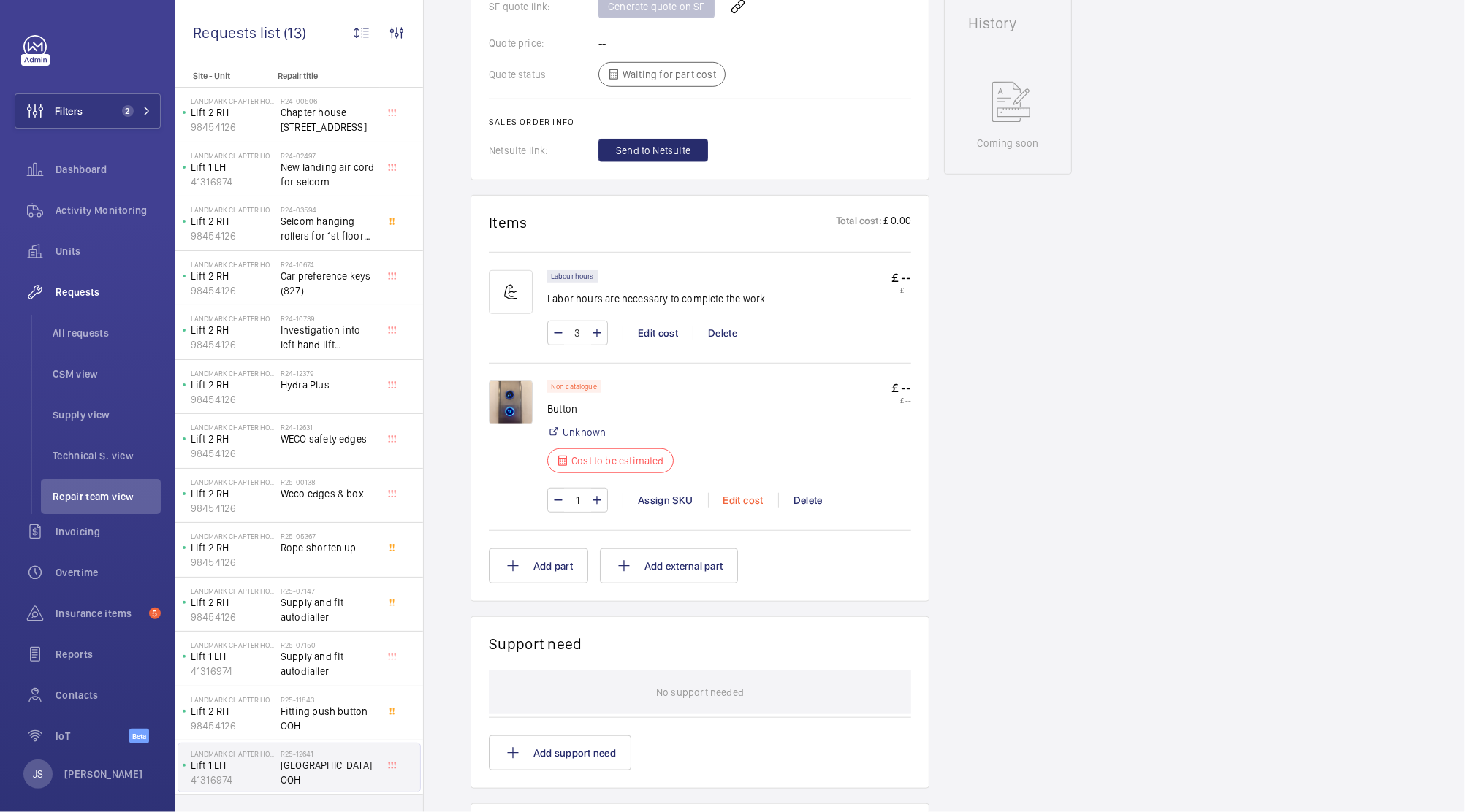
click at [737, 503] on div "Edit cost" at bounding box center [743, 500] width 71 height 14
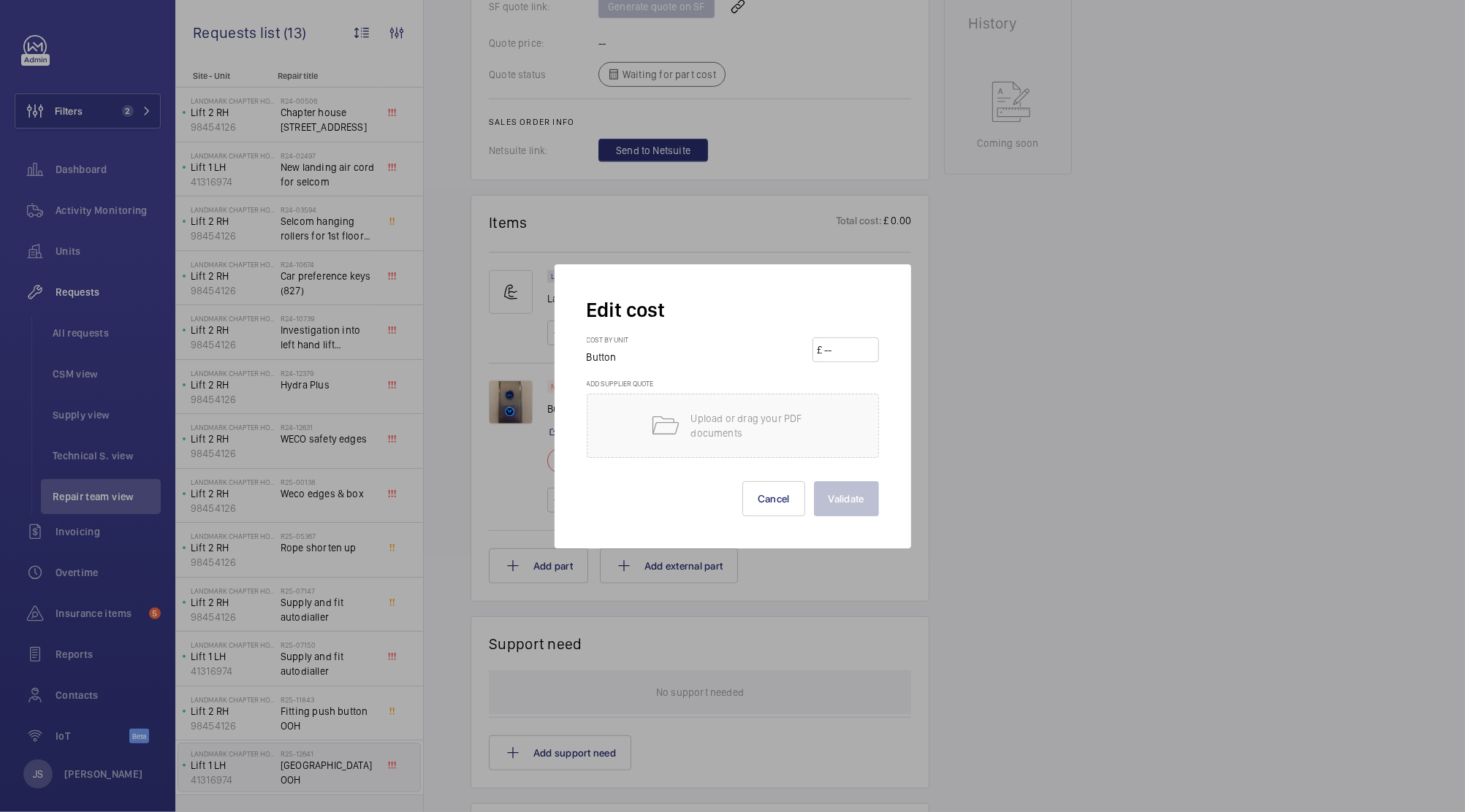
click at [830, 353] on input "number" at bounding box center [848, 349] width 51 height 23
type input "150"
click at [842, 498] on button "Validate" at bounding box center [846, 499] width 65 height 35
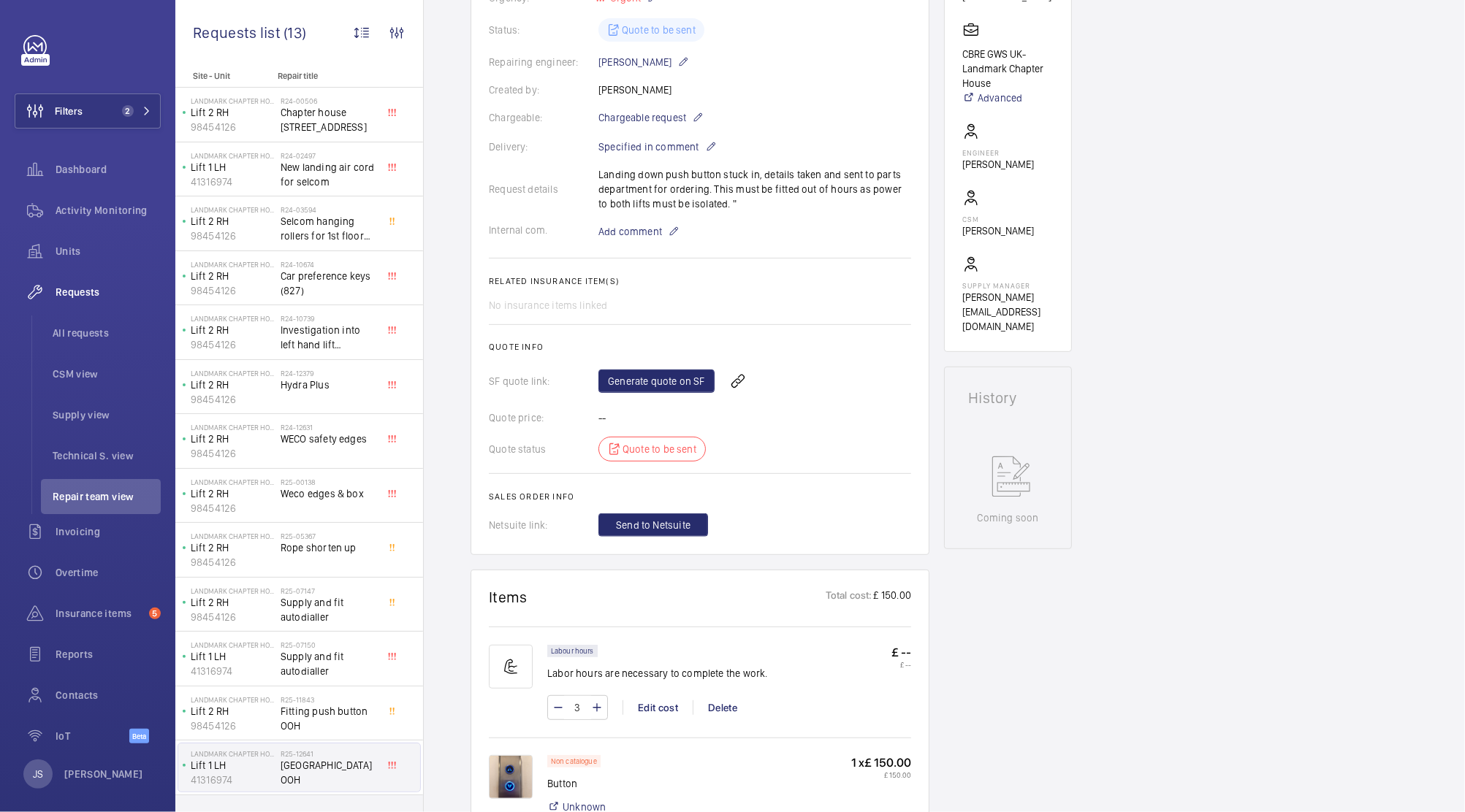
scroll to position [280, 0]
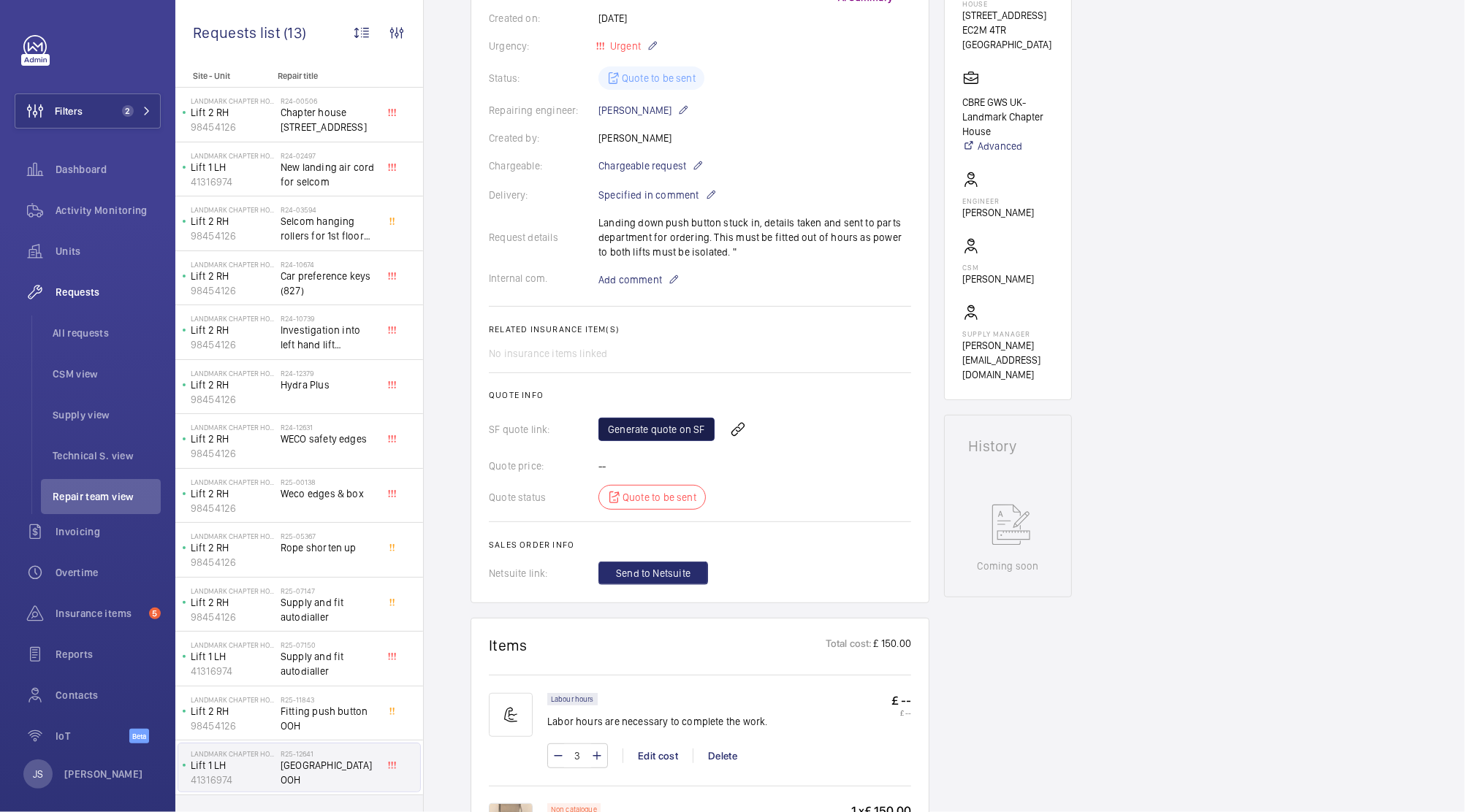
click at [659, 433] on link "Generate quote on SF" at bounding box center [656, 429] width 116 height 23
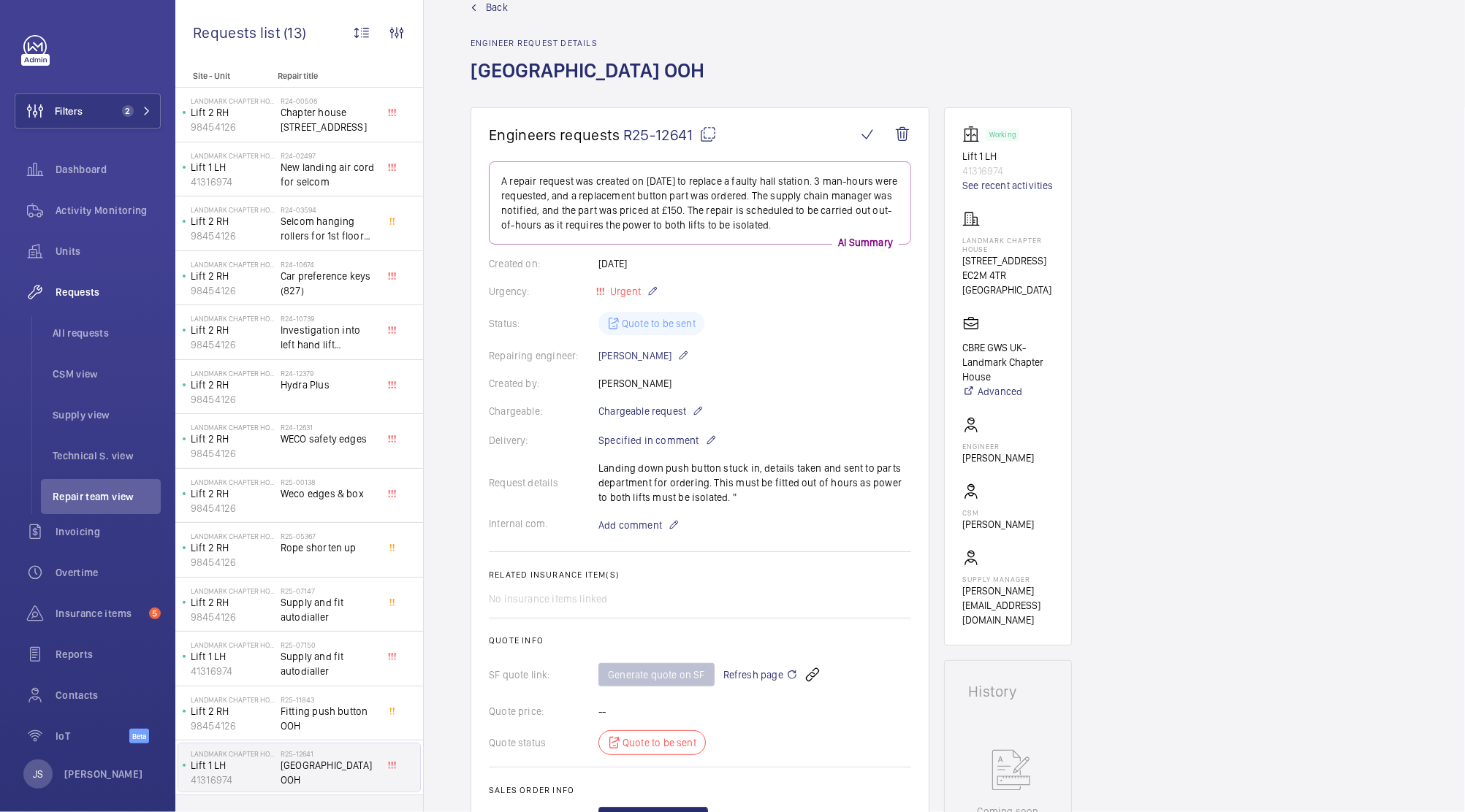
scroll to position [37, 0]
click at [678, 134] on span "R25-12641" at bounding box center [670, 133] width 94 height 18
drag, startPoint x: 678, startPoint y: 133, endPoint x: 597, endPoint y: 120, distance: 82.0
click at [597, 120] on wm-front-card "Engineers requests R25-12641 A repair request was created on [DATE] to replace …" at bounding box center [700, 476] width 459 height 742
drag, startPoint x: 692, startPoint y: 131, endPoint x: 623, endPoint y: 133, distance: 69.0
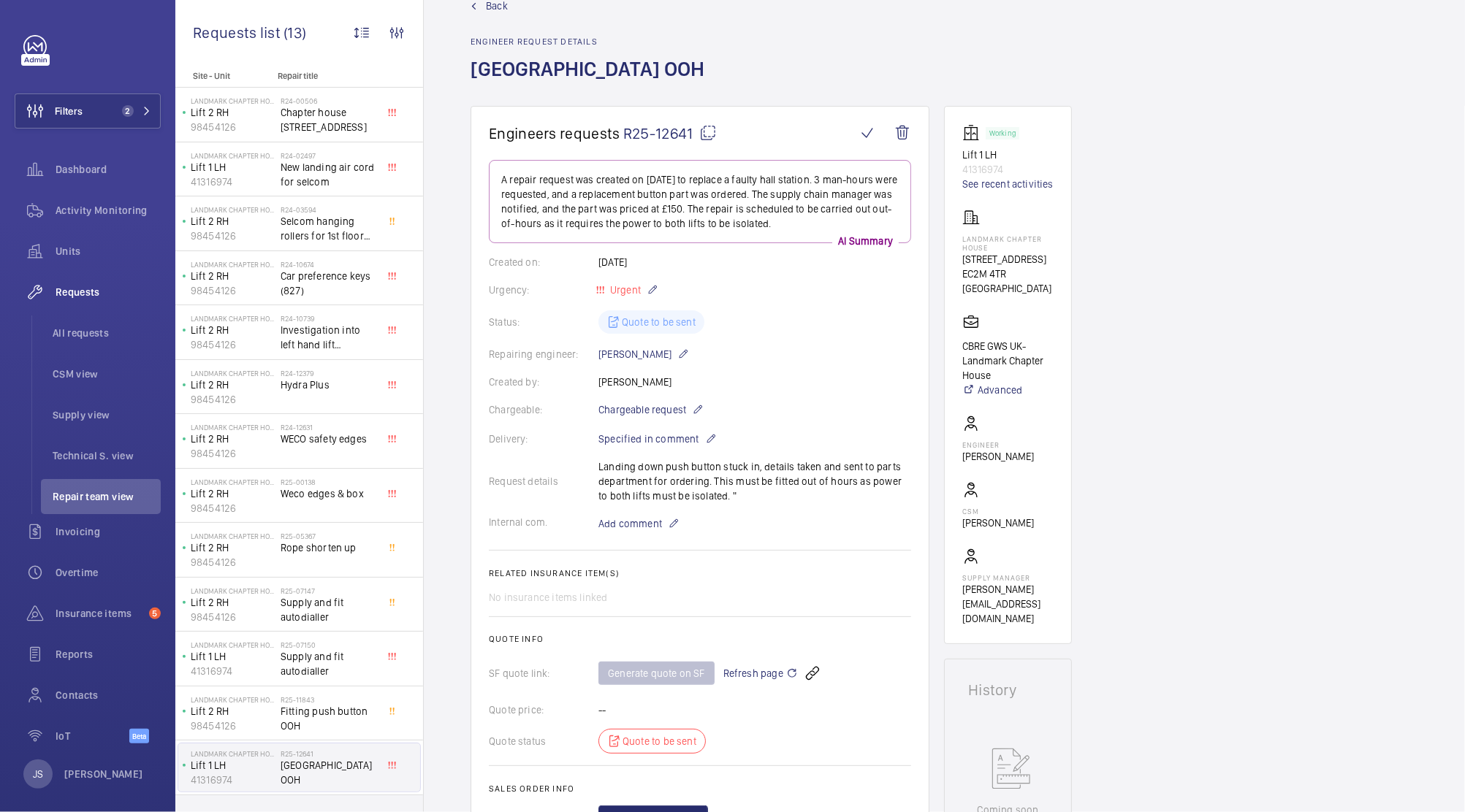
click at [623, 133] on span "R25-12641" at bounding box center [670, 133] width 94 height 18
copy span "R25-12641"
drag, startPoint x: 621, startPoint y: 130, endPoint x: 692, endPoint y: 136, distance: 71.3
click at [692, 136] on span "R25-12641" at bounding box center [670, 133] width 94 height 18
copy span "R25-12641"
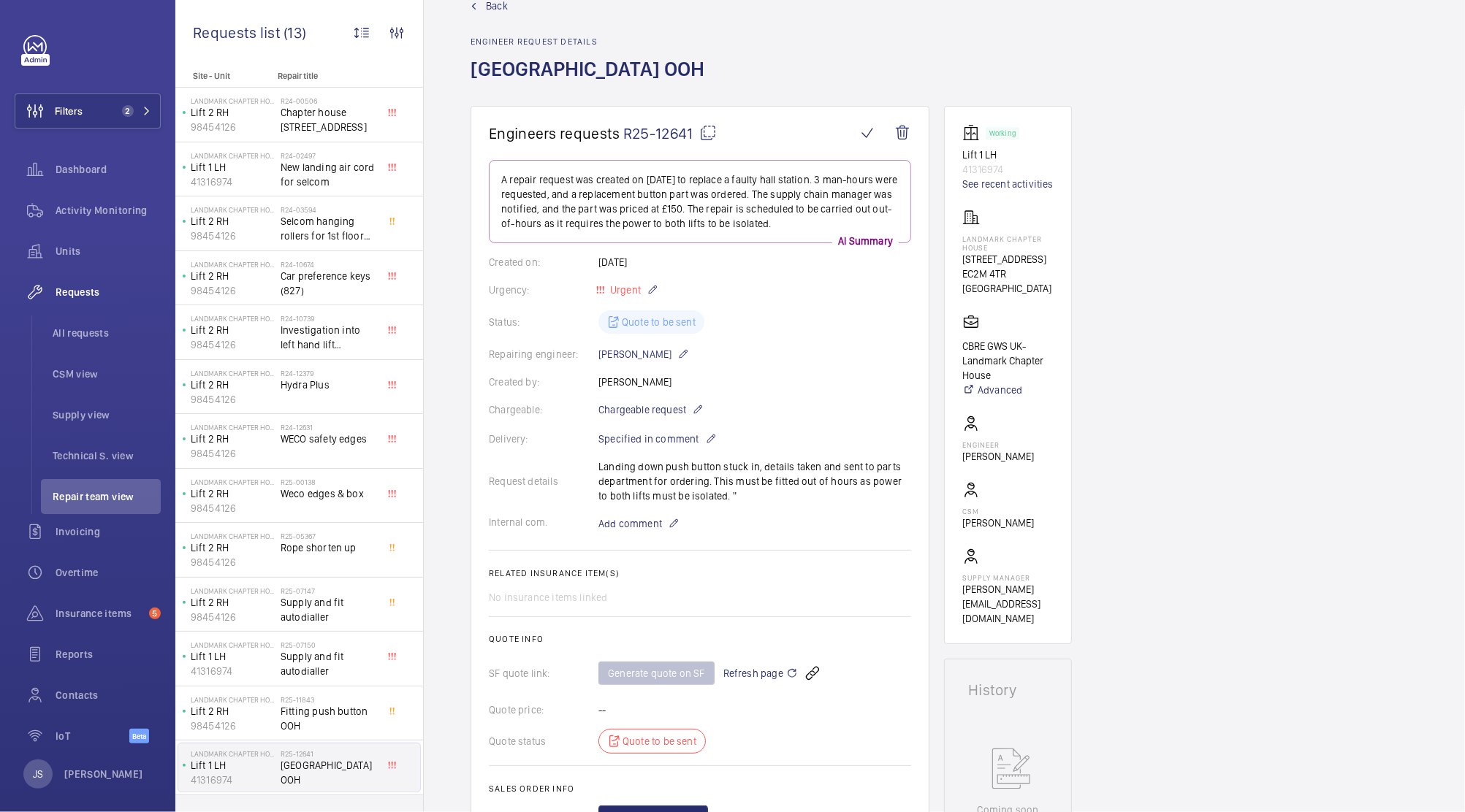
click at [878, 387] on div "Created by: [PERSON_NAME]" at bounding box center [700, 382] width 422 height 14
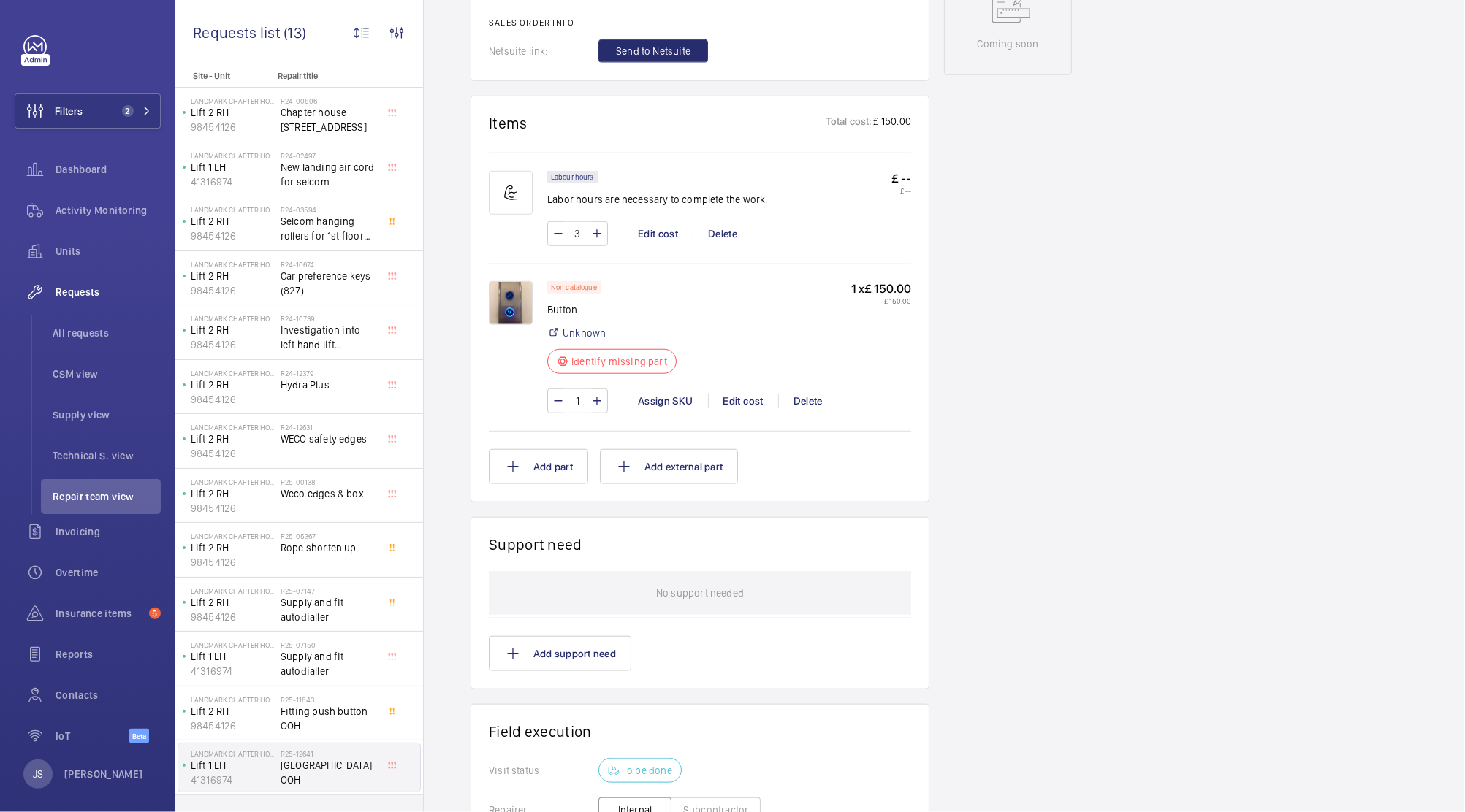
scroll to position [805, 0]
click at [518, 316] on img at bounding box center [511, 301] width 44 height 43
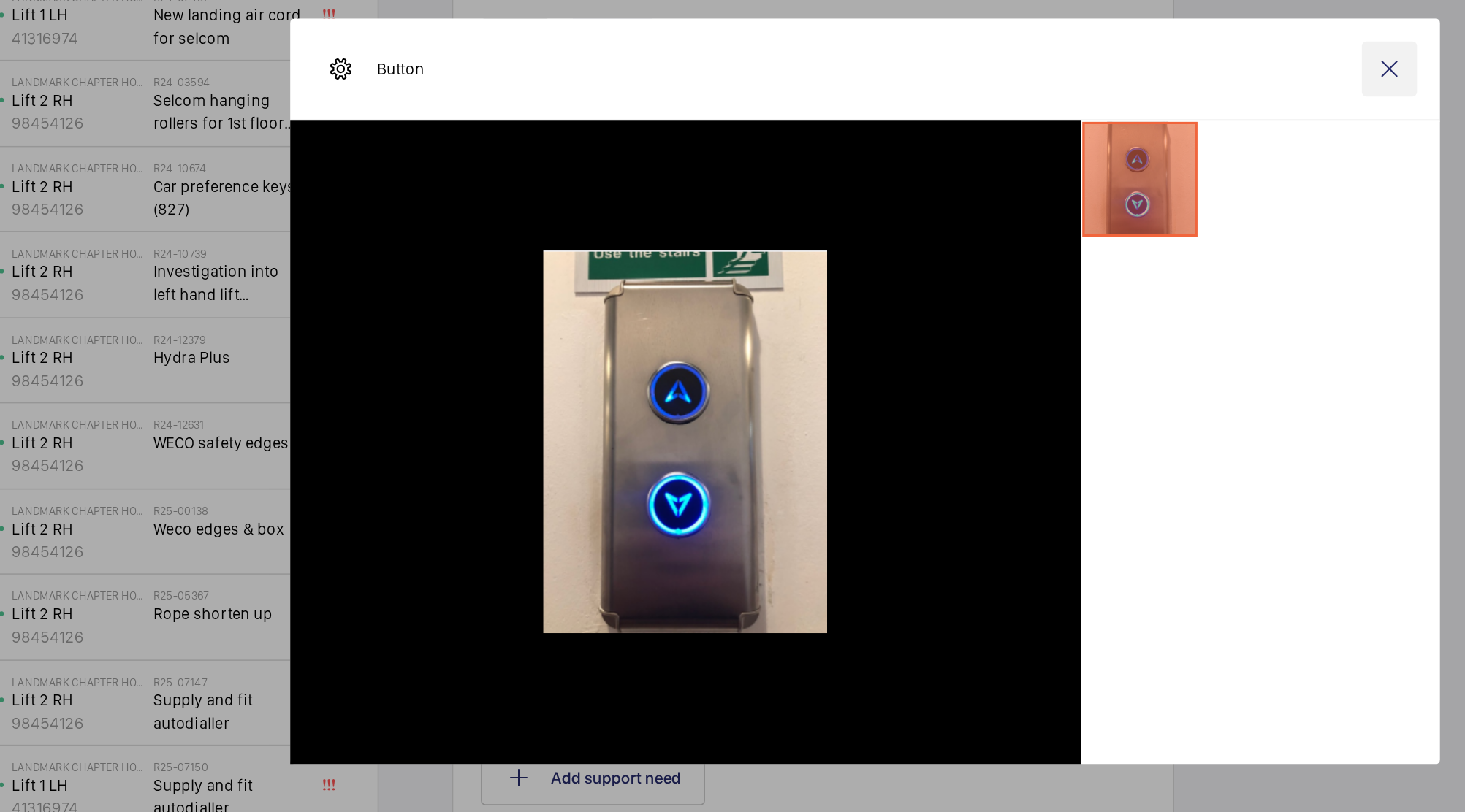
click at [1062, 203] on wm-front-icon-button at bounding box center [1066, 201] width 35 height 35
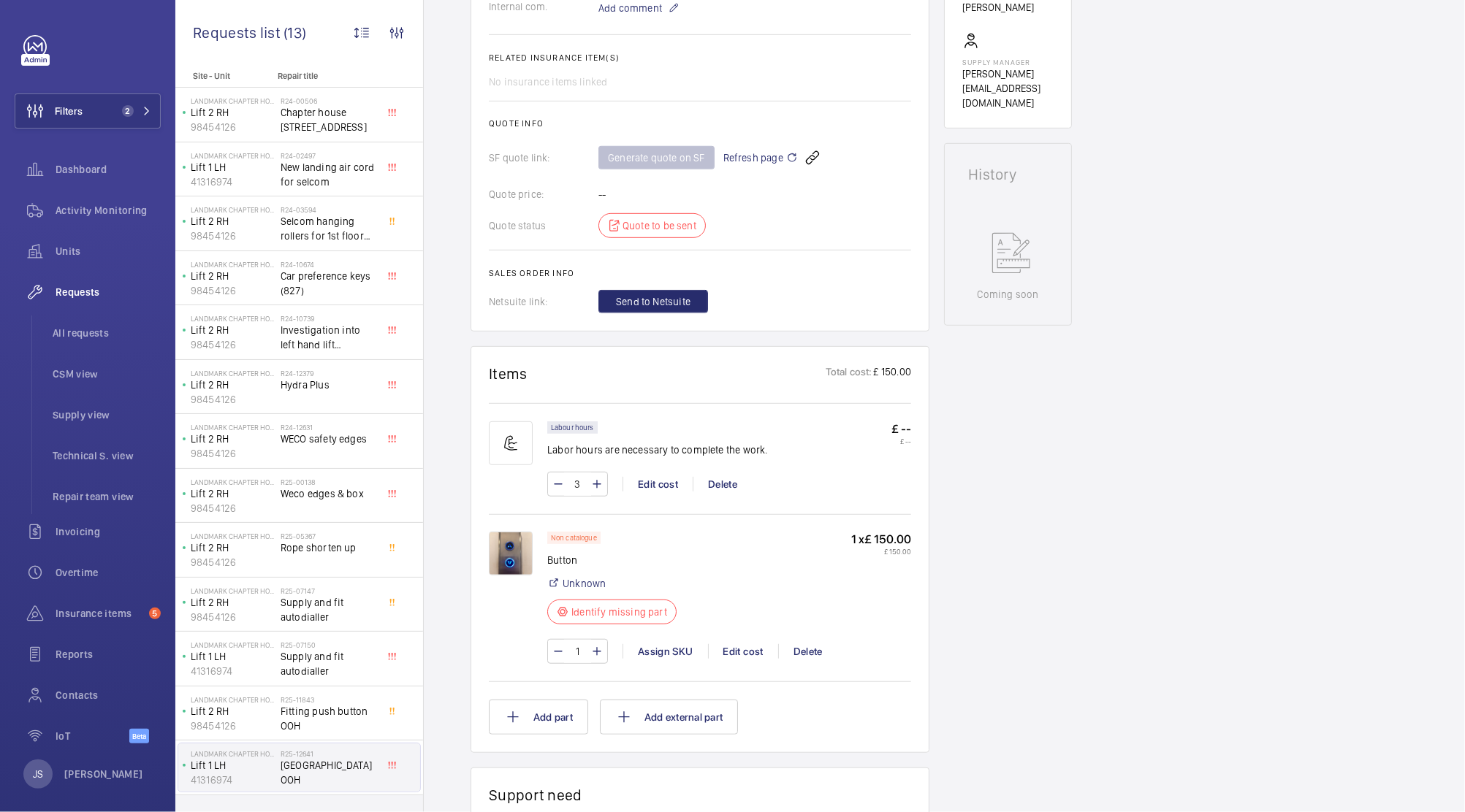
scroll to position [0, 0]
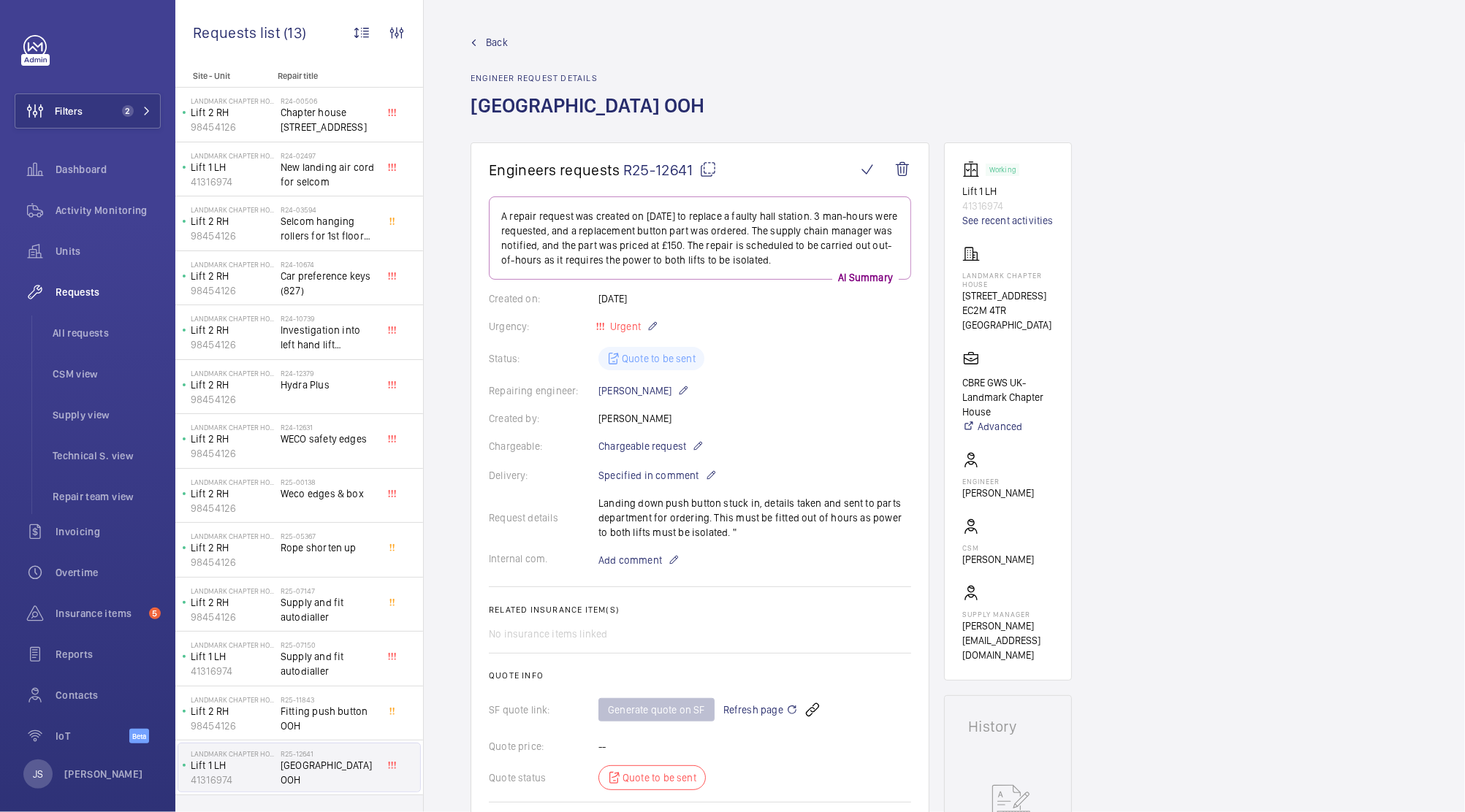
drag, startPoint x: 753, startPoint y: 214, endPoint x: 783, endPoint y: 260, distance: 54.9
click at [783, 260] on p "A repair request was created on [DATE] to replace a faulty hall station. 3 man-…" at bounding box center [700, 238] width 398 height 58
copy p "[GEOGRAPHIC_DATA]. 3 man-hours were requested, and a replacement button part wa…"
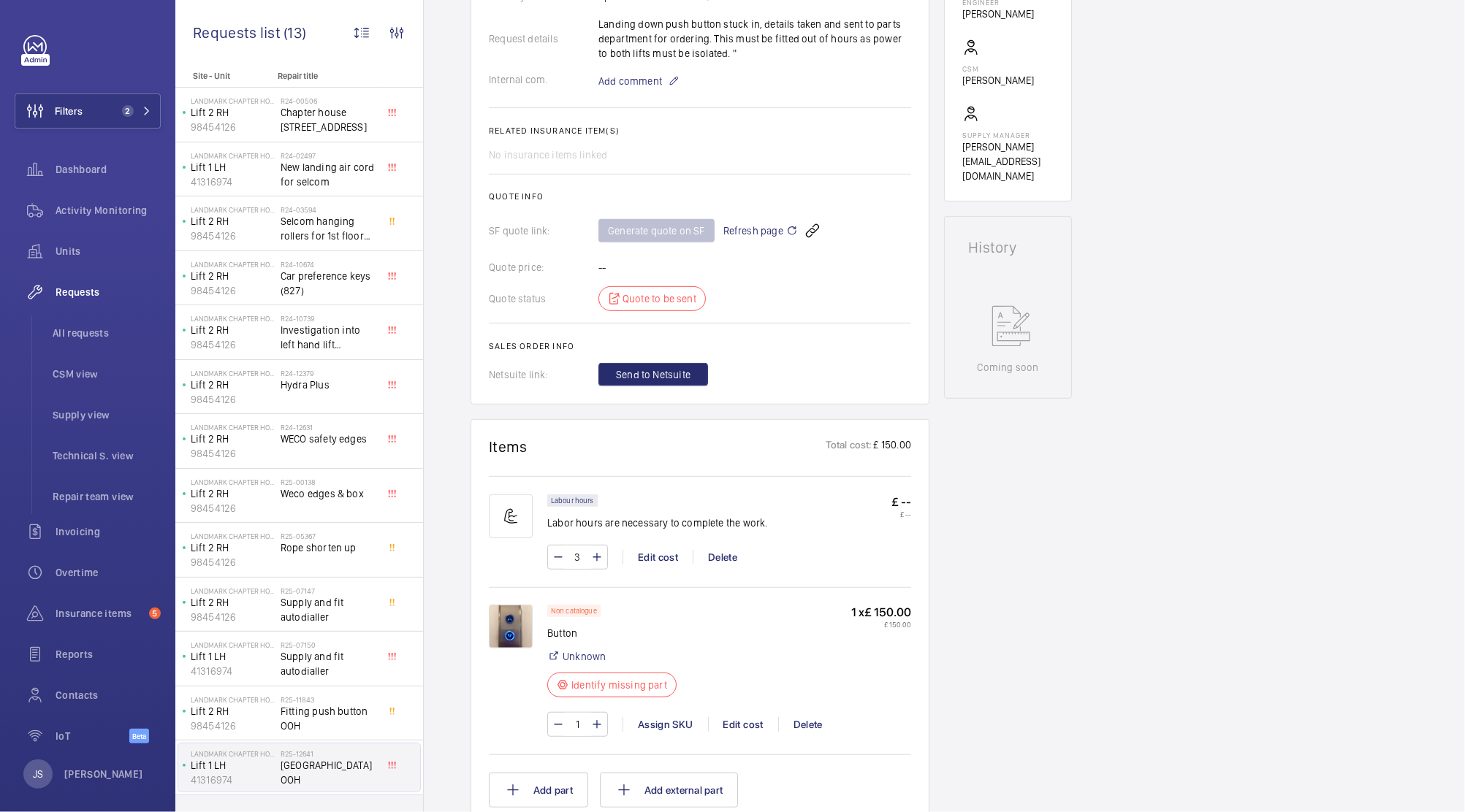
scroll to position [544, 0]
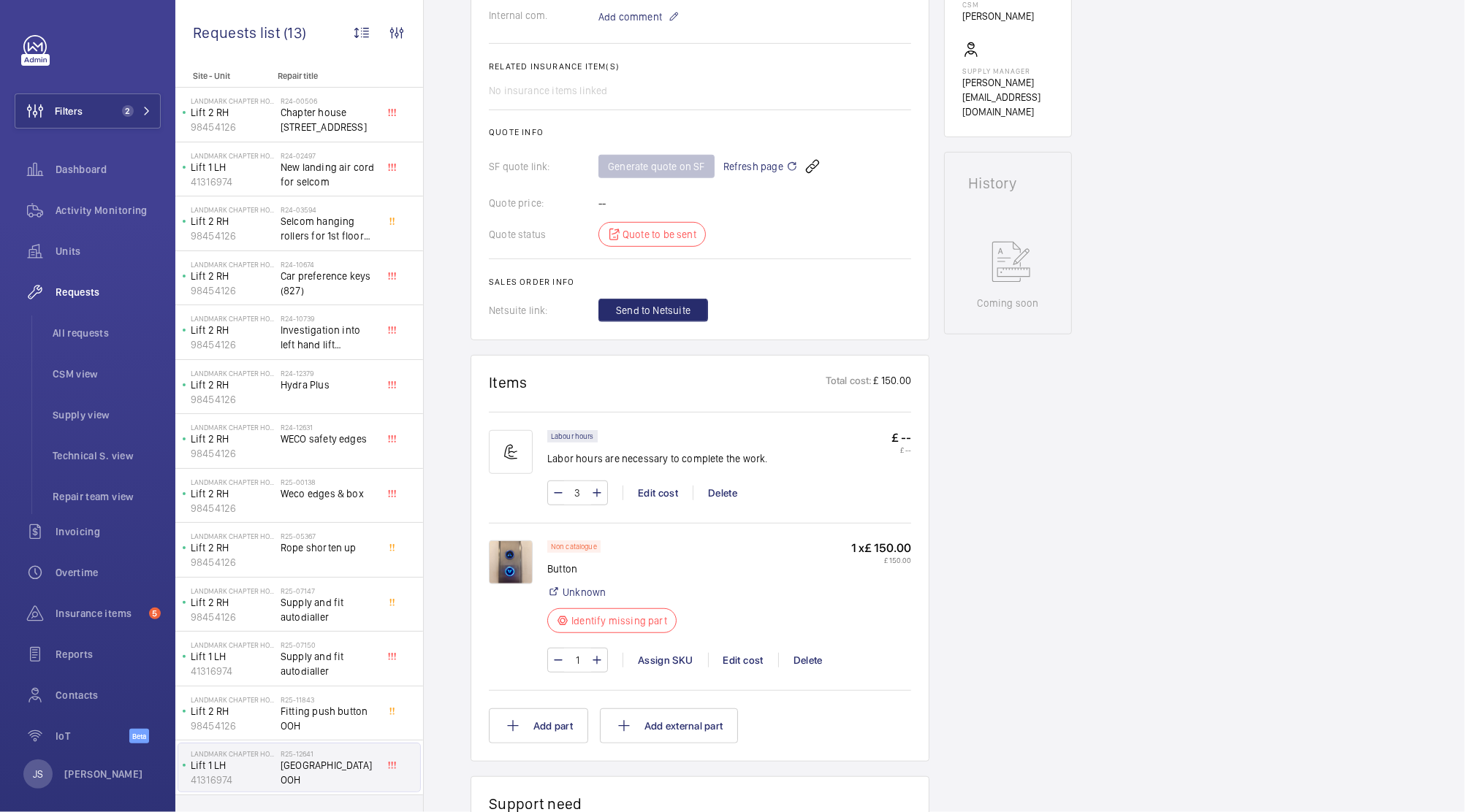
click at [499, 562] on img at bounding box center [511, 562] width 44 height 43
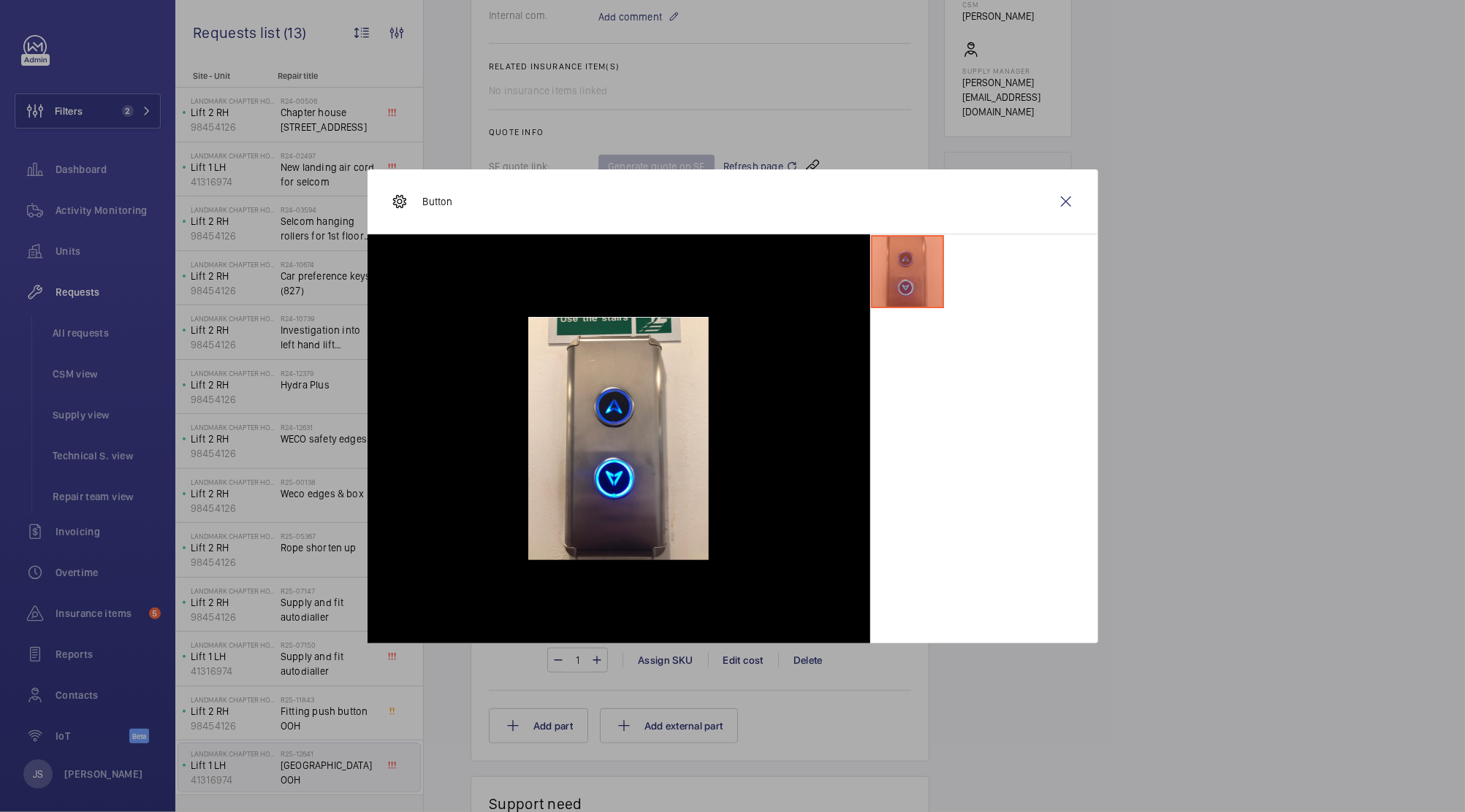
click at [499, 562] on div at bounding box center [619, 439] width 503 height 409
click at [1206, 370] on div at bounding box center [732, 406] width 1465 height 812
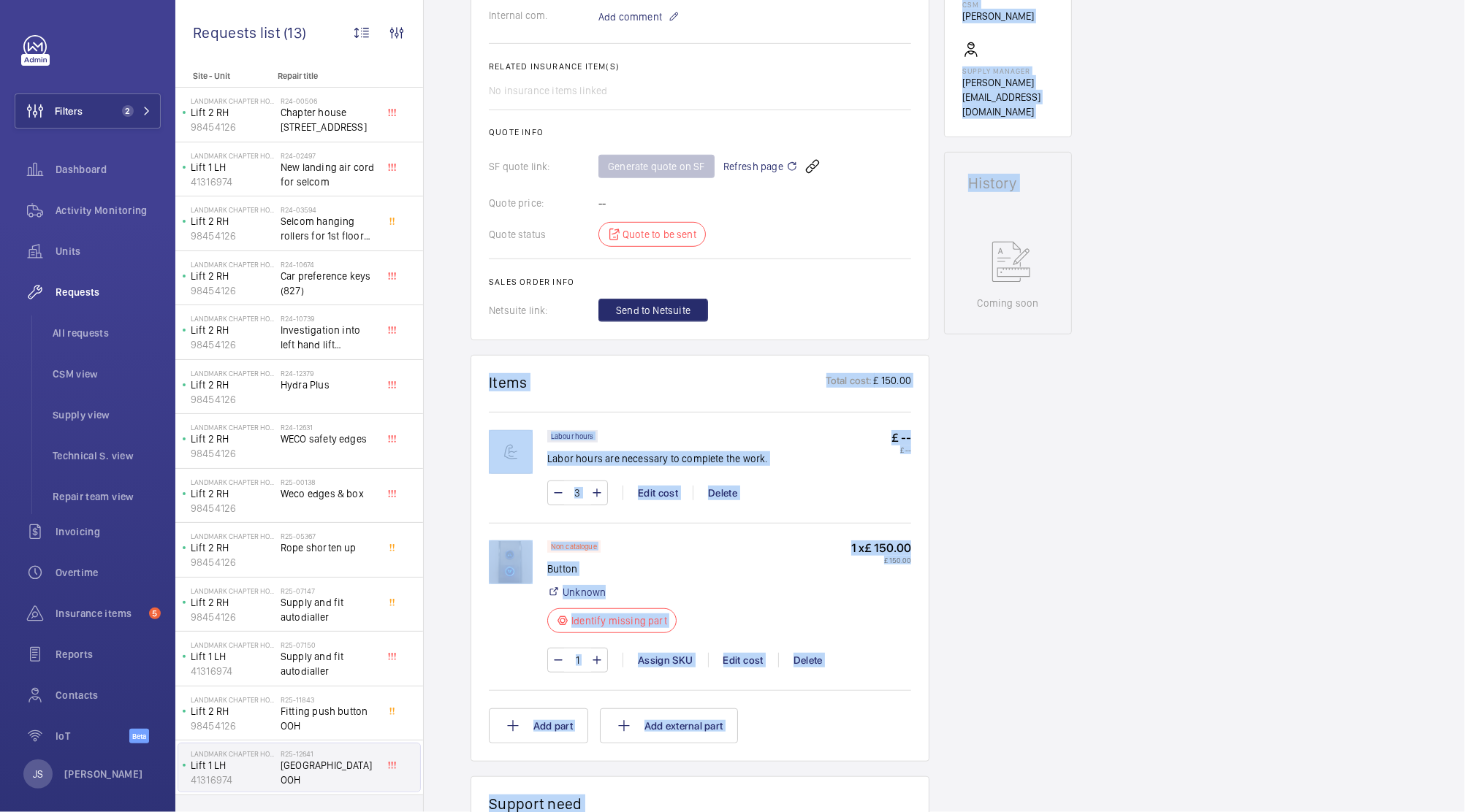
drag, startPoint x: 453, startPoint y: 361, endPoint x: 965, endPoint y: 655, distance: 590.4
click at [965, 655] on div "Engineers requests R25-12641 A repair request was created on [DATE] to replace …" at bounding box center [944, 475] width 1041 height 1751
click at [965, 651] on div "Working Lift 1 LH 41316974 See recent activities Landmark Chapter House [STREET…" at bounding box center [1008, 451] width 128 height 1705
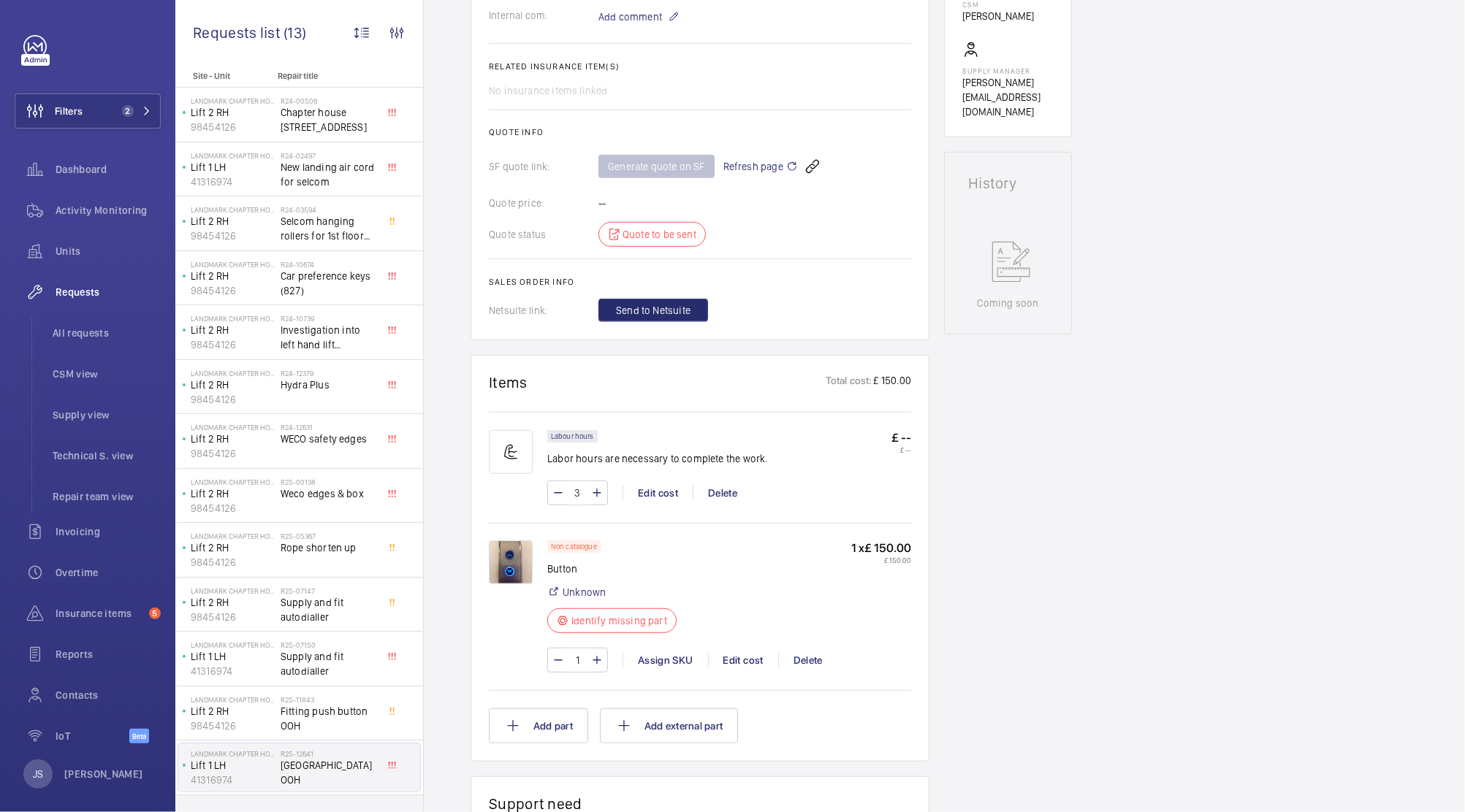
click at [1040, 406] on div "Working Lift 1 LH 41316974 See recent activities Landmark Chapter House [STREET…" at bounding box center [1008, 451] width 128 height 1705
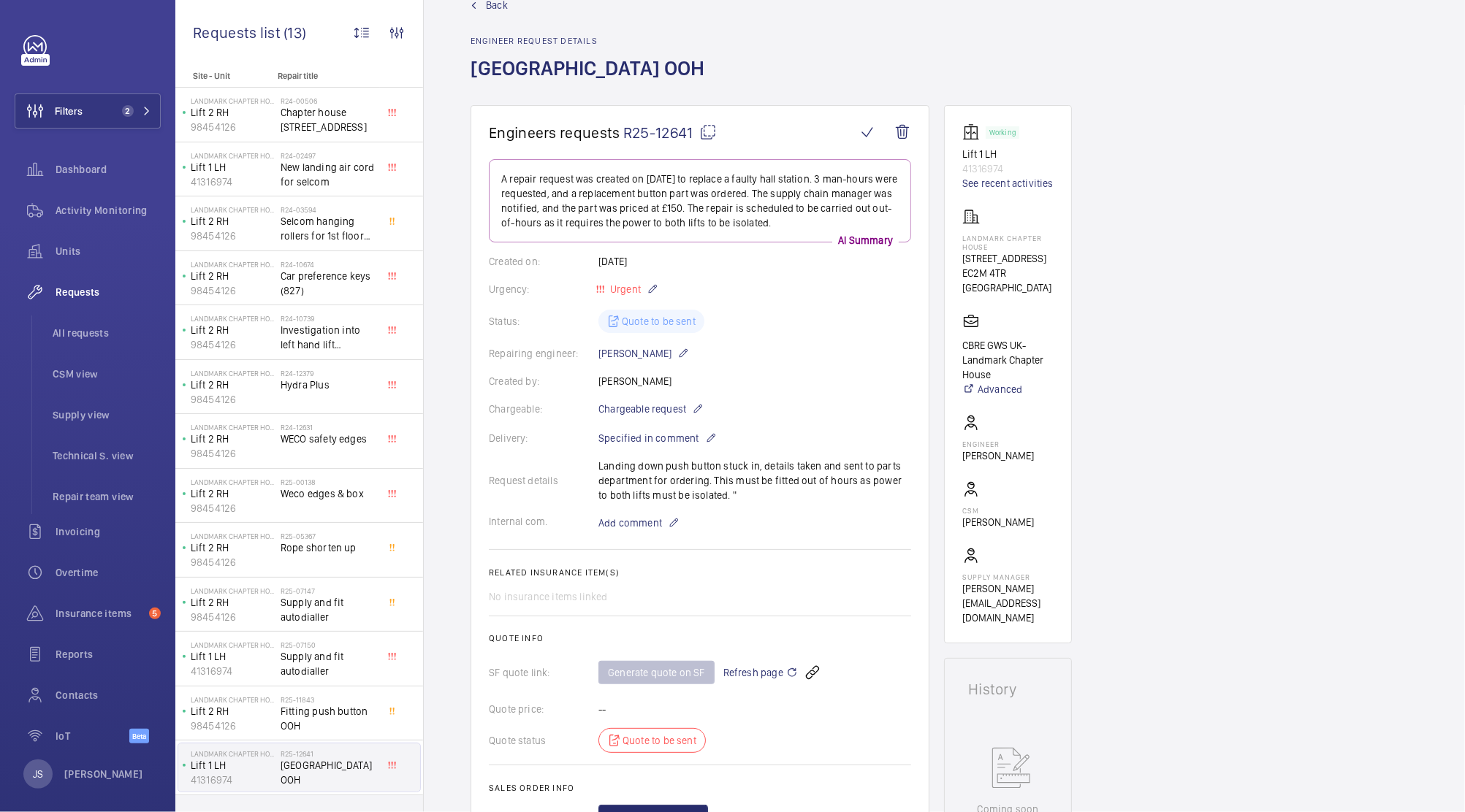
scroll to position [11, 0]
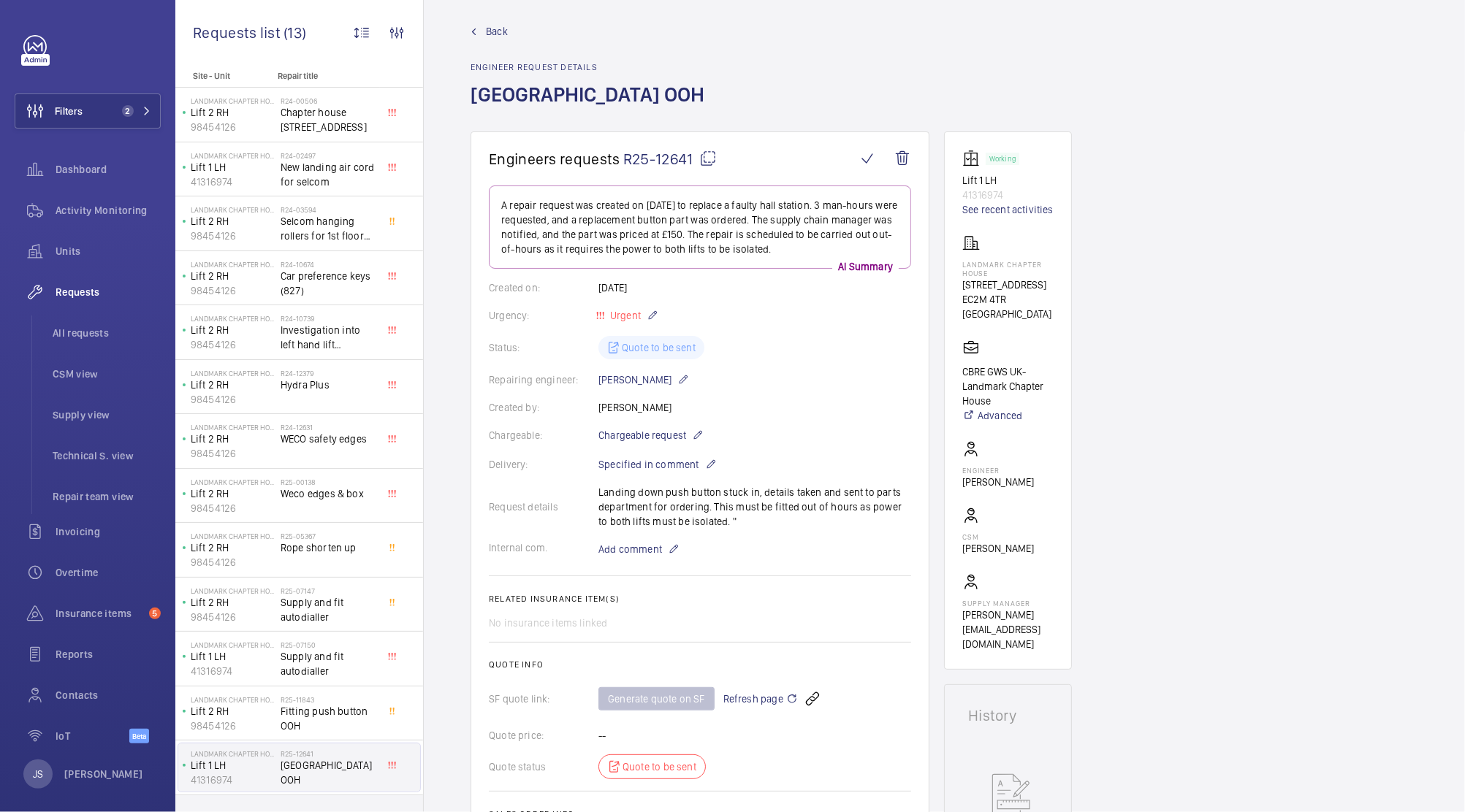
click at [654, 157] on span "R25-12641" at bounding box center [670, 159] width 94 height 18
